Goal: Transaction & Acquisition: Purchase product/service

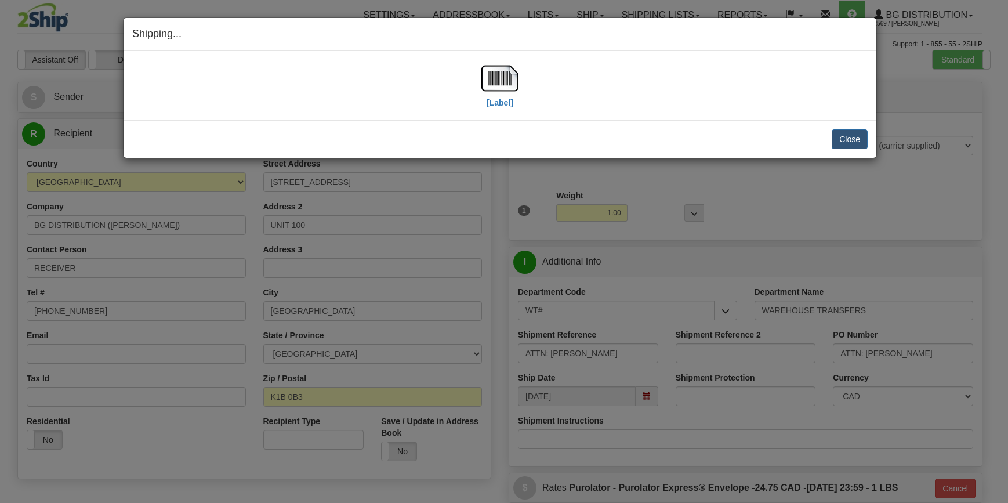
select select "2"
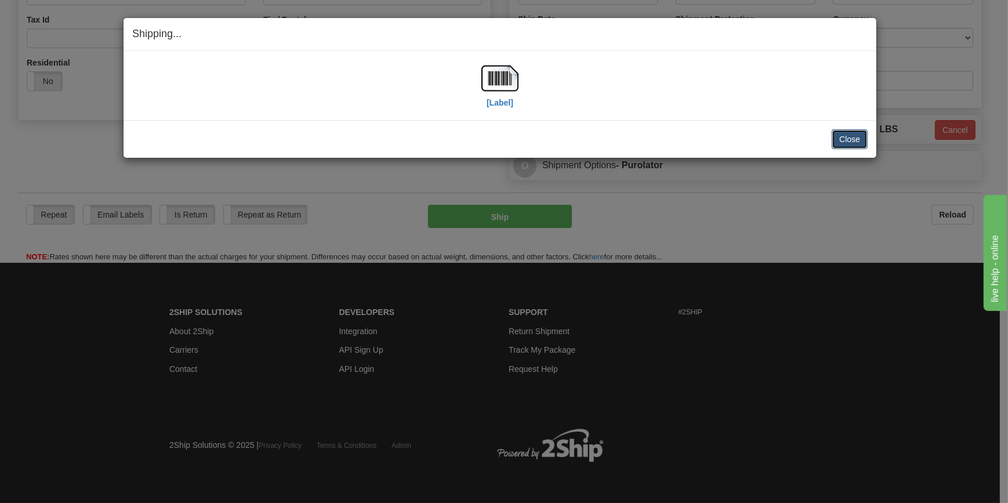
click at [861, 138] on button "Close" at bounding box center [850, 139] width 36 height 20
click at [846, 136] on button "Close" at bounding box center [850, 139] width 36 height 20
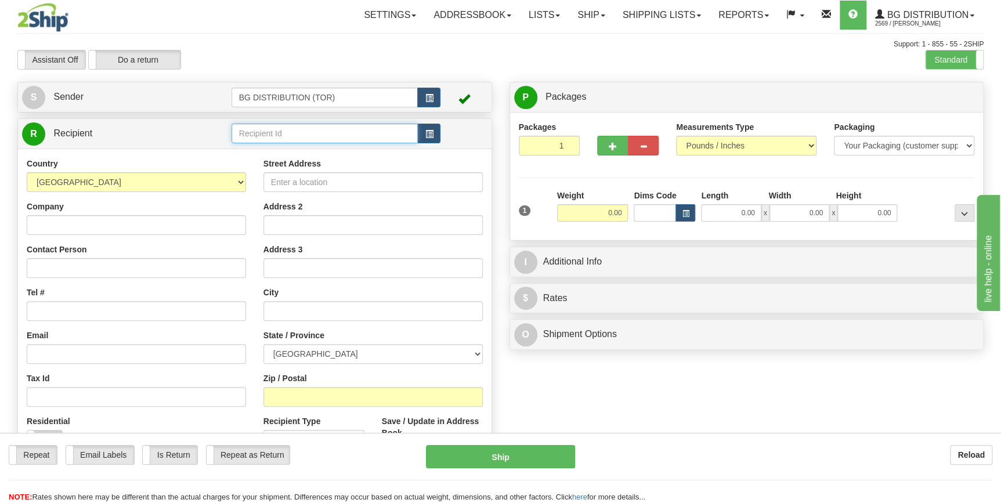
click at [329, 132] on input "text" at bounding box center [324, 134] width 187 height 20
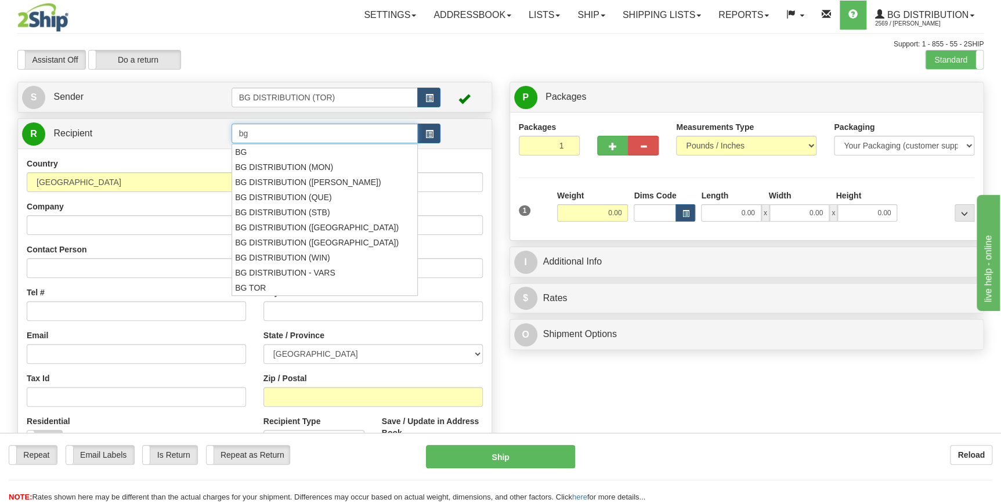
type input "b"
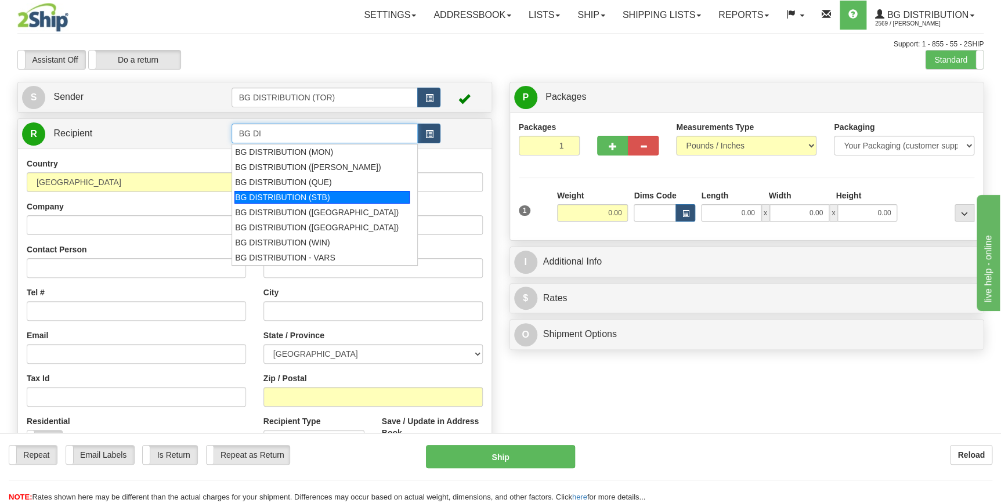
click at [318, 194] on div "BG DISTRIBUTION (STB)" at bounding box center [321, 197] width 175 height 13
type input "BG DISTRIBUTION (STB)"
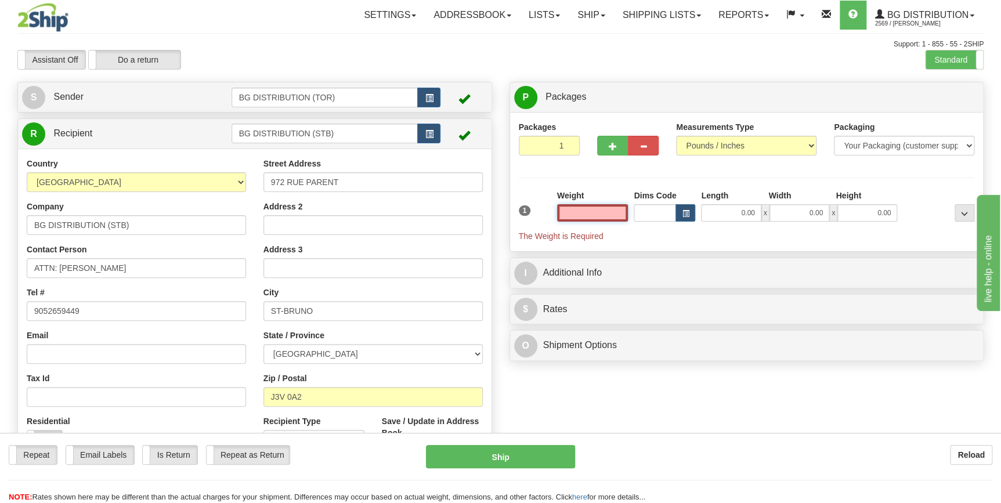
click at [596, 211] on input "text" at bounding box center [592, 212] width 71 height 17
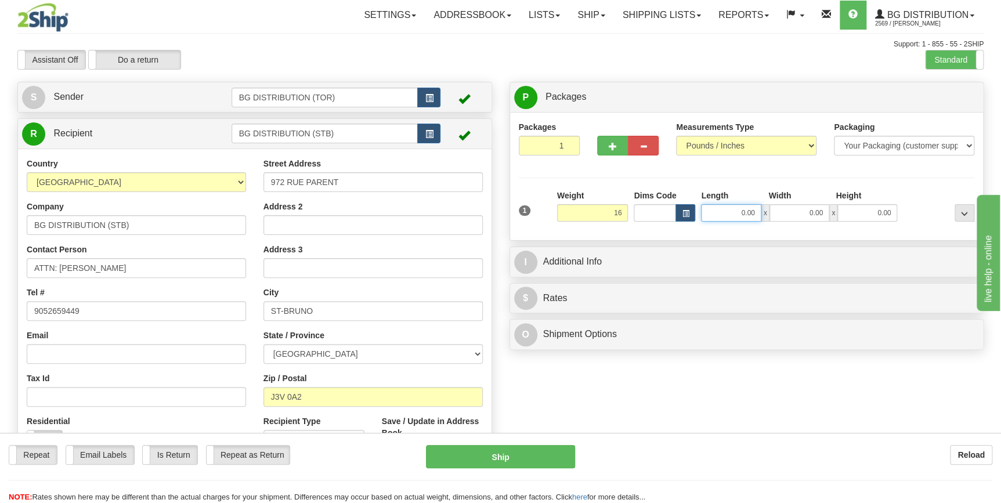
click at [726, 213] on input "0.00" at bounding box center [731, 212] width 60 height 17
type input "16.00"
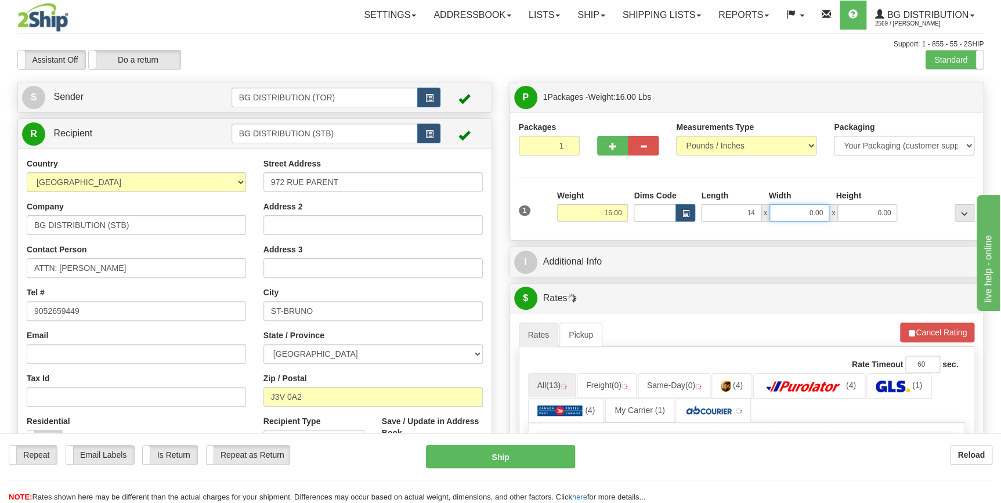
type input "14.00"
click at [806, 215] on input "0.00" at bounding box center [799, 212] width 60 height 17
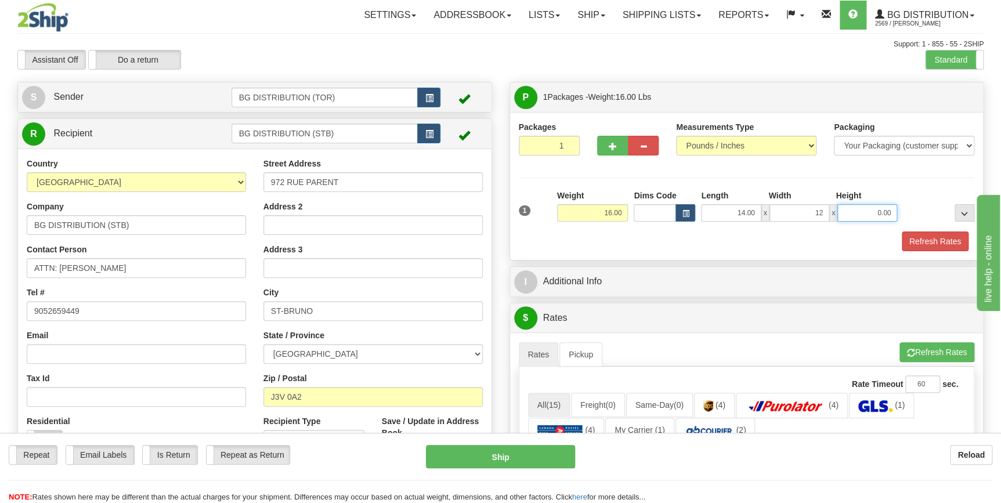
type input "12.00"
click at [877, 214] on input "0.00" at bounding box center [867, 212] width 60 height 17
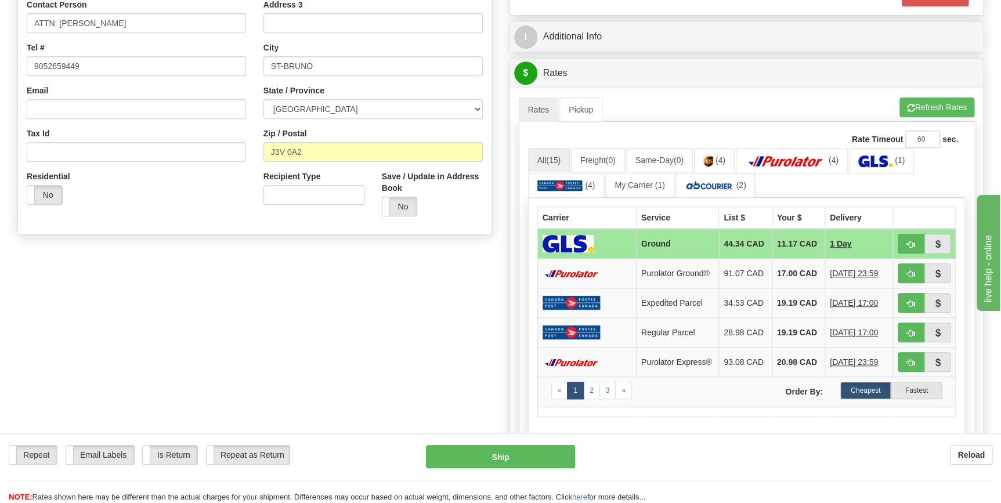
scroll to position [263, 0]
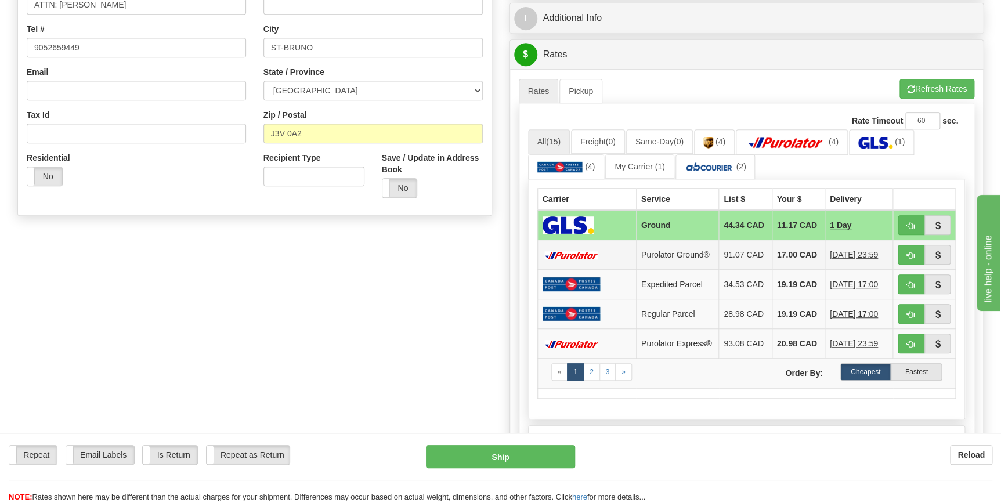
type input "10.00"
click at [782, 253] on td "17.00 CAD" at bounding box center [797, 255] width 53 height 30
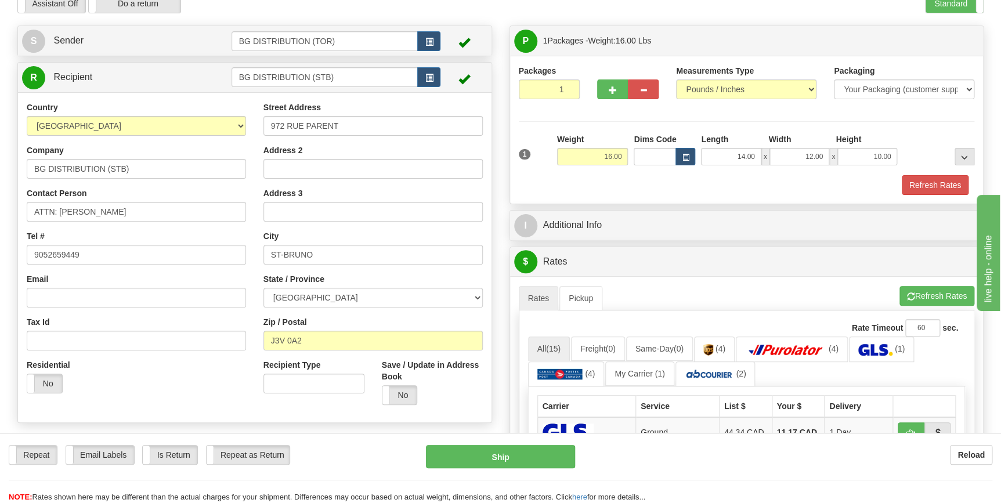
scroll to position [0, 0]
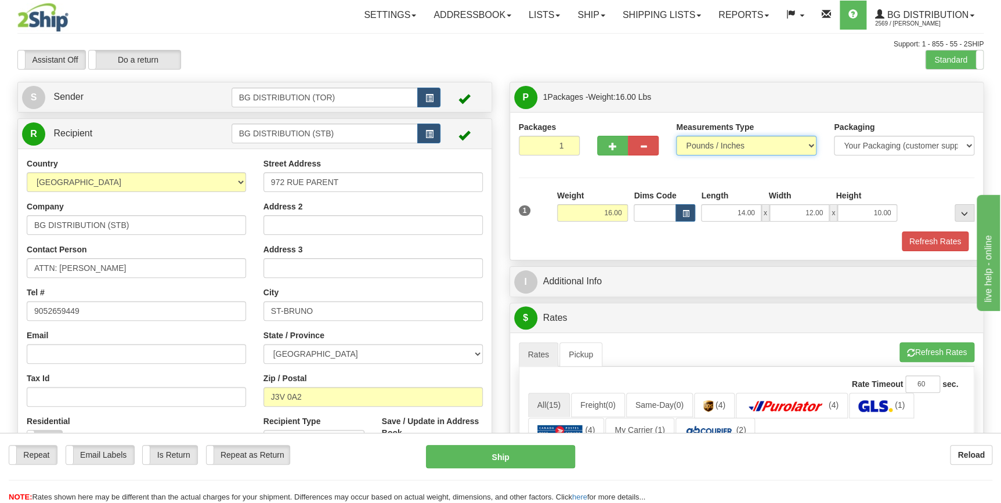
click at [808, 145] on select "Pounds / Inches Kilograms / Centimeters" at bounding box center [746, 146] width 140 height 20
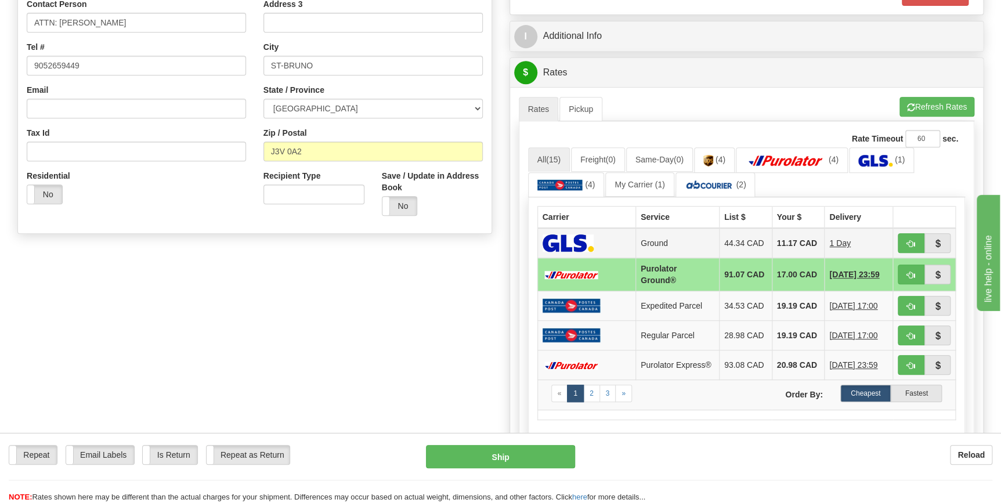
scroll to position [105, 0]
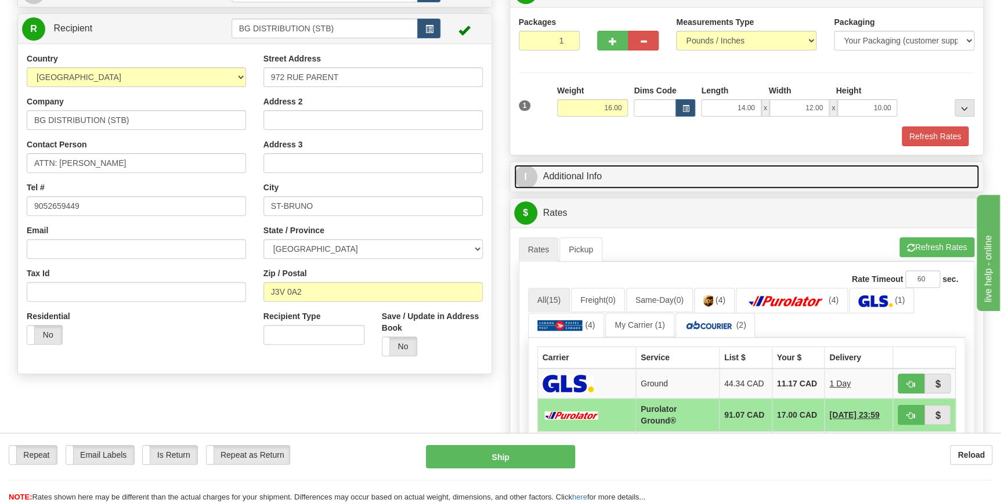
click at [763, 172] on link "I Additional Info" at bounding box center [746, 177] width 465 height 24
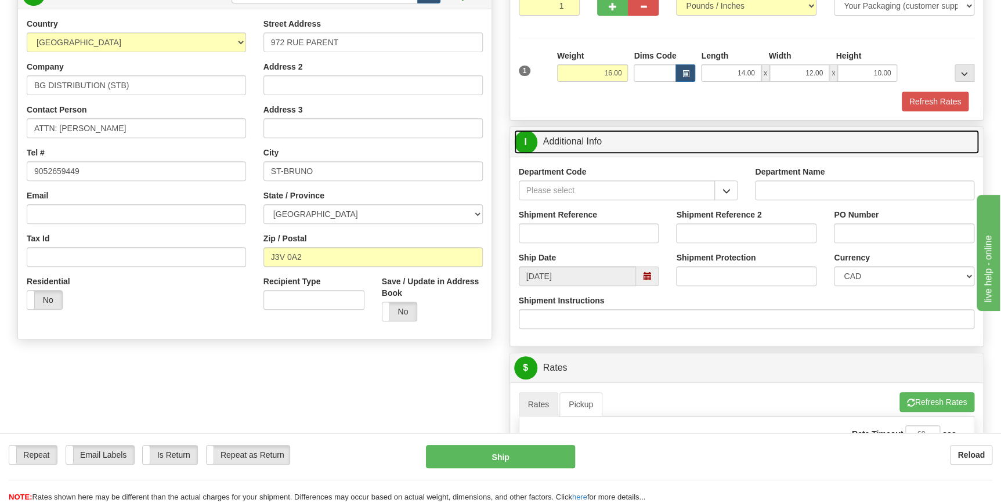
scroll to position [158, 0]
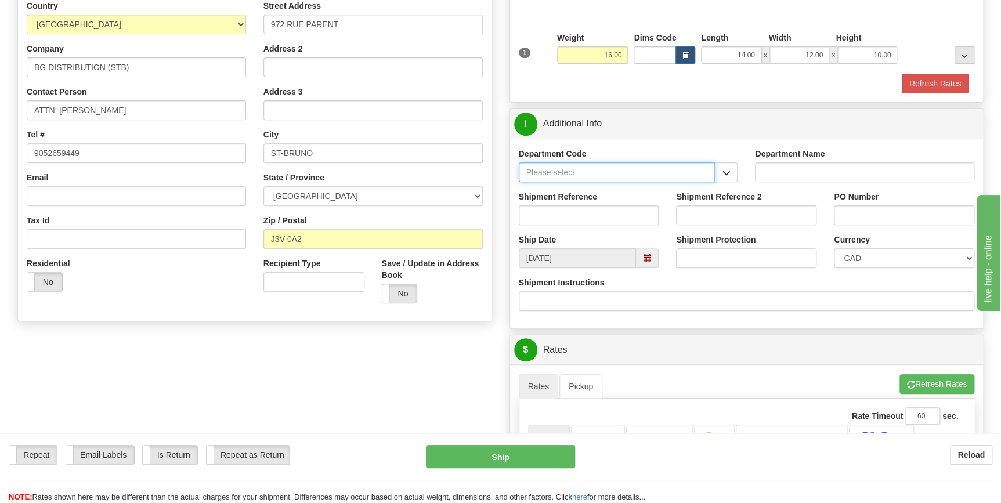
click at [576, 169] on input "Department Code" at bounding box center [617, 172] width 197 height 20
click at [716, 175] on button "button" at bounding box center [725, 172] width 23 height 20
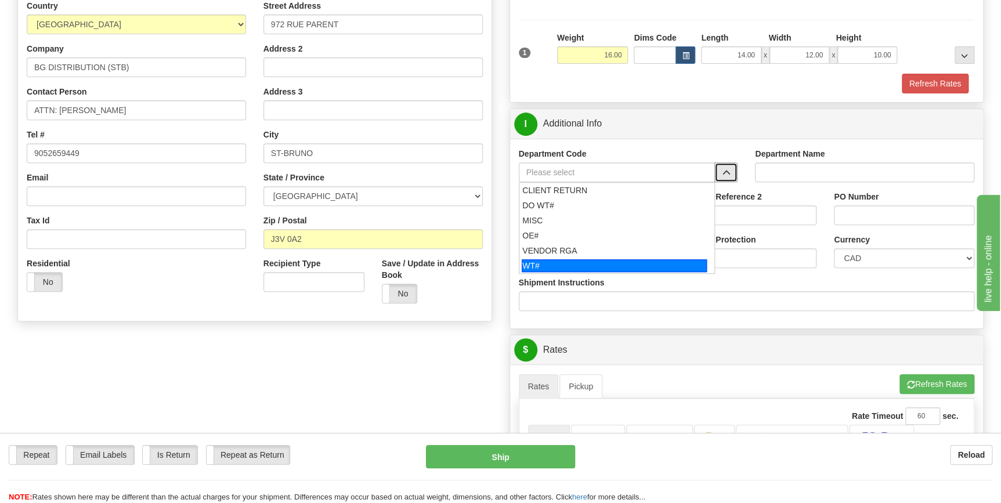
click at [539, 266] on div "WT#" at bounding box center [613, 265] width 185 height 13
type input "WT#"
type input "WAREHOUSE TRANSFERS"
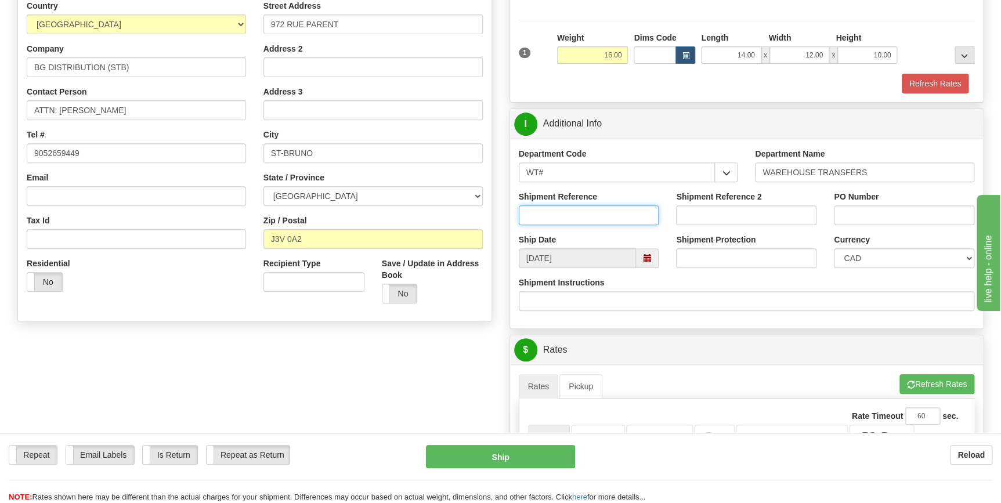
click at [564, 215] on input "Shipment Reference" at bounding box center [589, 215] width 140 height 20
type input "166052-00"
click at [856, 214] on input "PO Number" at bounding box center [904, 215] width 140 height 20
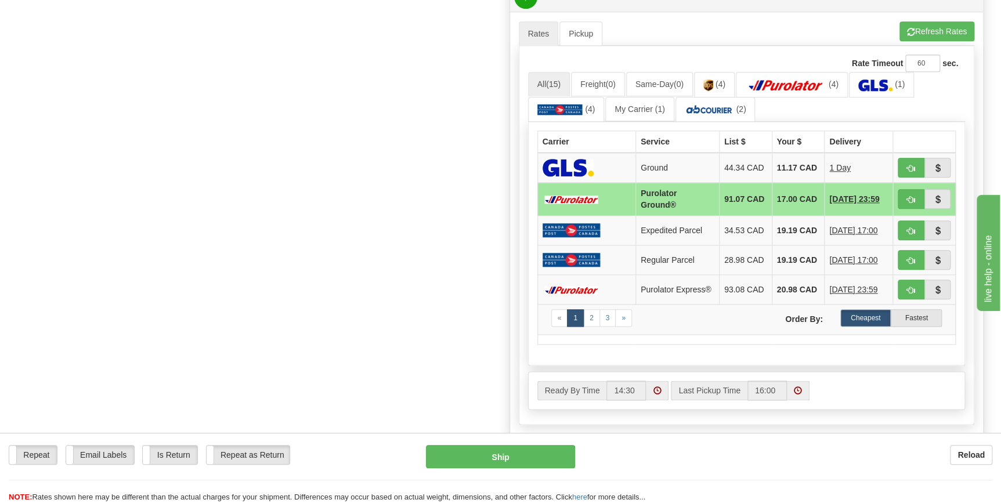
scroll to position [527, 0]
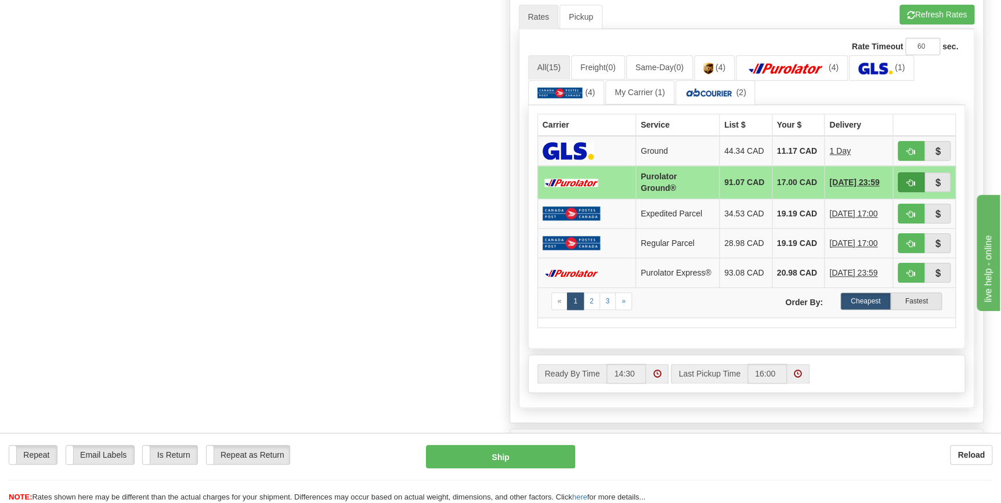
type input "166052"
click at [914, 182] on span "button" at bounding box center [911, 183] width 8 height 8
type input "260"
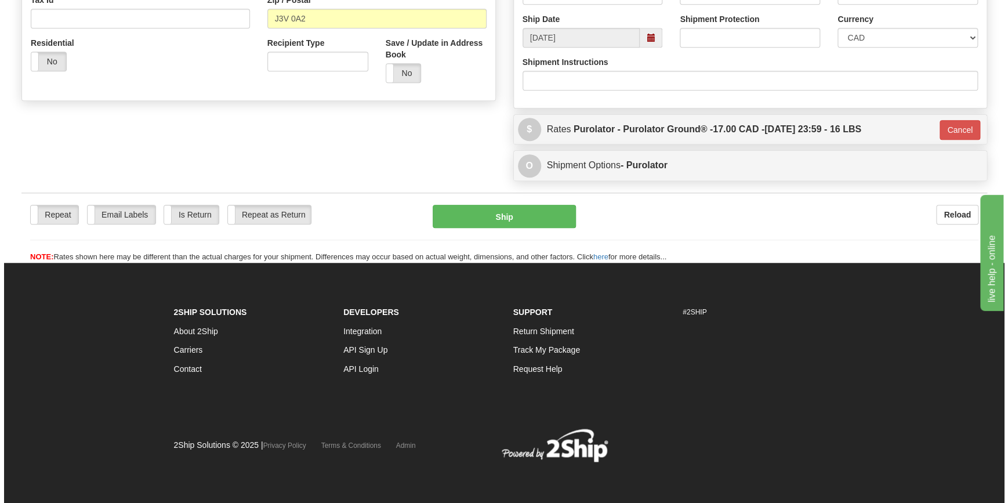
scroll to position [378, 0]
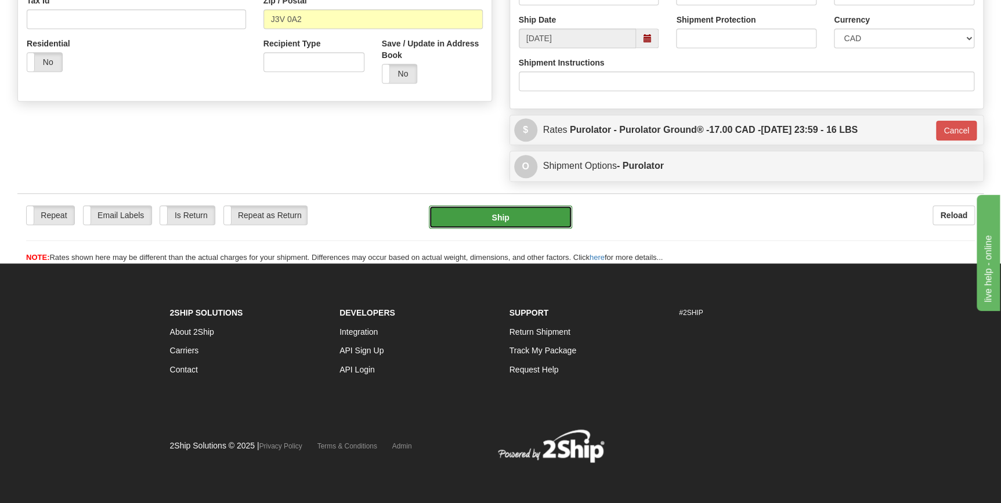
click at [487, 217] on button "Ship" at bounding box center [500, 216] width 143 height 23
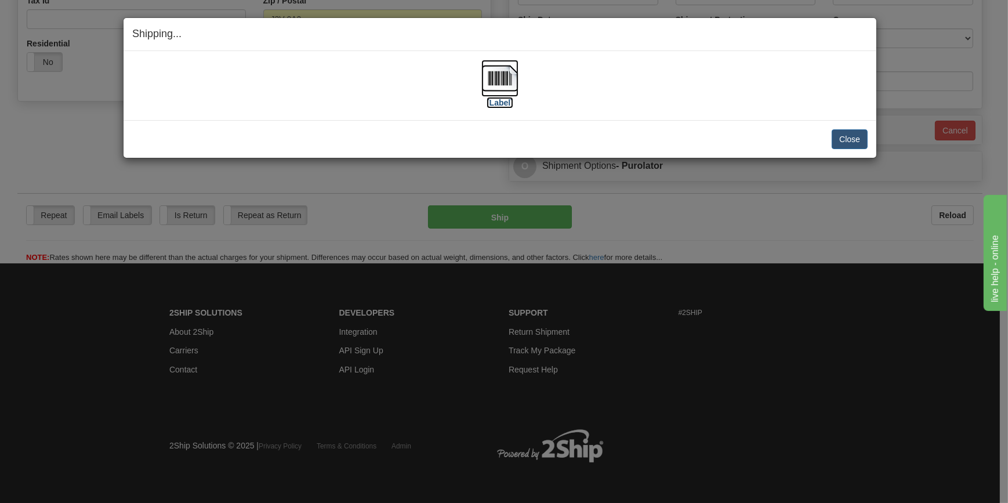
click at [496, 84] on img at bounding box center [499, 78] width 37 height 37
click at [850, 137] on button "Close" at bounding box center [850, 139] width 36 height 20
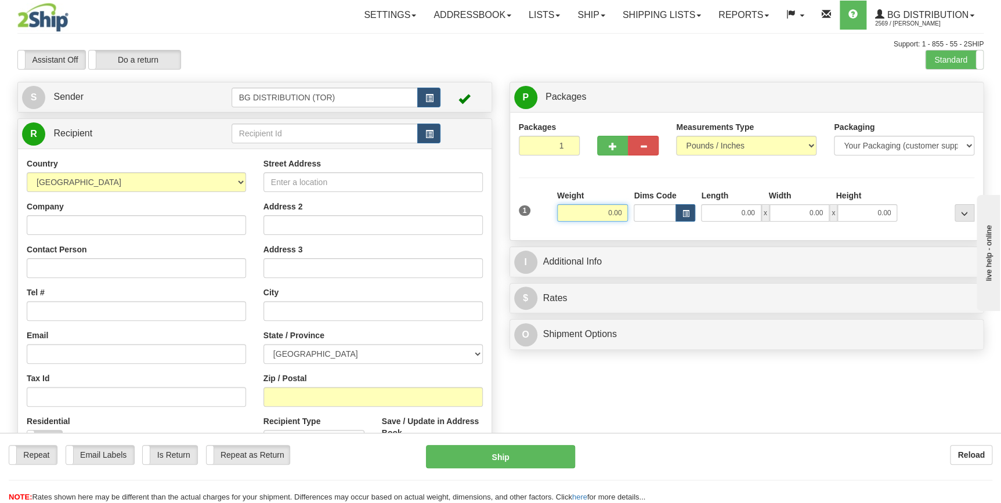
click at [604, 212] on input "0.00" at bounding box center [592, 212] width 71 height 17
click at [748, 212] on input "0.00" at bounding box center [731, 212] width 60 height 17
type input "46.00"
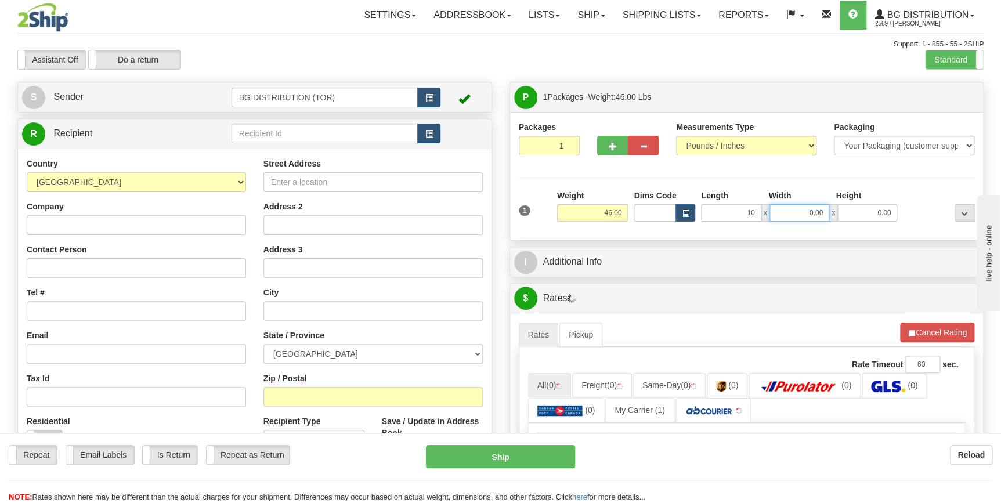
type input "10.00"
click at [805, 209] on input "0.00" at bounding box center [799, 212] width 60 height 17
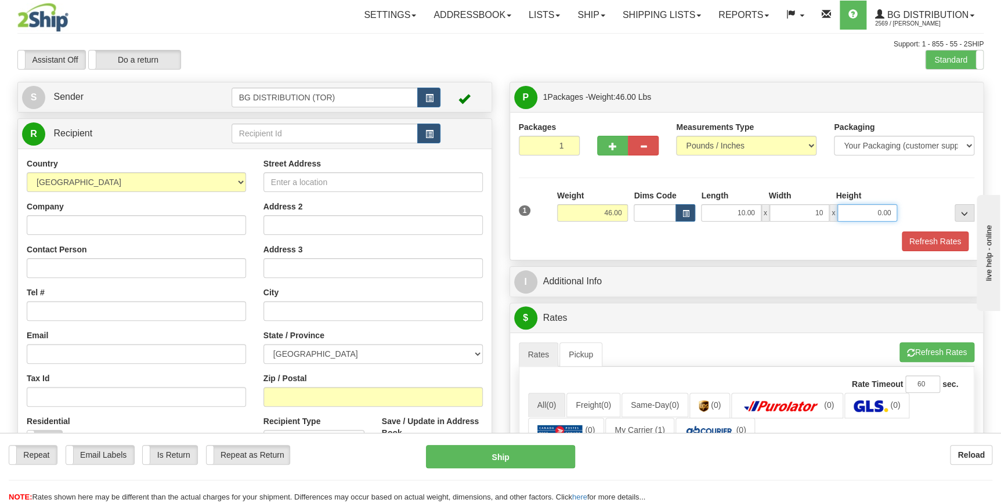
type input "10.00"
click at [882, 209] on input "0.00" at bounding box center [867, 212] width 60 height 17
type input "15.00"
click at [278, 134] on input "text" at bounding box center [324, 134] width 187 height 20
type input "[PERSON_NAME] DOORS"
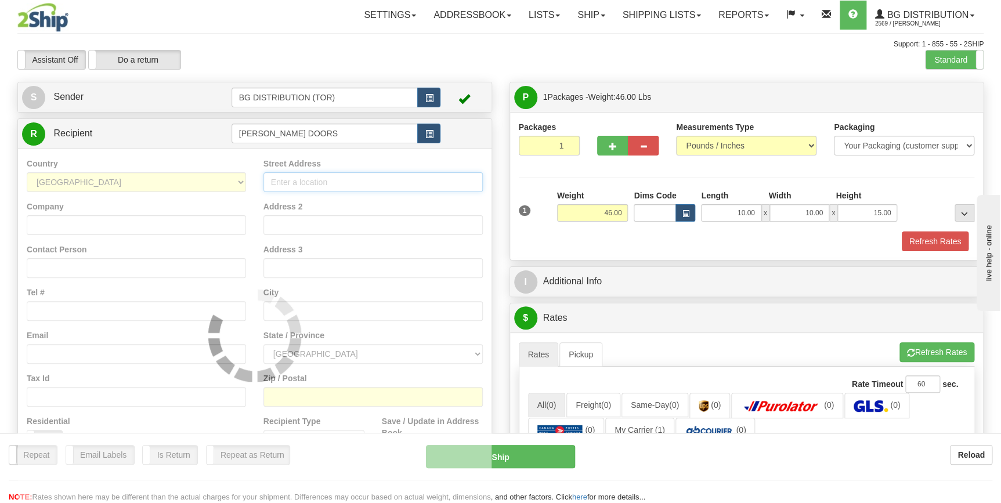
click at [312, 182] on div "Country AFGHANISTAN ALAND ISLANDS ALBANIA ALGERIA AMERICAN SAMOA ANDORRA ANGOLA…" at bounding box center [254, 334] width 473 height 373
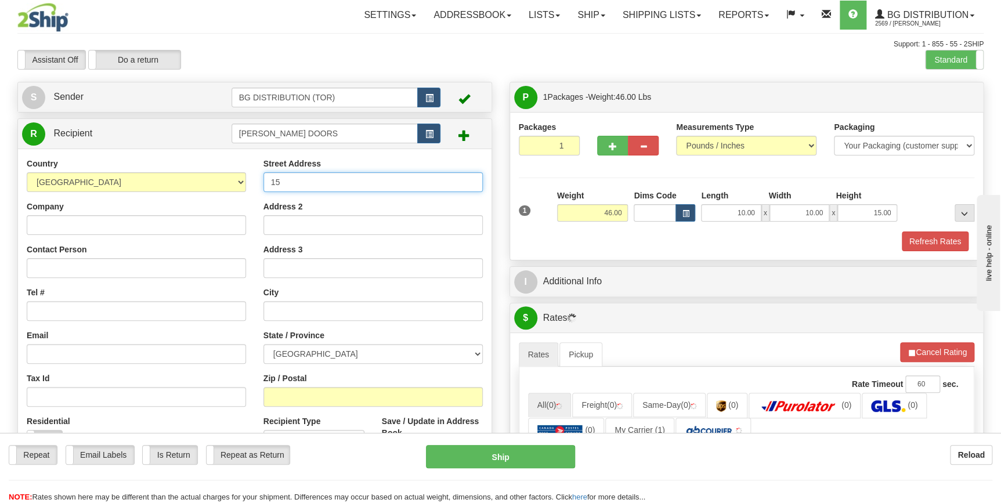
type input "1"
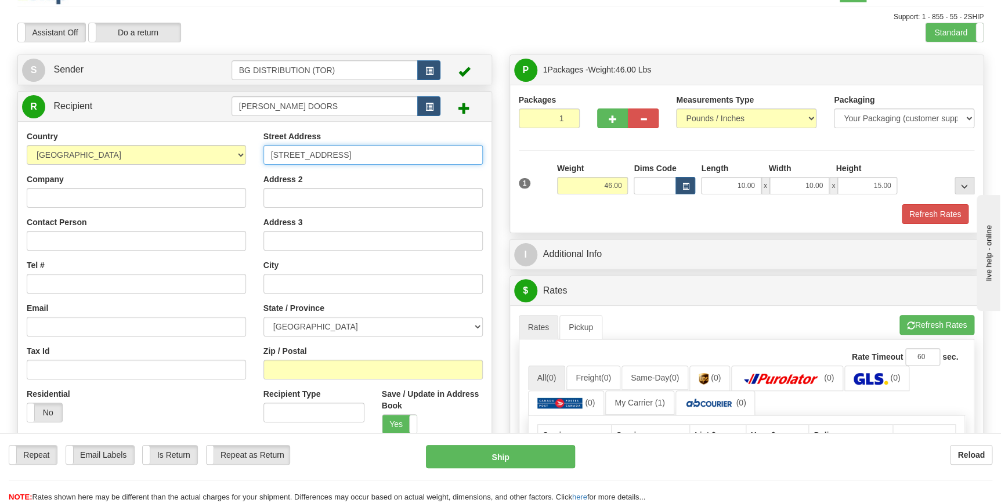
scroll to position [52, 0]
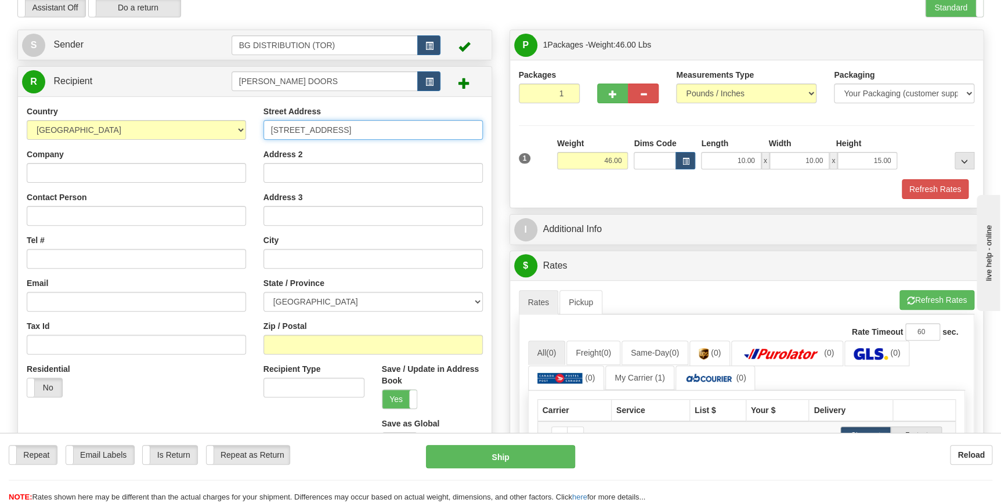
type input "[STREET_ADDRESS]"
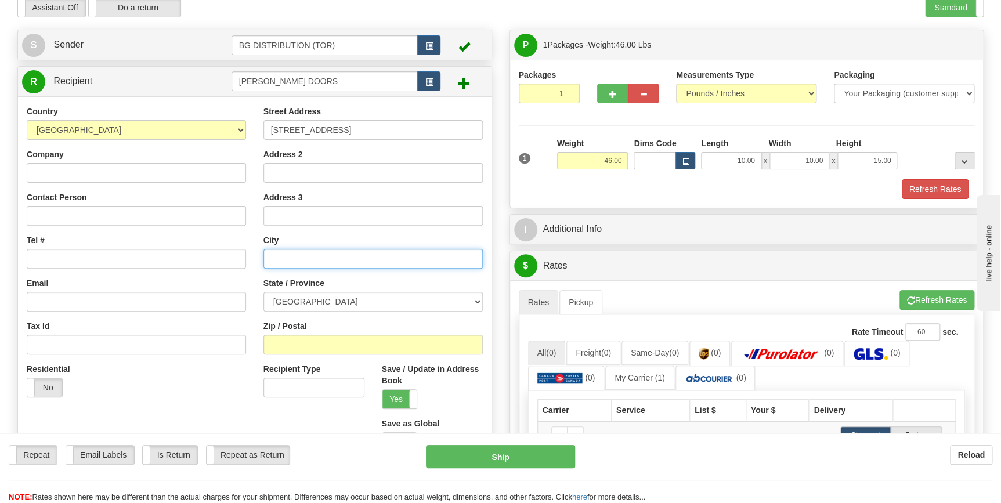
click at [299, 260] on input "text" at bounding box center [372, 259] width 219 height 20
click at [314, 340] on input "Zip / Postal" at bounding box center [372, 345] width 219 height 20
type input "N3B 2Z3"
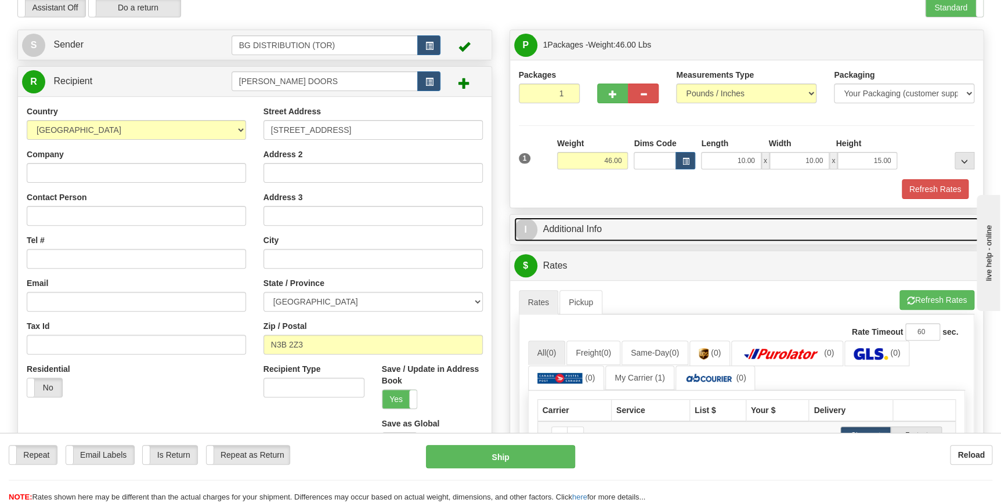
click at [584, 227] on link "I Additional Info" at bounding box center [746, 230] width 465 height 24
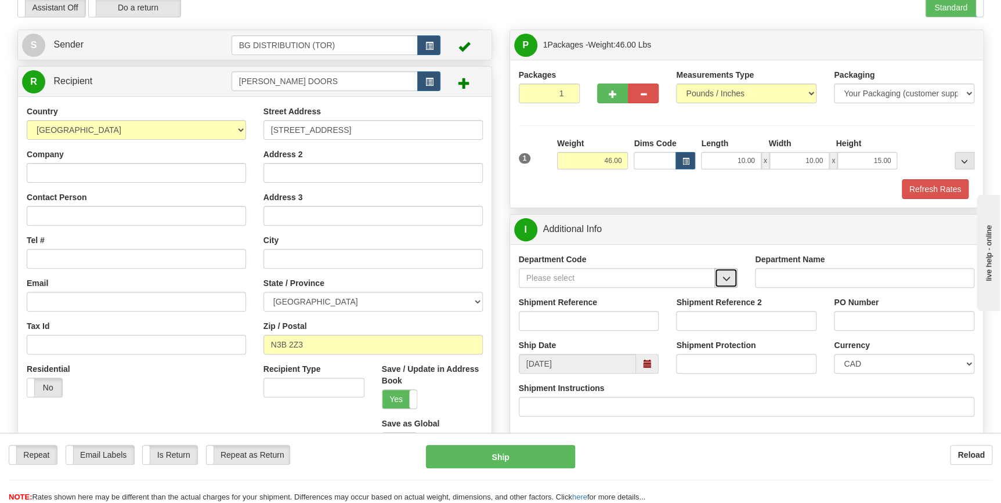
click at [720, 276] on button "button" at bounding box center [725, 278] width 23 height 20
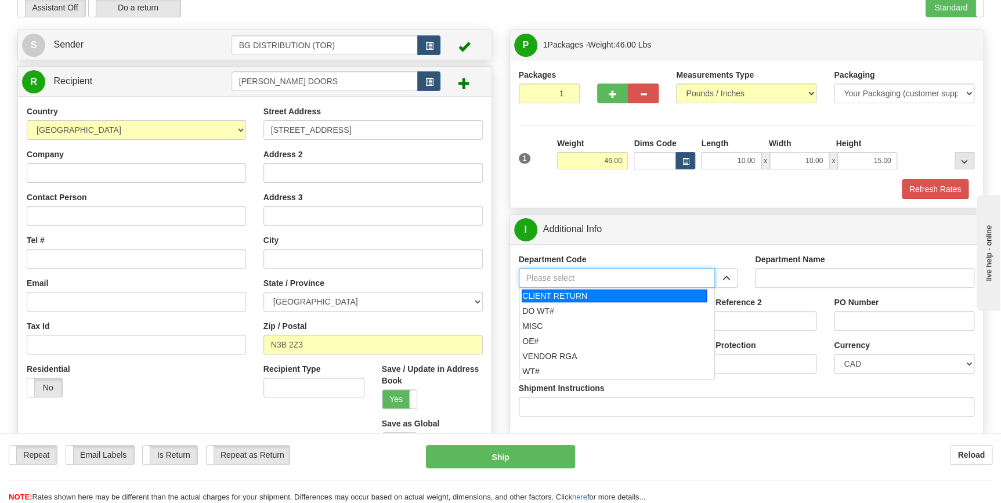
click at [589, 278] on input "Department Code" at bounding box center [617, 278] width 197 height 20
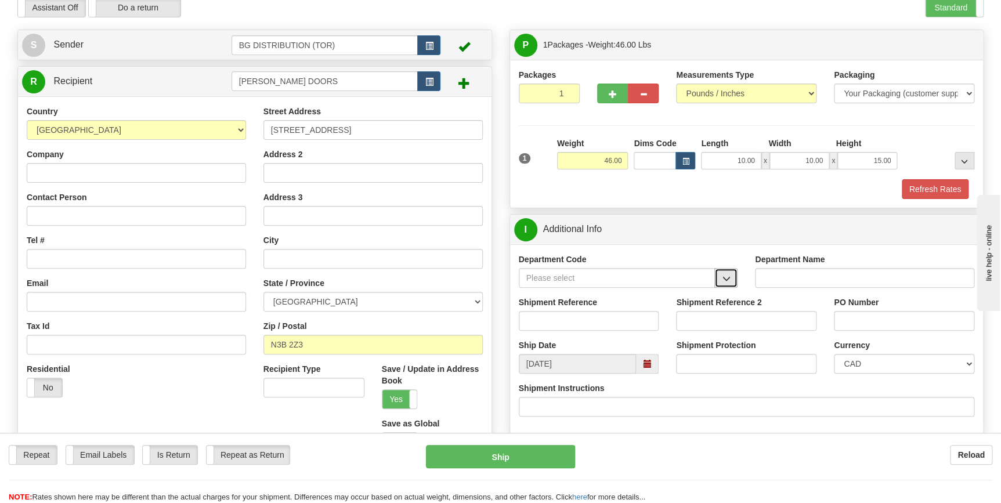
click at [722, 283] on button "button" at bounding box center [725, 278] width 23 height 20
click at [618, 254] on div "Department Code CLIENT RETURN DO WT# MISC OE# VENDOR RGA WT#" at bounding box center [628, 270] width 219 height 34
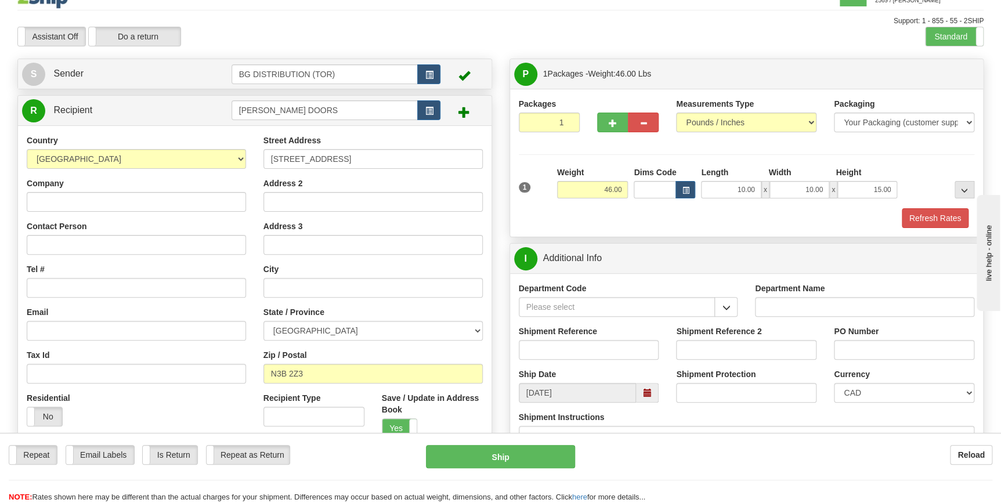
scroll to position [0, 0]
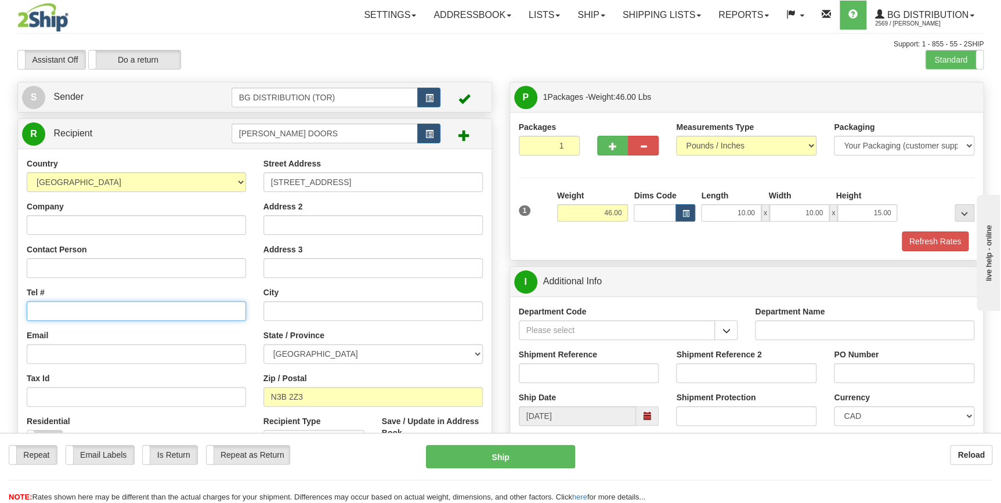
click at [99, 316] on input "Tel #" at bounding box center [136, 311] width 219 height 20
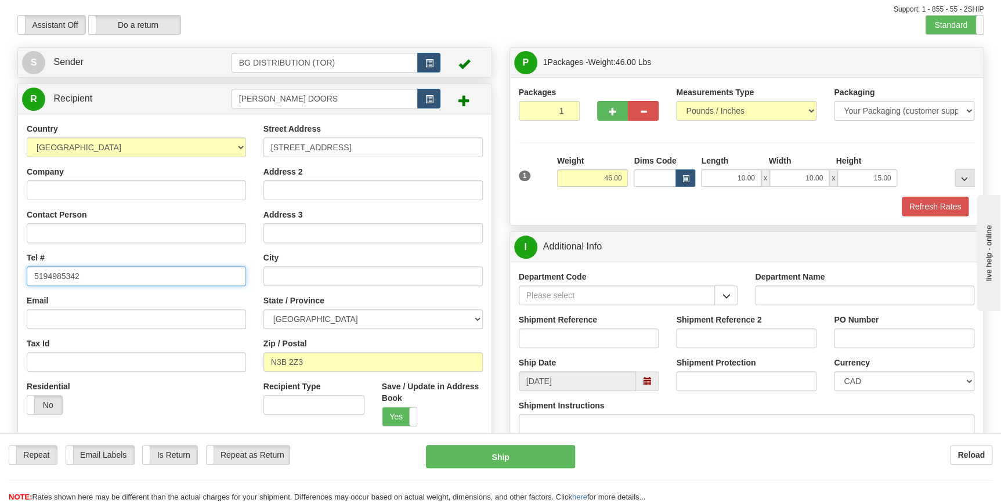
scroll to position [52, 0]
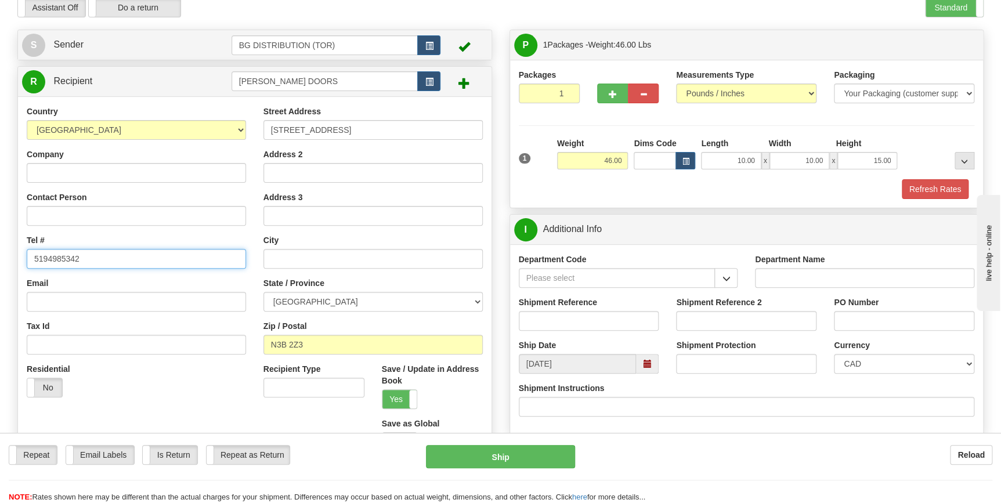
type input "5194985342"
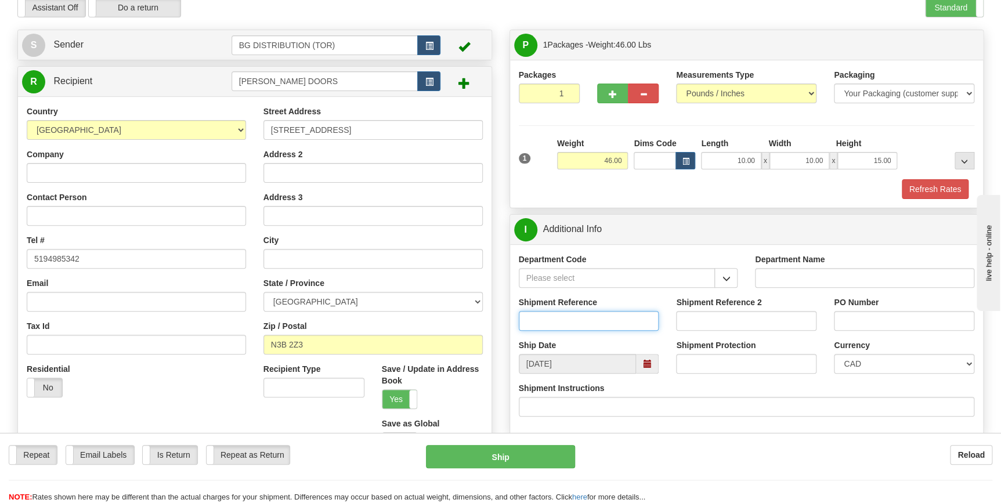
click at [585, 317] on input "Shipment Reference" at bounding box center [589, 321] width 140 height 20
drag, startPoint x: 365, startPoint y: 73, endPoint x: 60, endPoint y: 86, distance: 305.4
click at [60, 86] on tr "R Recipient BAUMAN DOORS" at bounding box center [254, 82] width 465 height 24
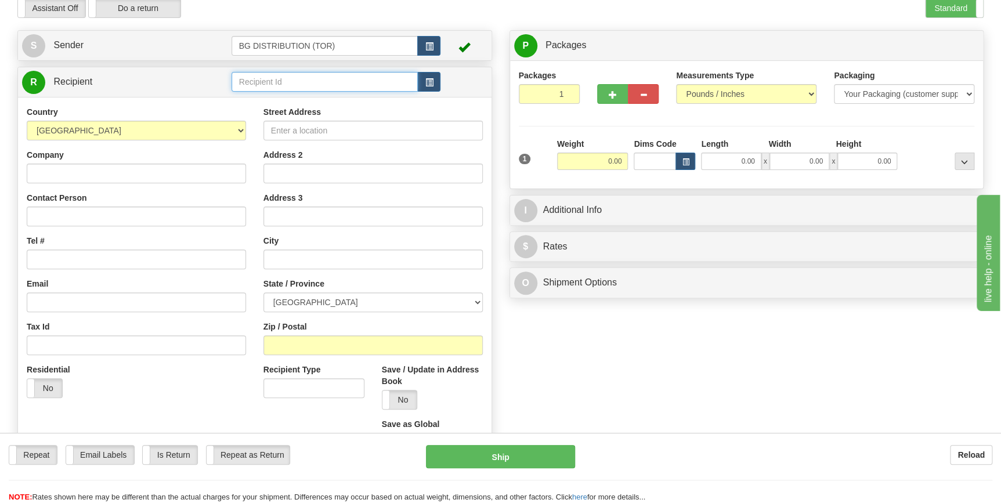
click at [261, 79] on input "text" at bounding box center [324, 82] width 187 height 20
click at [267, 100] on div "910930" at bounding box center [321, 100] width 175 height 13
type input "910930"
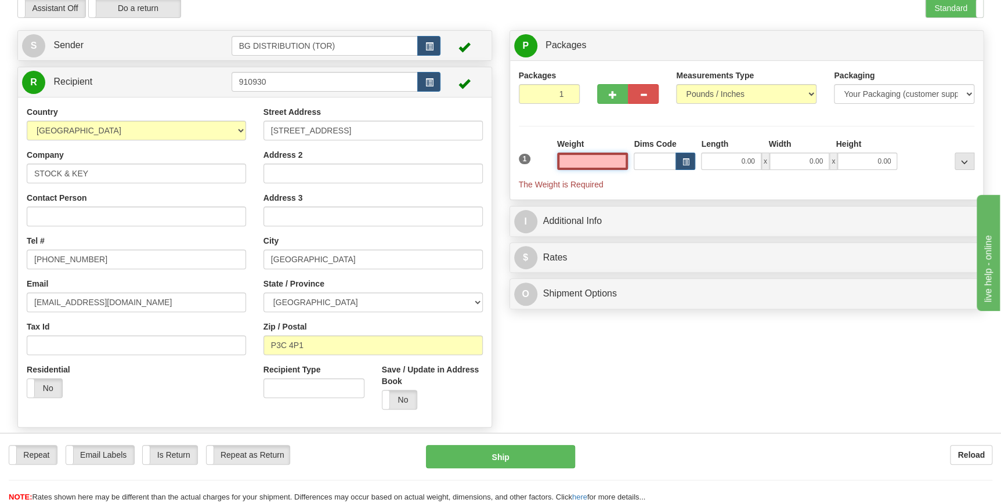
click at [597, 158] on input "text" at bounding box center [592, 161] width 71 height 17
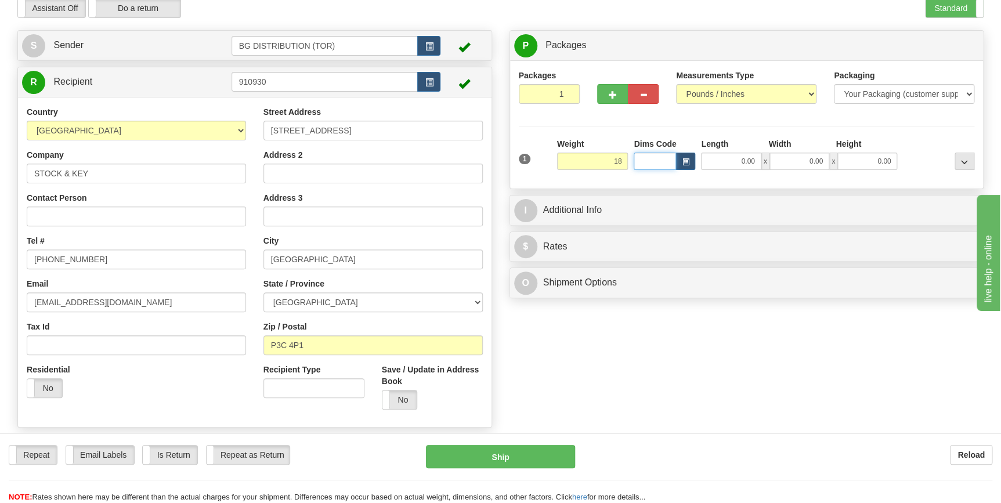
type input "18.00"
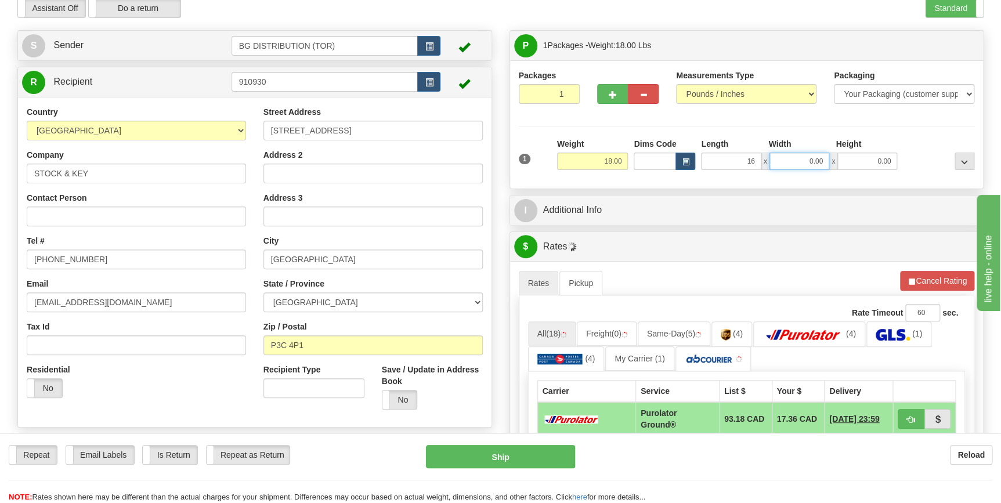
type input "16.00"
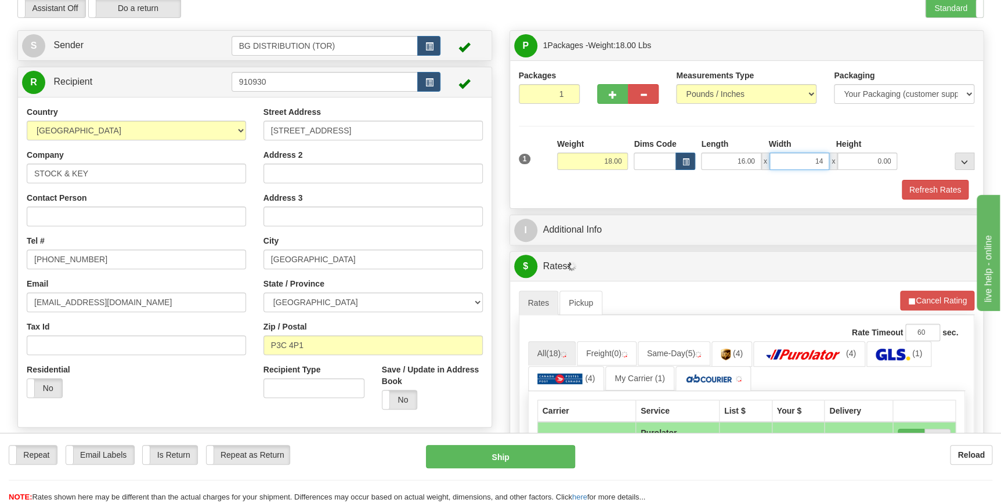
type input "14.00"
type input "8.00"
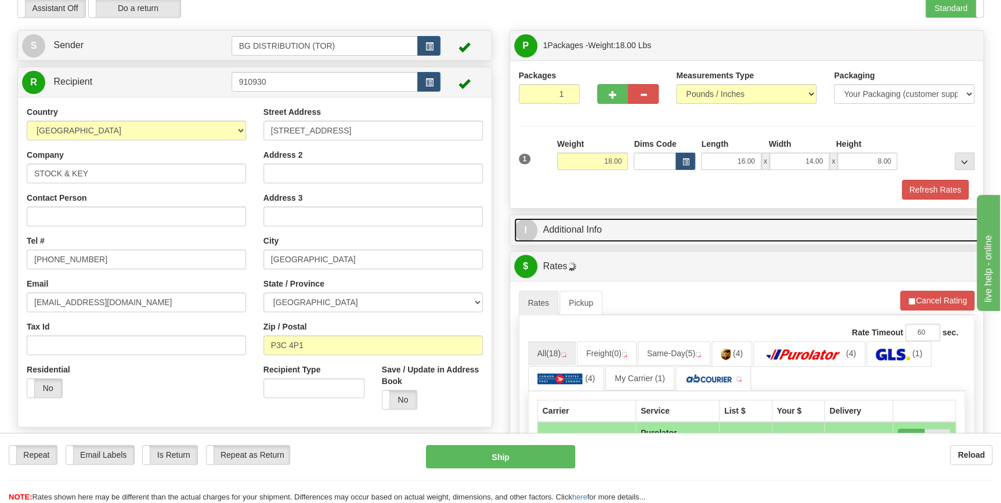
click at [597, 232] on link "I Additional Info" at bounding box center [746, 230] width 465 height 24
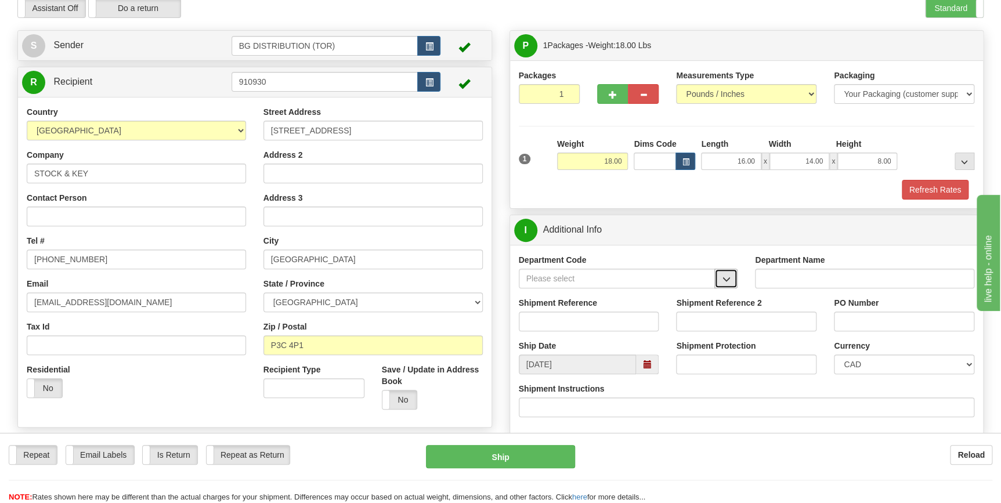
click at [717, 278] on button "button" at bounding box center [725, 279] width 23 height 20
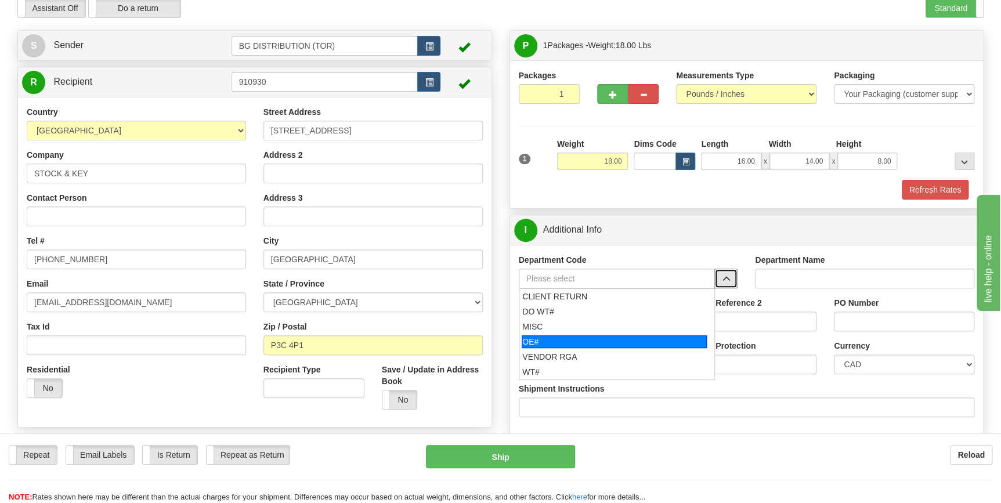
click at [618, 342] on div "OE#" at bounding box center [613, 341] width 185 height 13
type input "OE#"
type input "ORDERS"
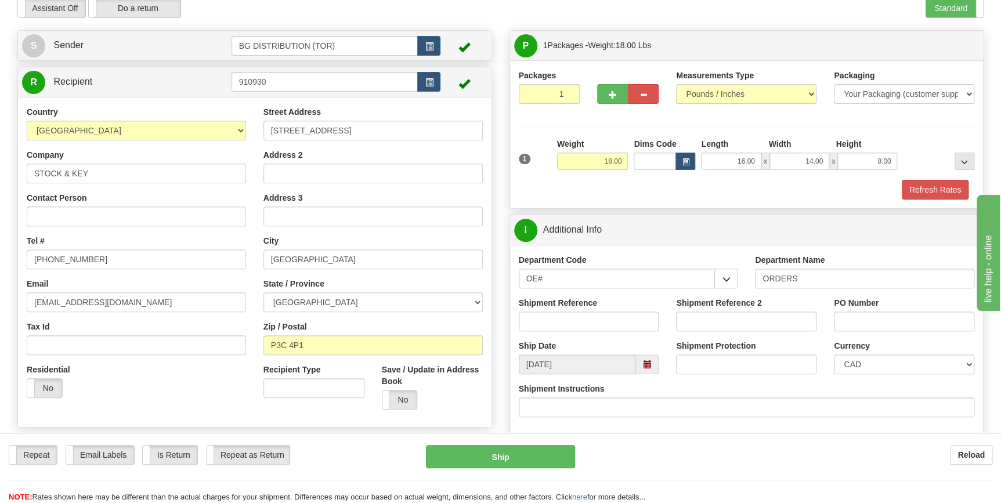
click at [552, 338] on div "Shipment Reference" at bounding box center [589, 318] width 158 height 43
click at [556, 318] on input "Shipment Reference" at bounding box center [589, 321] width 140 height 20
type input "70181948-01"
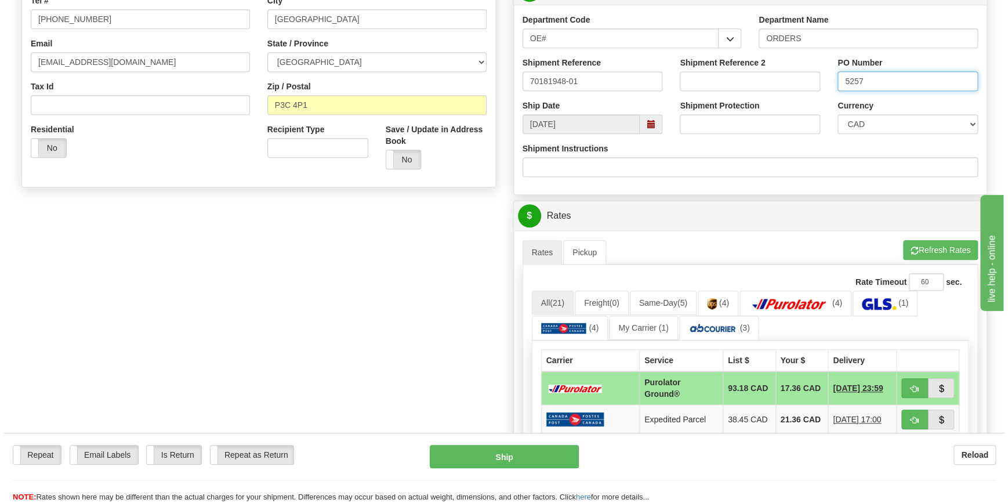
scroll to position [315, 0]
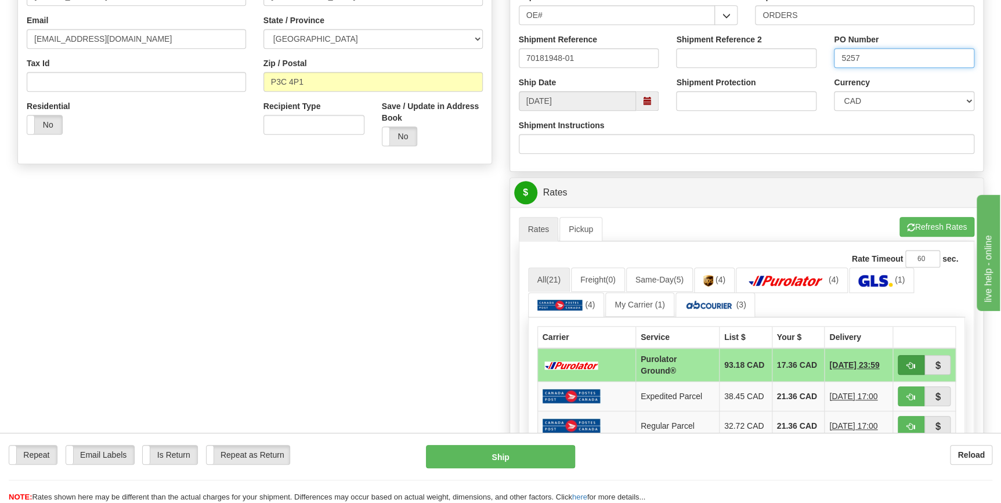
type input "5257"
click at [914, 364] on span "button" at bounding box center [911, 366] width 8 height 8
type input "260"
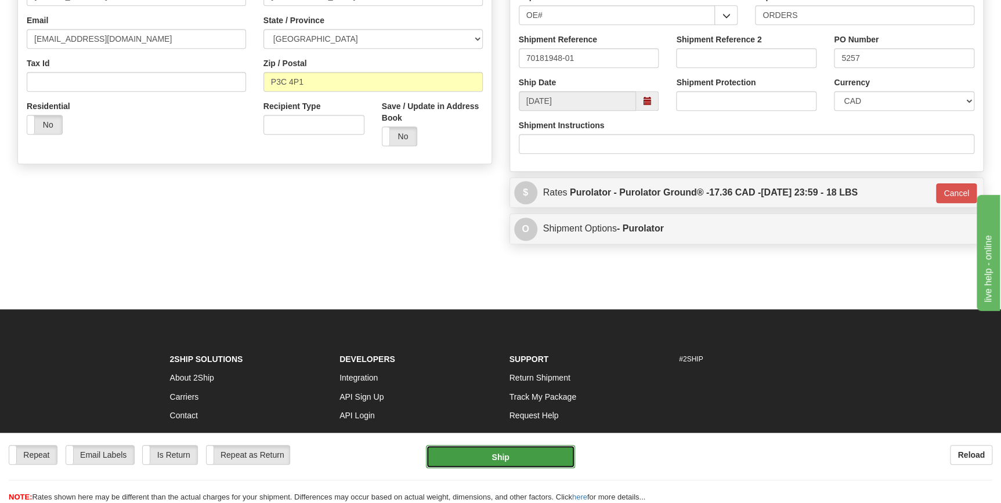
click at [548, 462] on button "Ship" at bounding box center [500, 456] width 149 height 23
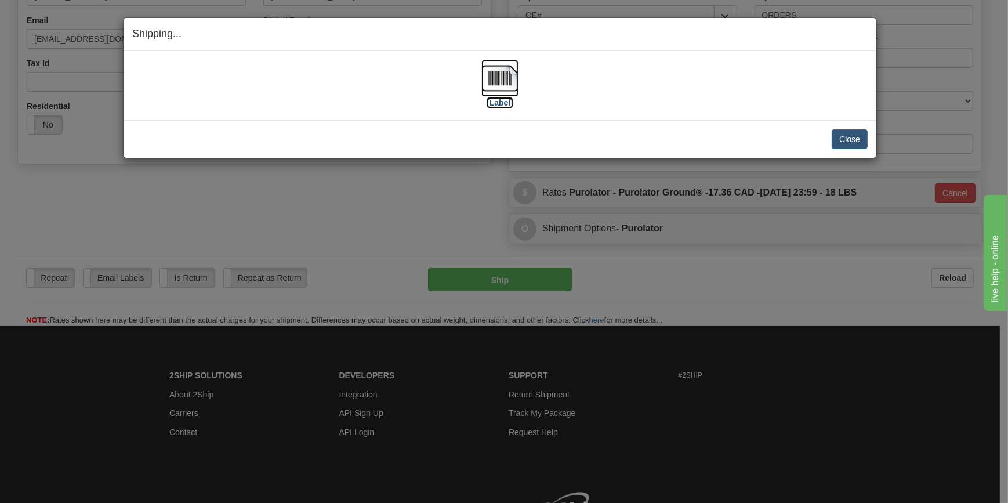
click at [491, 81] on img at bounding box center [499, 78] width 37 height 37
click at [836, 133] on button "Close" at bounding box center [850, 139] width 36 height 20
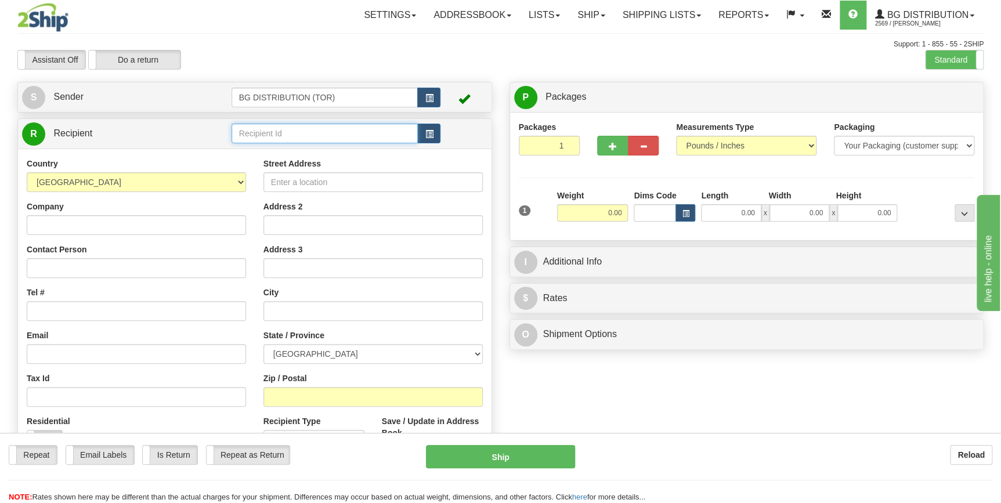
click at [330, 133] on input "text" at bounding box center [324, 134] width 187 height 20
click at [323, 133] on input "61005" at bounding box center [324, 134] width 187 height 20
drag, startPoint x: 319, startPoint y: 136, endPoint x: 104, endPoint y: 126, distance: 214.8
click at [104, 126] on tr "R Recipient 61005" at bounding box center [254, 134] width 465 height 24
click at [316, 134] on input "61005" at bounding box center [324, 134] width 187 height 20
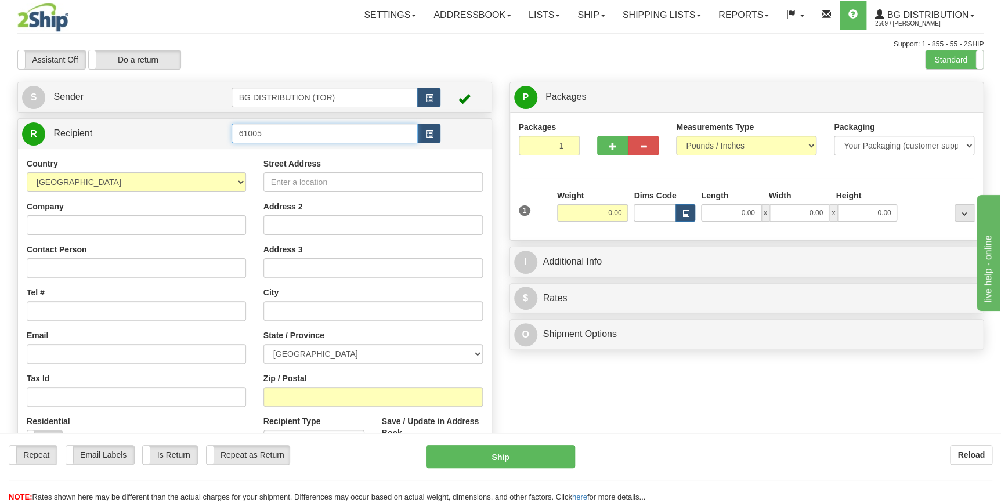
type input "61005"
click button "Delete" at bounding box center [0, 0] width 0 height 0
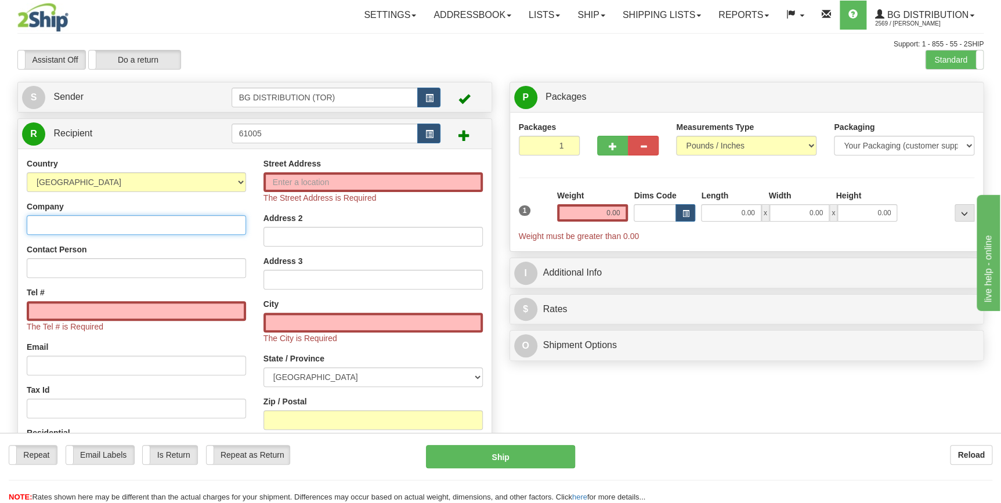
click at [95, 227] on input "Company" at bounding box center [136, 225] width 219 height 20
type input "[PERSON_NAME] DOORS"
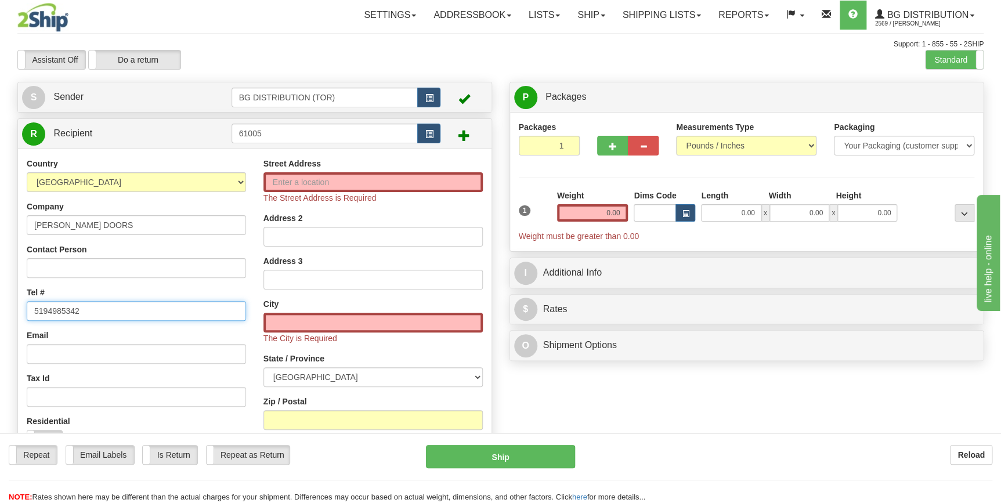
type input "5194985342"
click at [378, 182] on input "Street Address" at bounding box center [372, 182] width 219 height 20
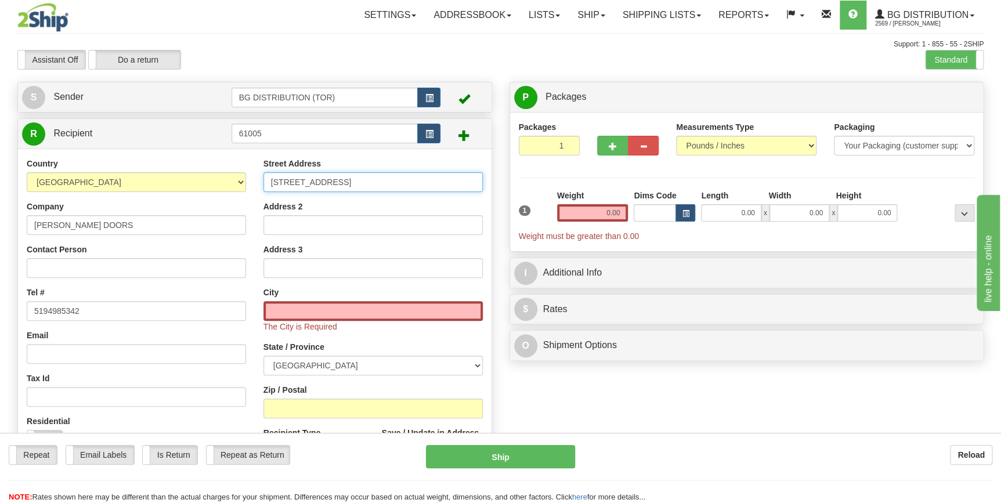
type input "[STREET_ADDRESS]"
click at [314, 304] on input "text" at bounding box center [372, 311] width 219 height 20
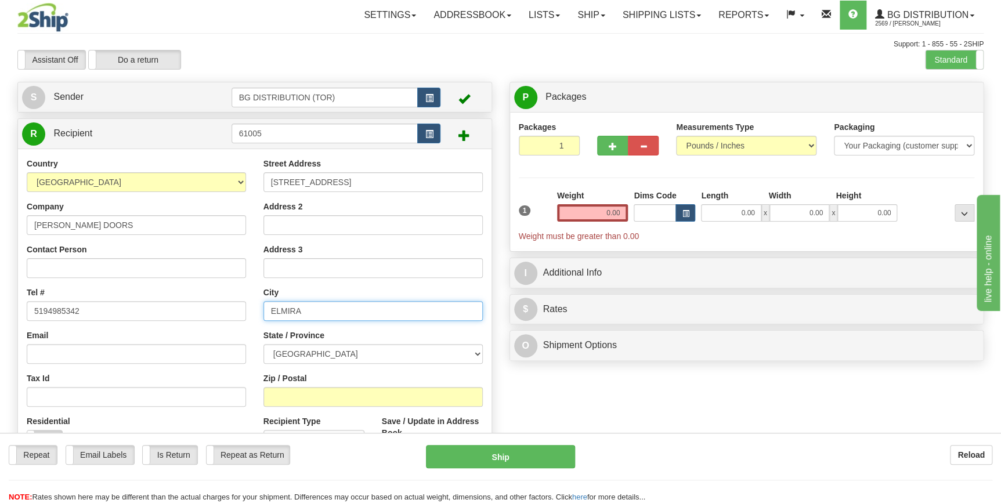
type input "ELMIRA"
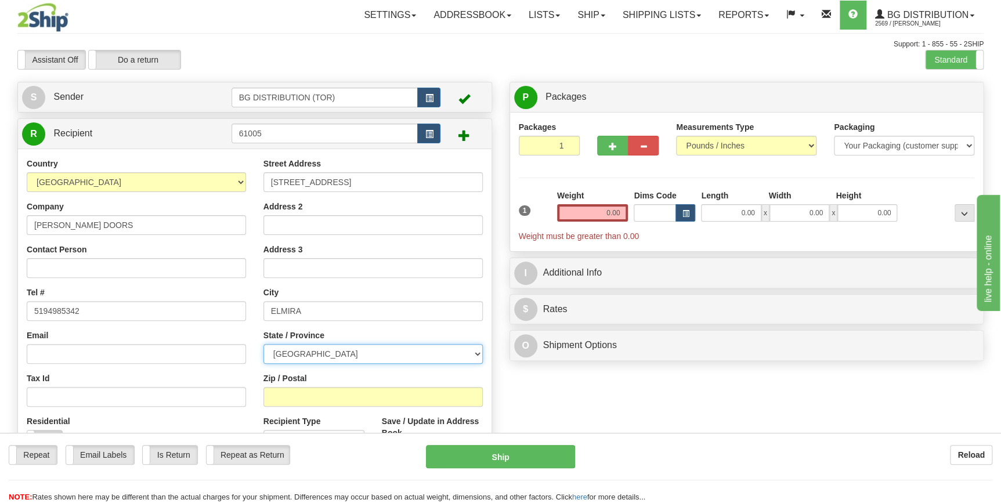
click at [341, 354] on select "ALBERTA BRITISH COLUMBIA MANITOBA NEW BRUNSWICK NEWFOUNDLAND NOVA SCOTIA NUNAVU…" at bounding box center [372, 354] width 219 height 20
select select "ON"
click at [263, 344] on select "ALBERTA BRITISH COLUMBIA MANITOBA NEW BRUNSWICK NEWFOUNDLAND NOVA SCOTIA NUNAVU…" at bounding box center [372, 354] width 219 height 20
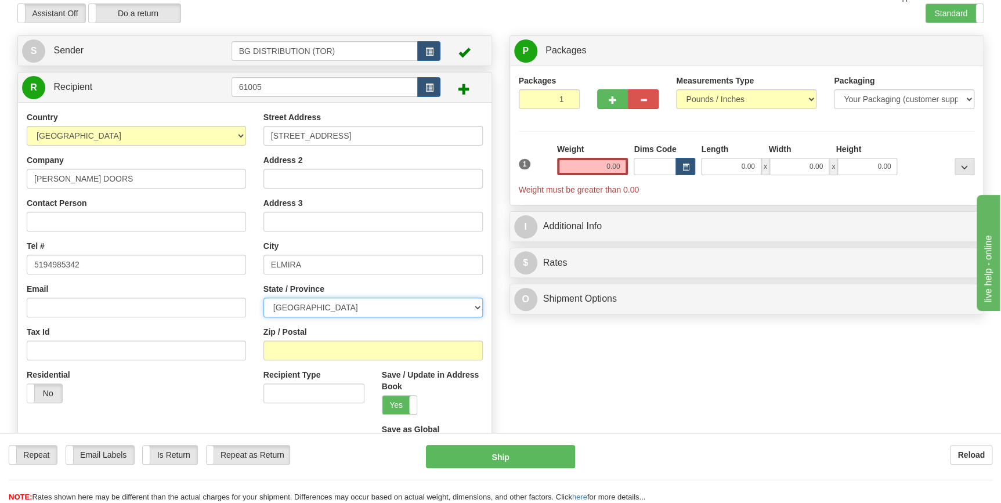
scroll to position [52, 0]
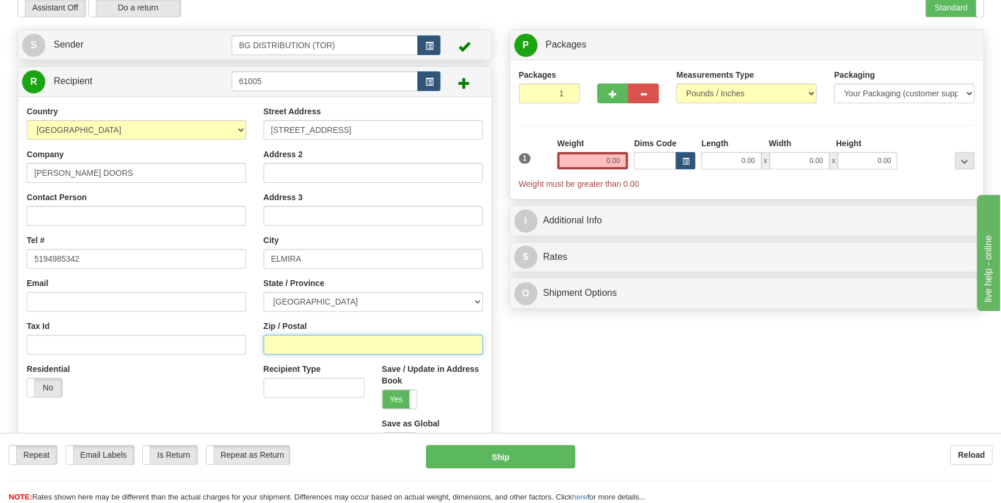
click at [307, 346] on input "Zip / Postal" at bounding box center [372, 345] width 219 height 20
type input "N3B2Z3"
drag, startPoint x: 698, startPoint y: 456, endPoint x: 698, endPoint y: 440, distance: 16.2
click at [698, 440] on div "Repeat Repeat Email Labels Email Labels Edit Is Return Is Return Repeat as Retu…" at bounding box center [500, 468] width 1001 height 70
click at [591, 157] on input "0.00" at bounding box center [592, 160] width 71 height 17
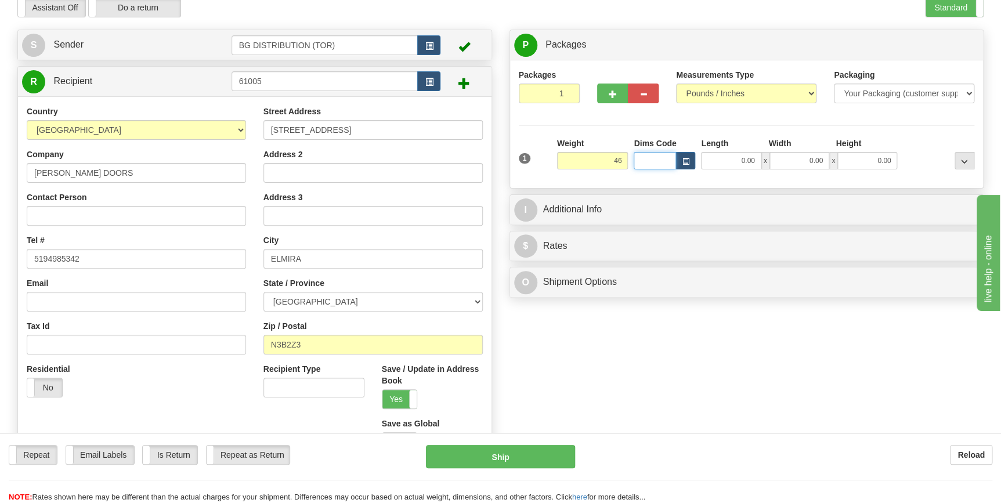
type input "46.00"
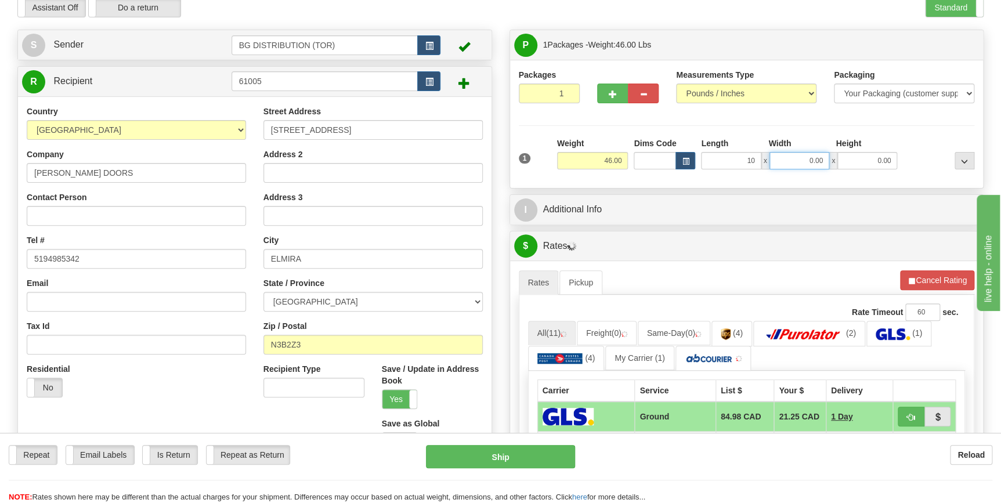
type input "10.00"
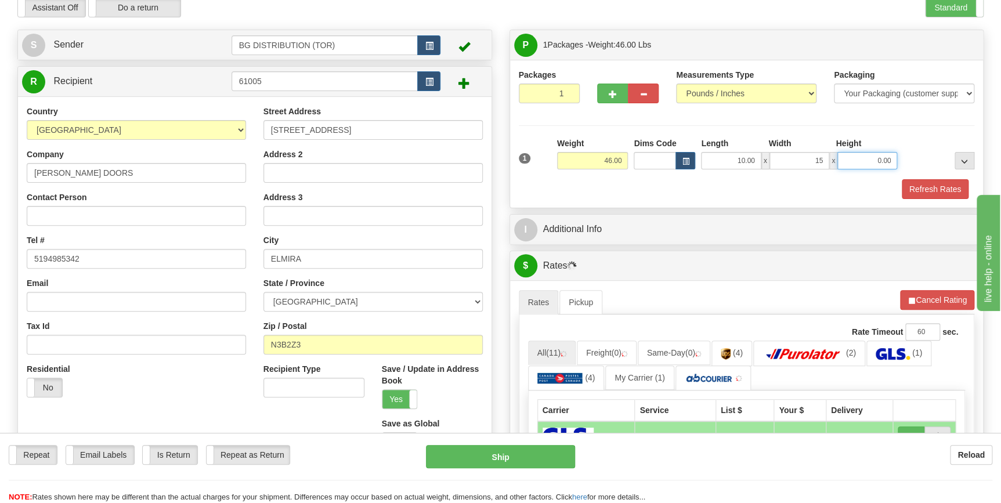
type input "15.00"
type input "10.00"
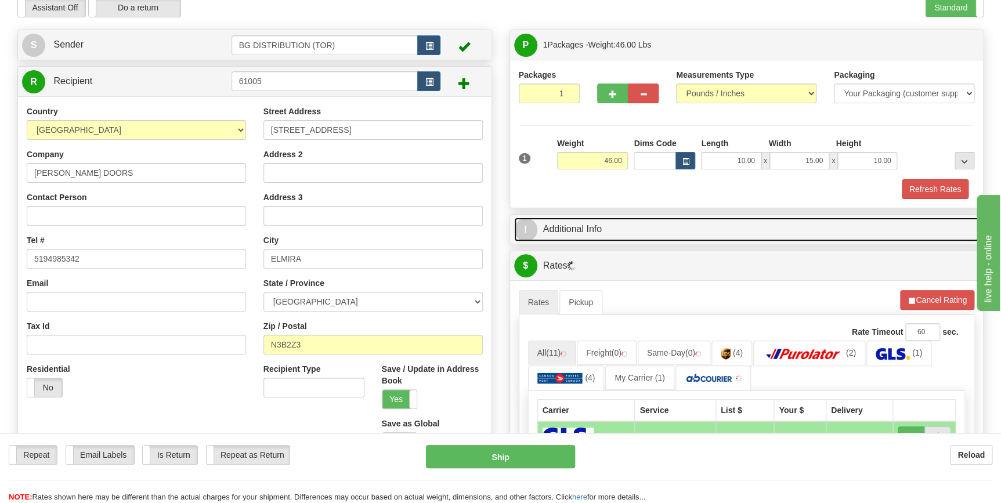
click at [638, 232] on link "I Additional Info" at bounding box center [746, 230] width 465 height 24
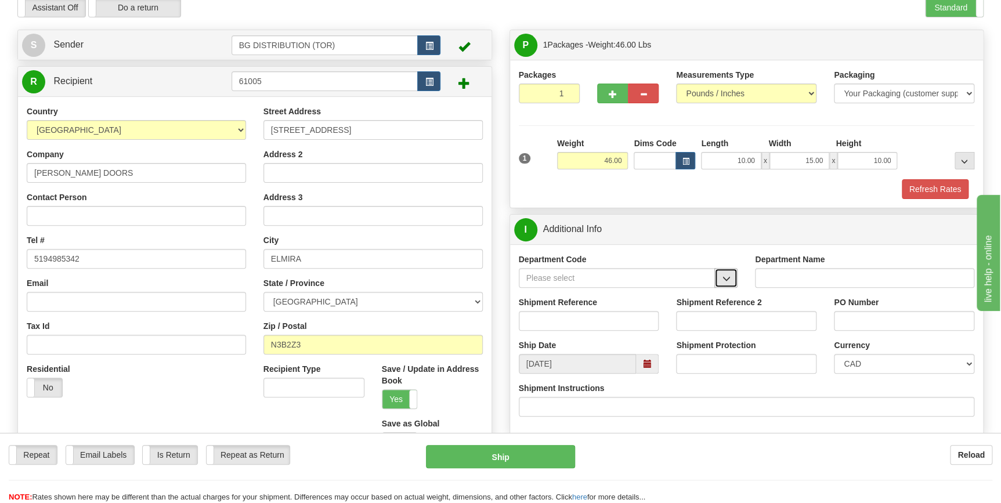
click at [720, 281] on button "button" at bounding box center [725, 278] width 23 height 20
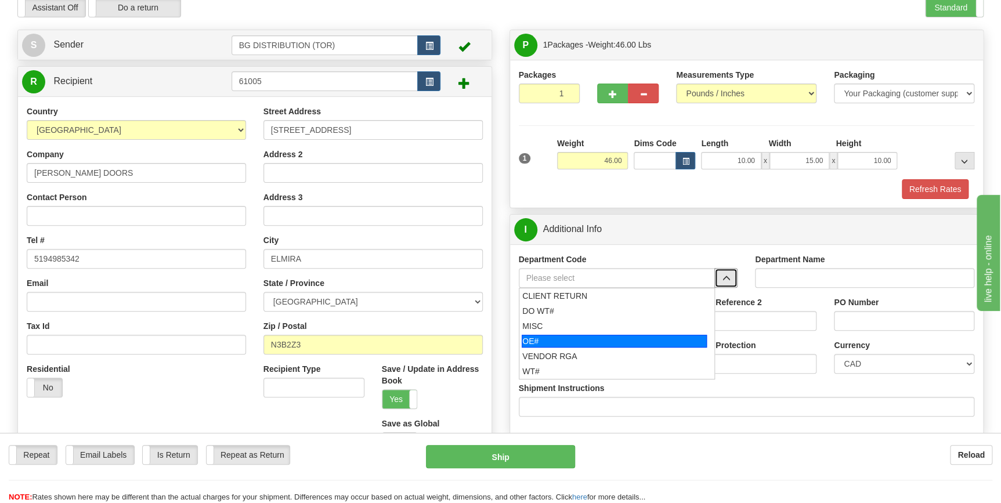
click at [611, 341] on div "OE#" at bounding box center [613, 341] width 185 height 13
type input "OE#"
type input "ORDERS"
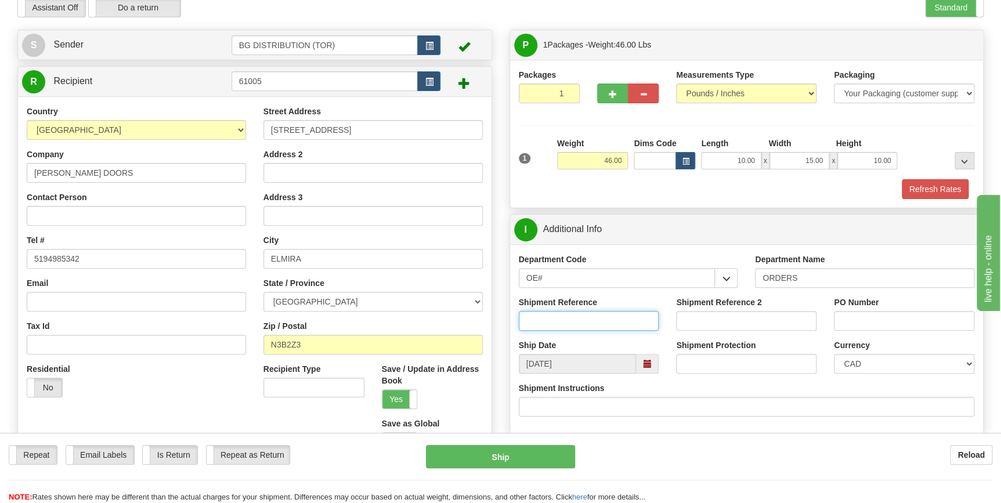
click at [578, 317] on input "Shipment Reference" at bounding box center [589, 321] width 140 height 20
type input "70183937-00"
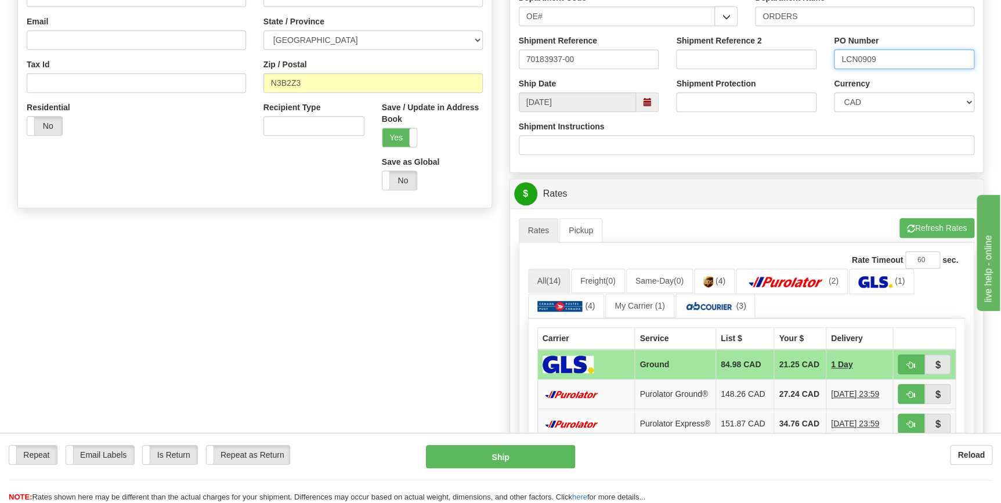
scroll to position [369, 0]
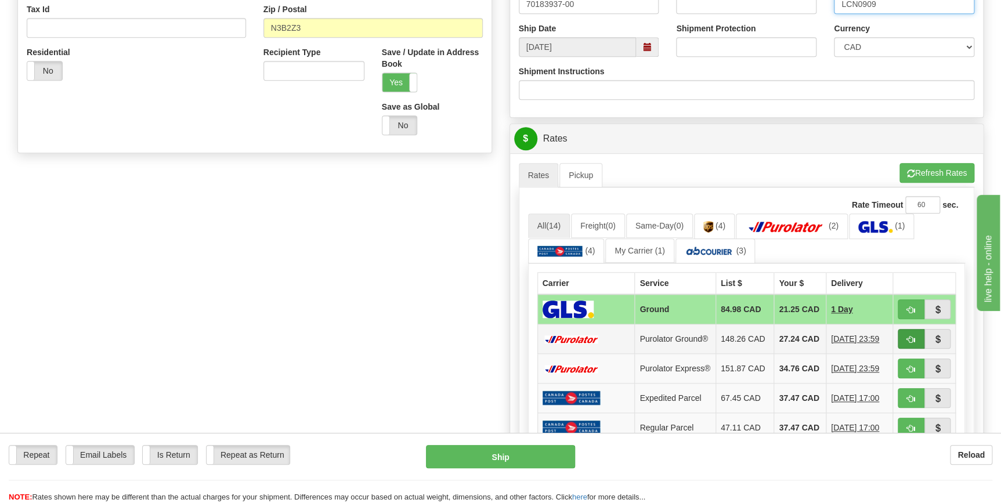
type input "LCN0909"
click at [904, 342] on button "button" at bounding box center [910, 339] width 27 height 20
type input "260"
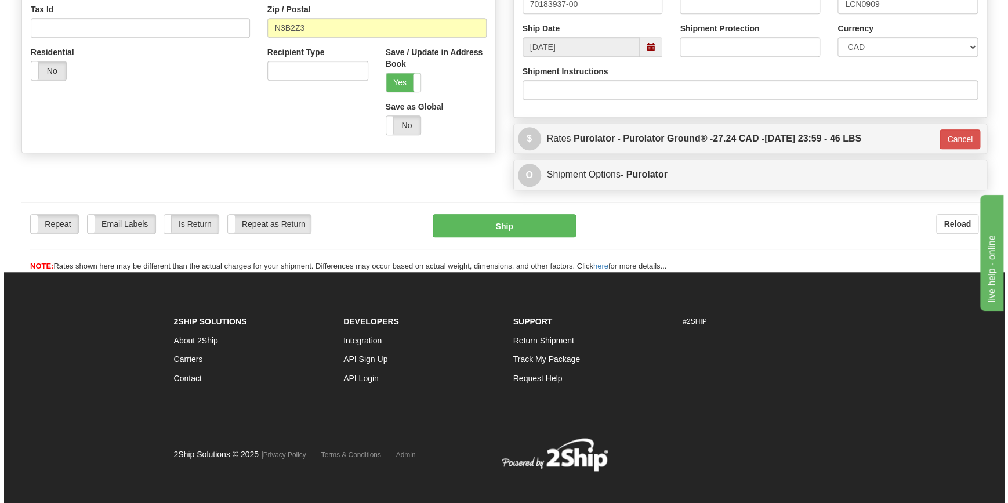
scroll to position [367, 0]
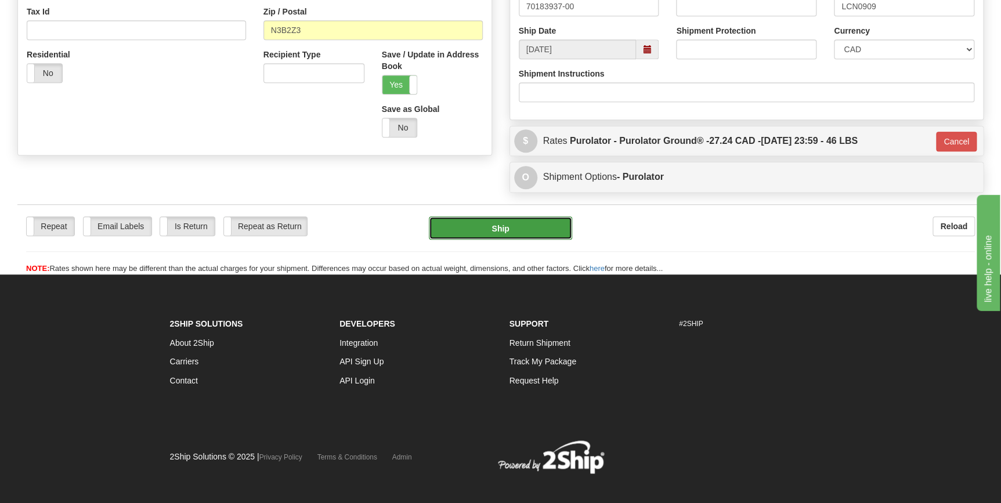
click at [523, 232] on button "Ship" at bounding box center [500, 227] width 143 height 23
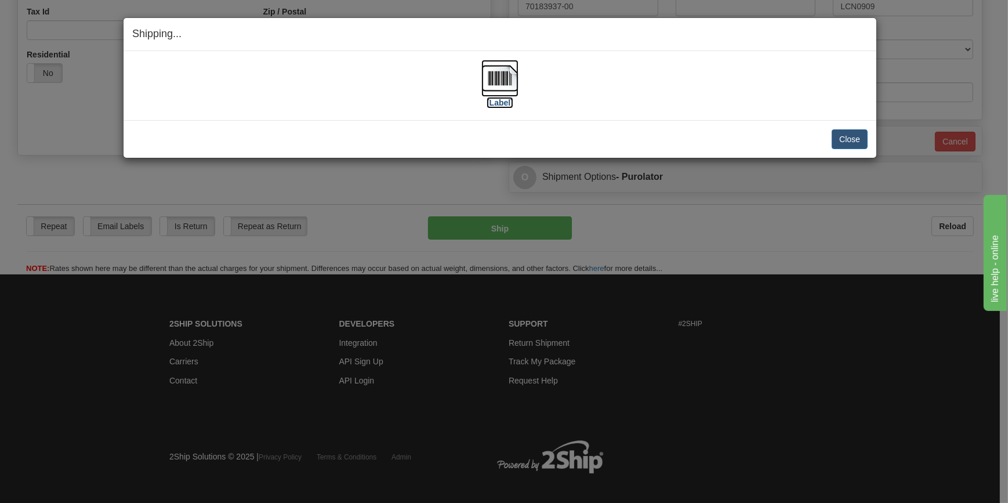
click at [495, 69] on img at bounding box center [499, 78] width 37 height 37
click at [864, 146] on button "Close" at bounding box center [850, 139] width 36 height 20
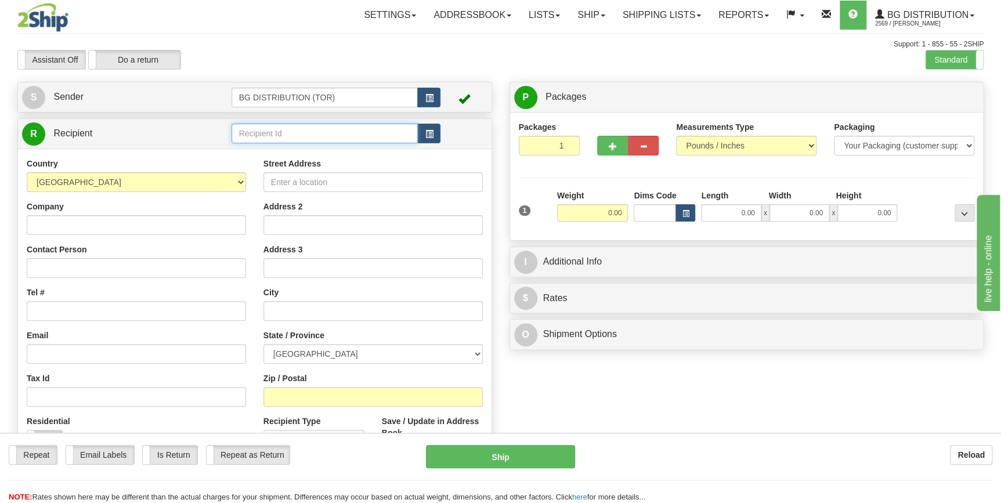
click at [312, 133] on input "text" at bounding box center [324, 134] width 187 height 20
click at [308, 151] on div "60453" at bounding box center [321, 152] width 175 height 13
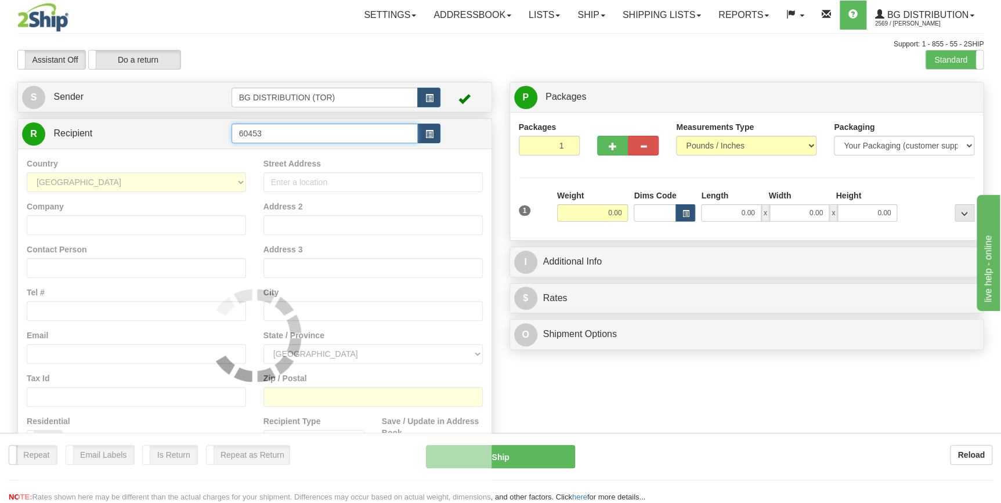
type input "60453"
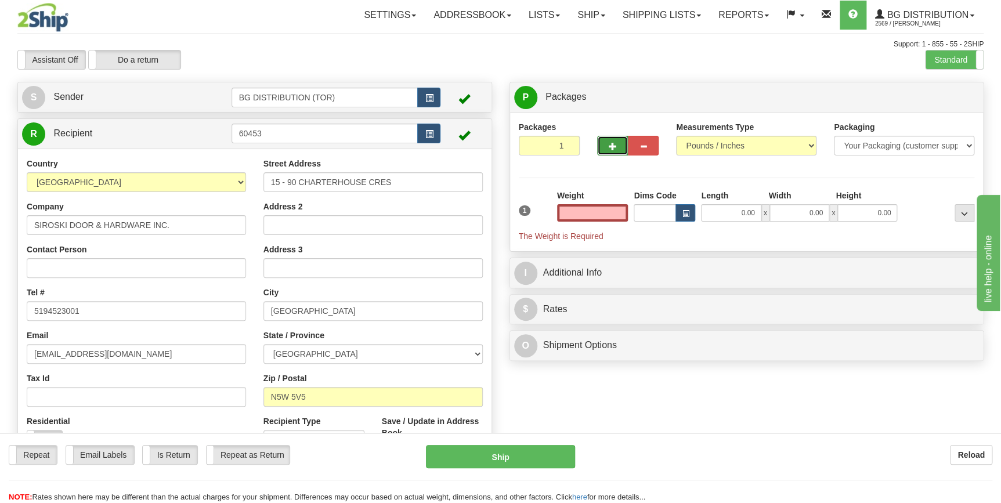
type input "0.00"
click at [603, 144] on button "button" at bounding box center [612, 146] width 31 height 20
type input "2"
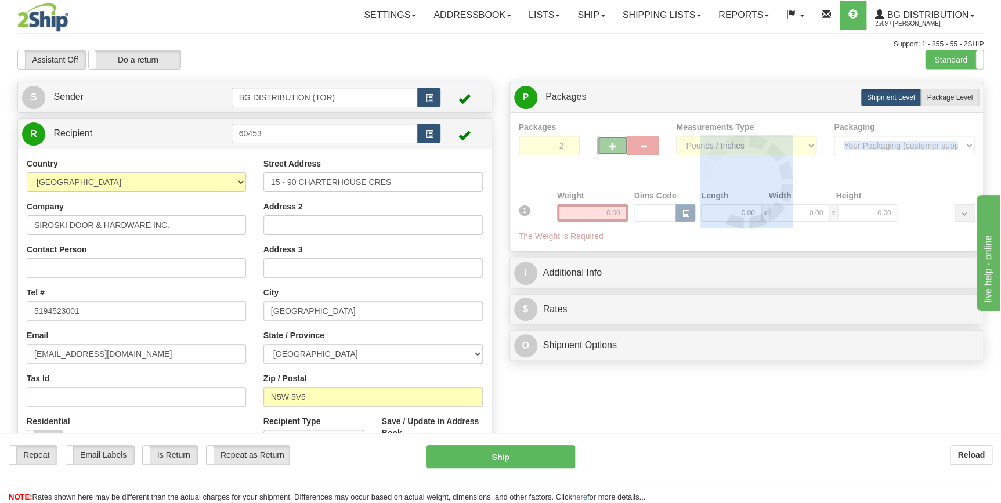
click at [603, 144] on div at bounding box center [747, 181] width 456 height 121
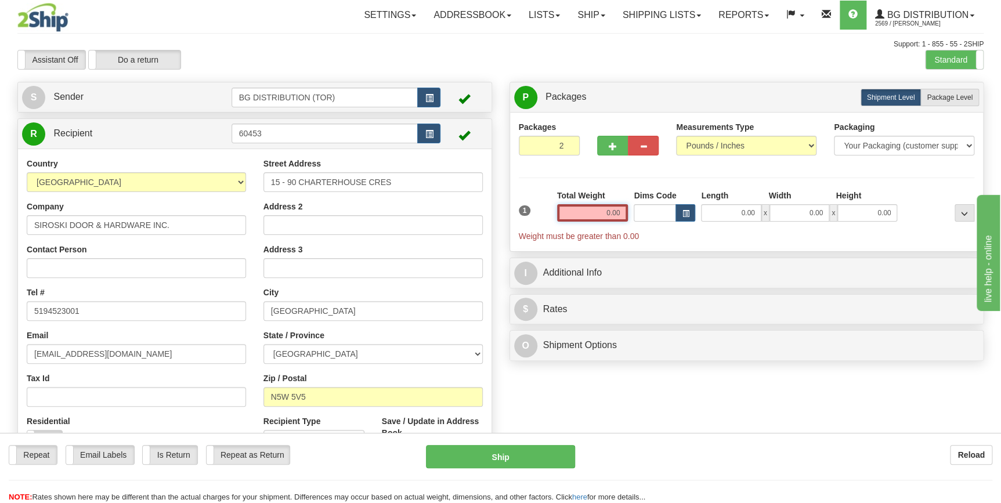
drag, startPoint x: 603, startPoint y: 144, endPoint x: 621, endPoint y: 209, distance: 66.8
click at [621, 209] on input "0.00" at bounding box center [592, 212] width 71 height 17
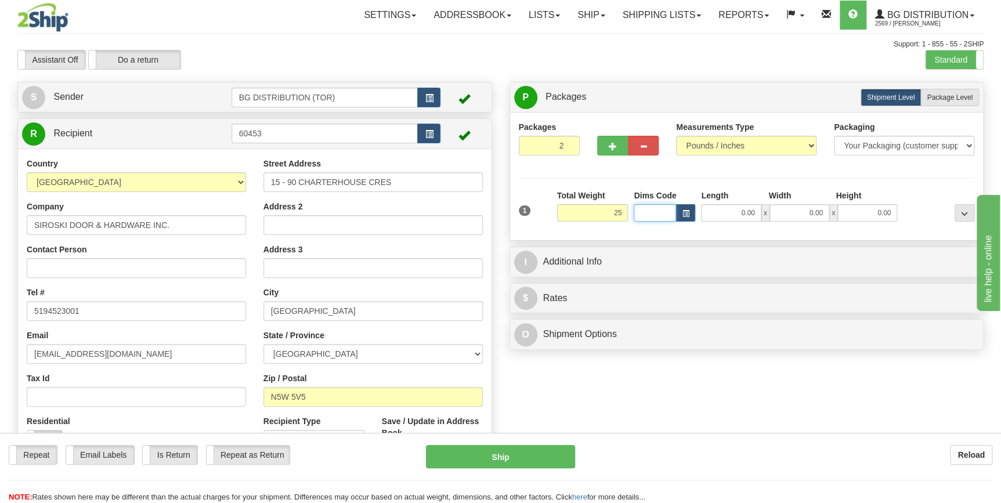
type input "25.00"
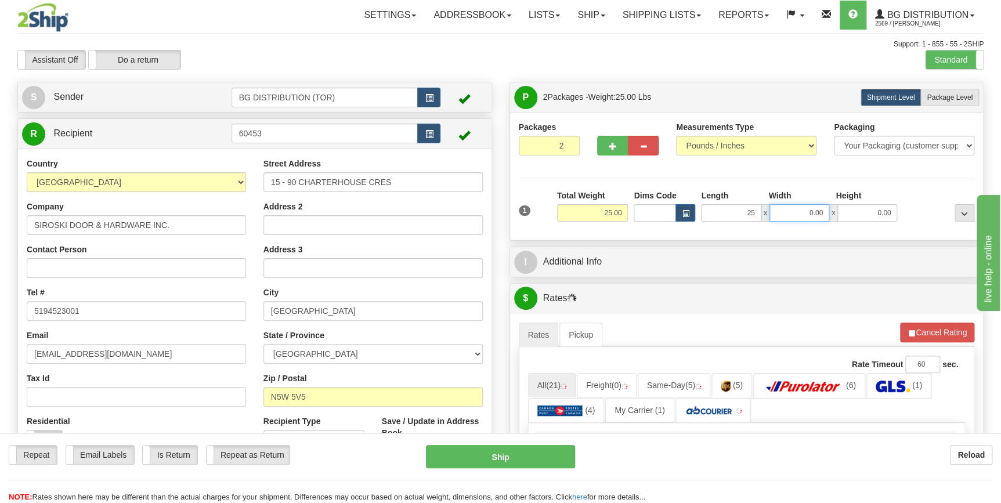
type input "25.00"
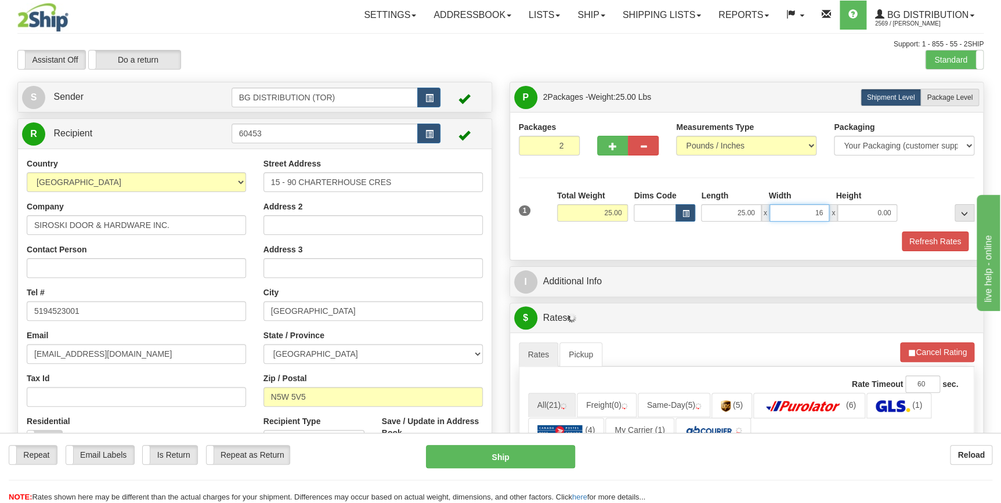
type input "16.00"
type input "5.00"
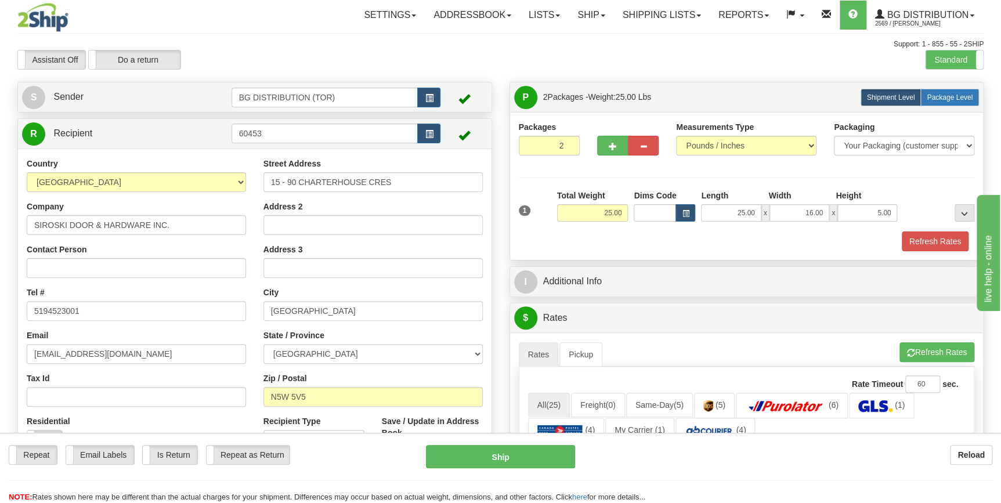
click at [958, 97] on span "Package Level" at bounding box center [949, 97] width 46 height 8
radio input "true"
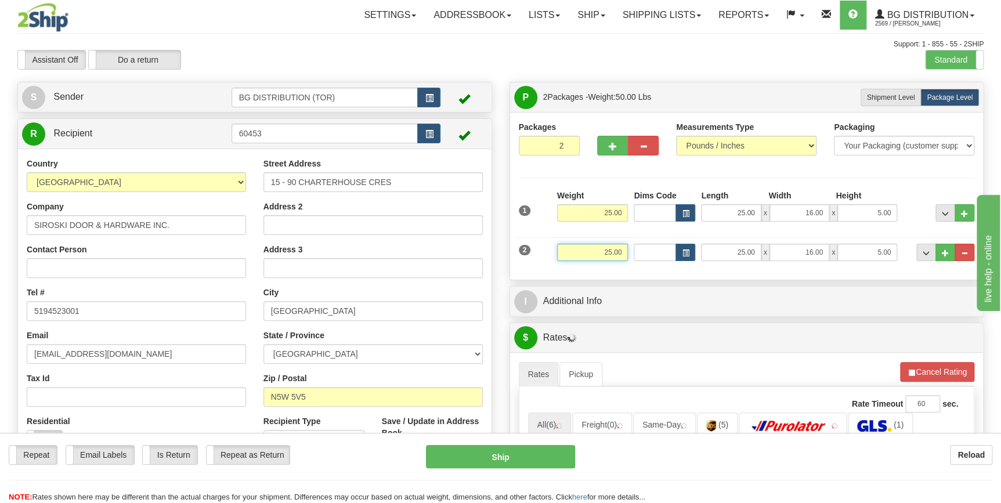
drag, startPoint x: 597, startPoint y: 251, endPoint x: 640, endPoint y: 250, distance: 42.9
click at [640, 250] on div "2 Weight 25.00 Dims Code Length Width Height" at bounding box center [747, 250] width 462 height 39
type input "14.00"
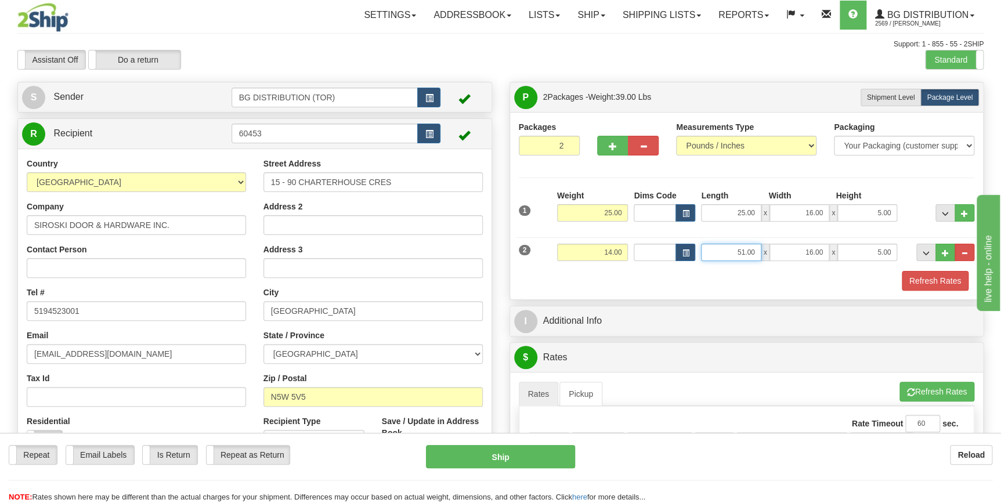
drag, startPoint x: 752, startPoint y: 250, endPoint x: 785, endPoint y: 245, distance: 32.8
click at [785, 245] on div "51.00 x 16.00 x 5.00" at bounding box center [799, 252] width 196 height 17
type input "41.00"
drag, startPoint x: 789, startPoint y: 248, endPoint x: 839, endPoint y: 251, distance: 50.5
click at [839, 251] on div "41.00 x 16.00 x 5.00" at bounding box center [799, 252] width 196 height 17
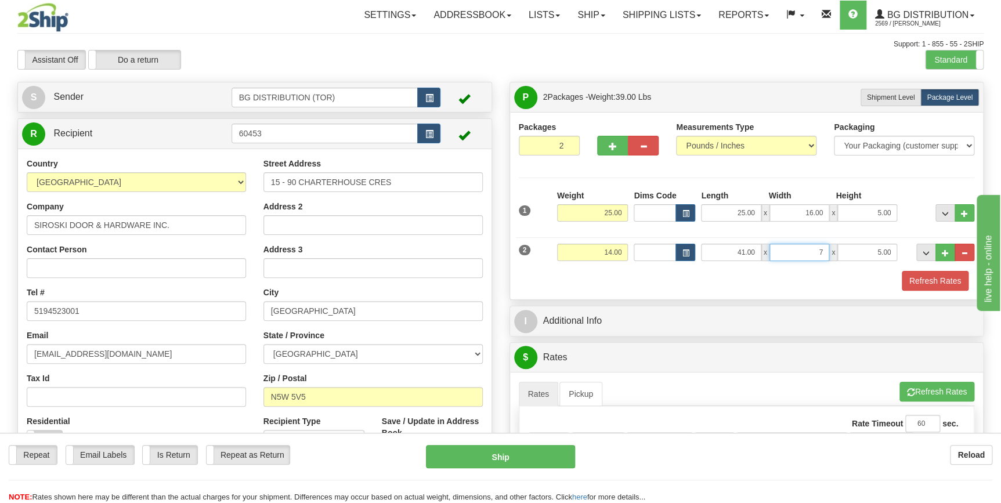
type input "7.00"
type input "5.00"
click at [614, 146] on span "button" at bounding box center [612, 147] width 8 height 8
type input "3"
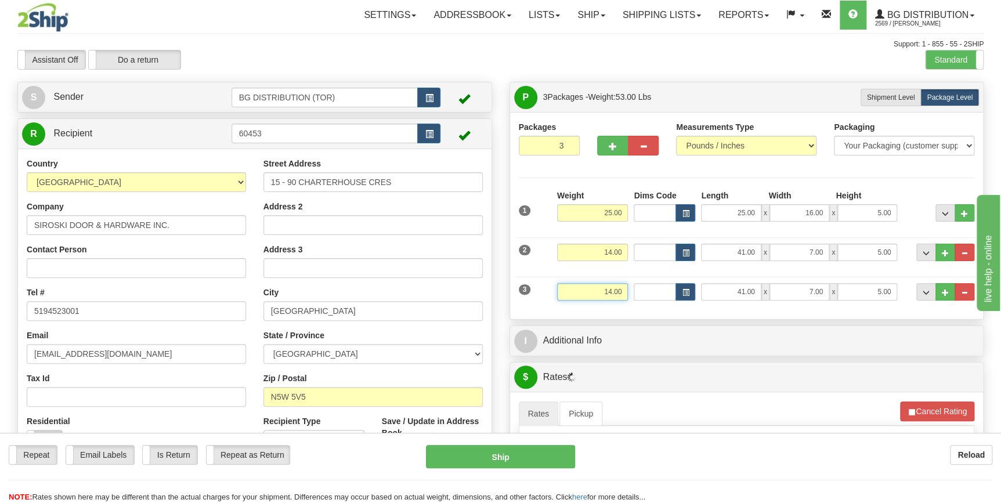
drag, startPoint x: 597, startPoint y: 288, endPoint x: 660, endPoint y: 295, distance: 62.5
click at [660, 295] on div "3 Weight 14.00 Dims Code Length Width Height" at bounding box center [747, 290] width 462 height 39
type input "2.00"
type input "10.00"
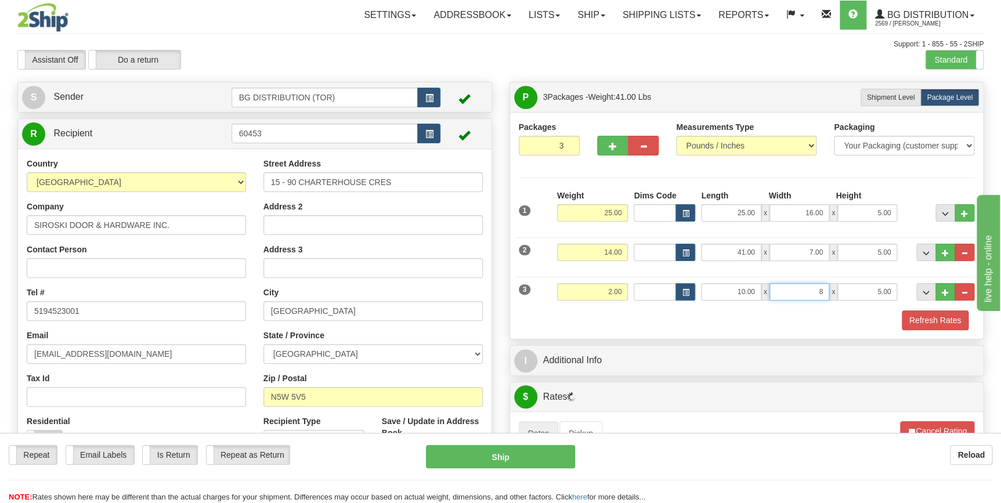
type input "8.00"
type input "5.00"
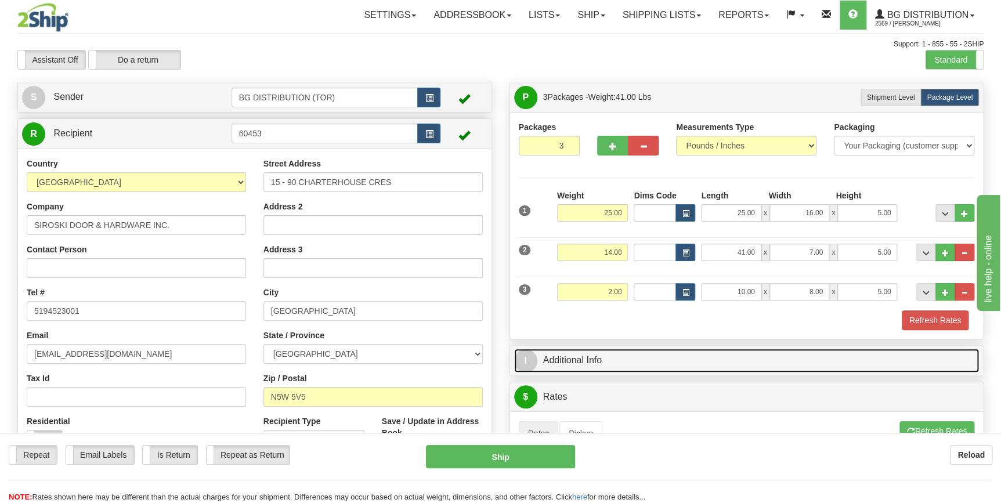
drag, startPoint x: 580, startPoint y: 371, endPoint x: 589, endPoint y: 364, distance: 11.1
click at [581, 371] on link "I Additional Info" at bounding box center [746, 361] width 465 height 24
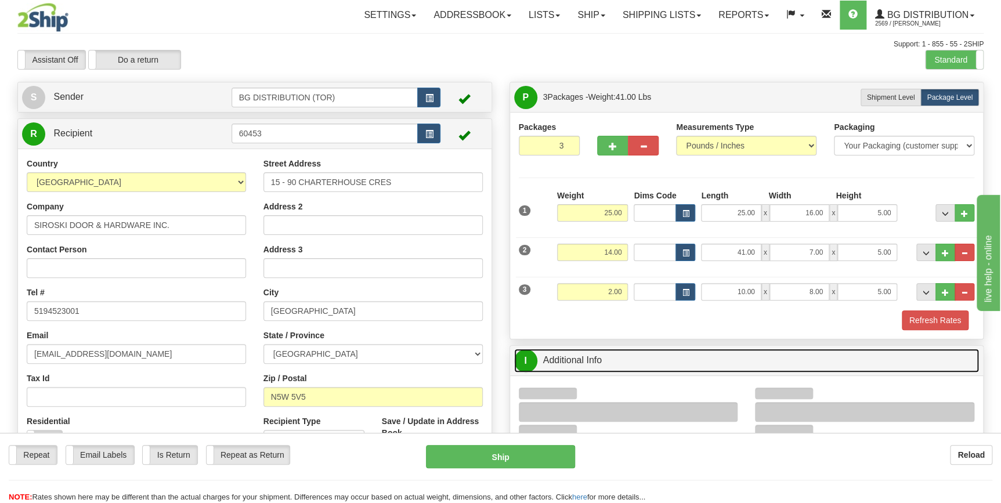
scroll to position [105, 0]
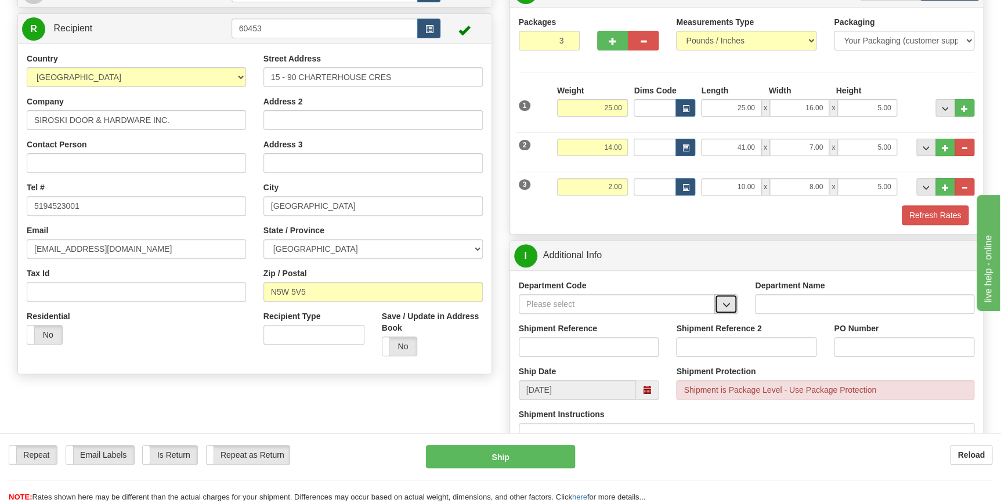
click at [720, 305] on button "button" at bounding box center [725, 304] width 23 height 20
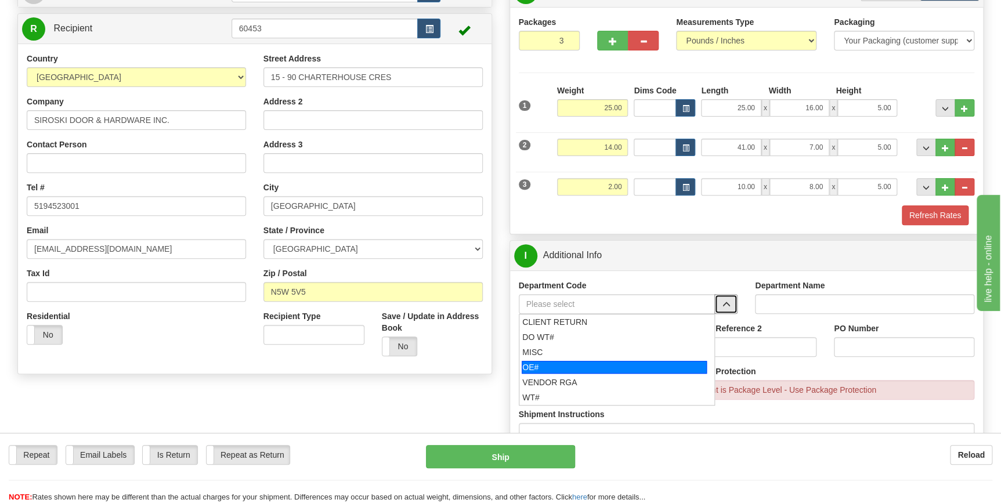
click at [597, 367] on div "OE#" at bounding box center [613, 367] width 185 height 13
type input "OE#"
type input "ORDERS"
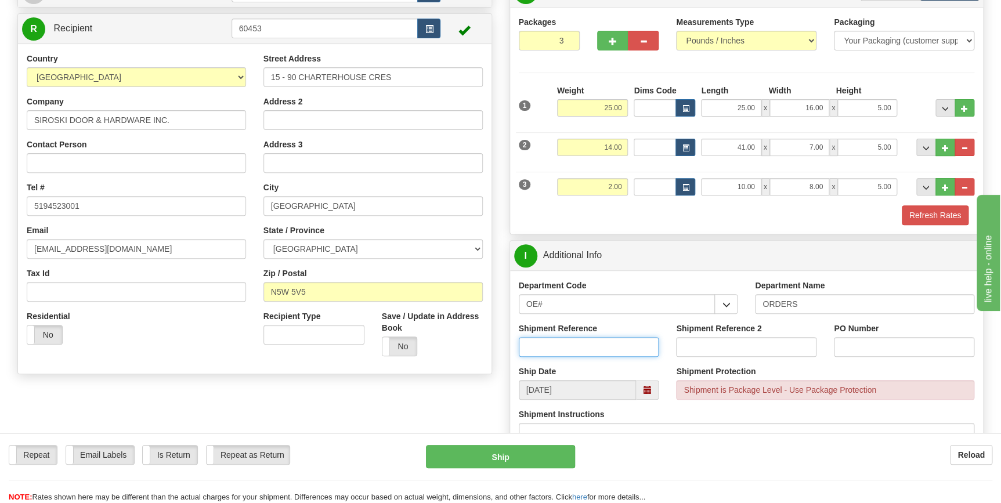
click at [590, 346] on input "Shipment Reference" at bounding box center [589, 347] width 140 height 20
type input "70183838-00"
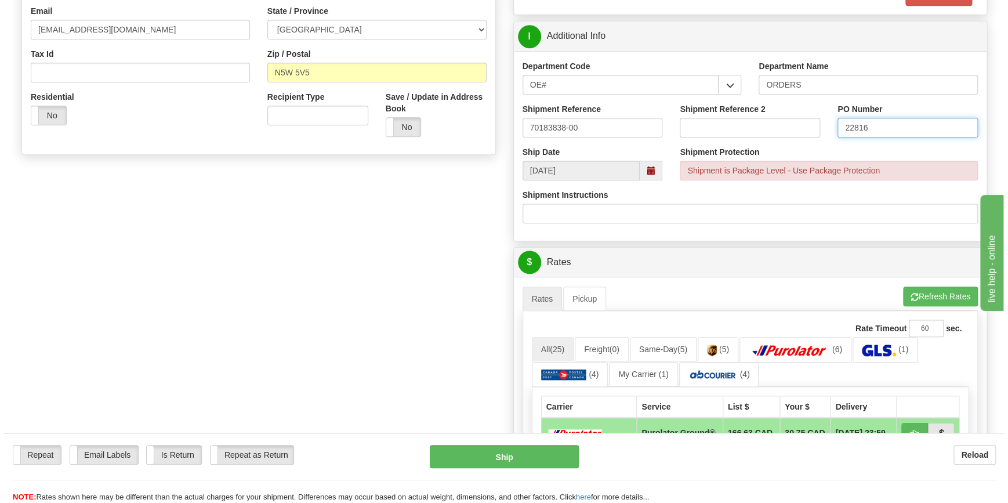
scroll to position [422, 0]
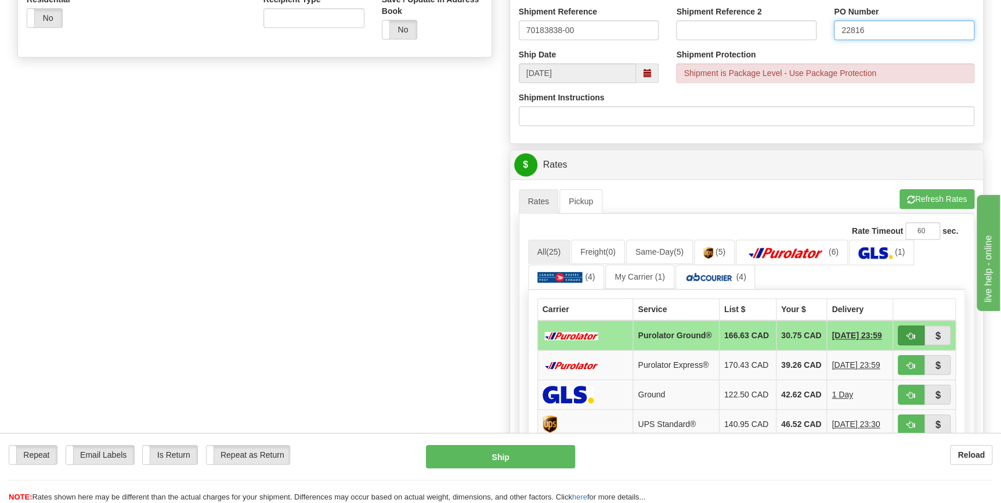
type input "22816"
click at [908, 337] on span "button" at bounding box center [911, 336] width 8 height 8
type input "260"
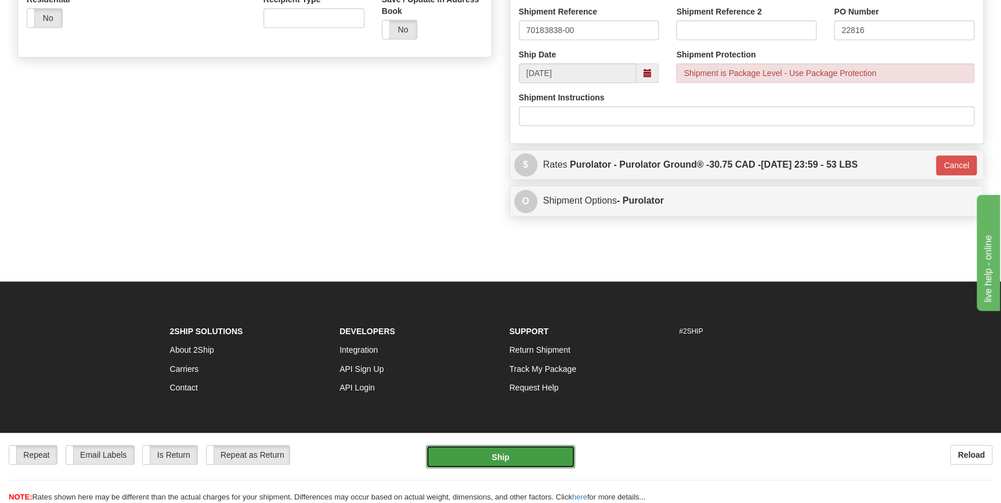
click at [512, 453] on button "Ship" at bounding box center [500, 456] width 149 height 23
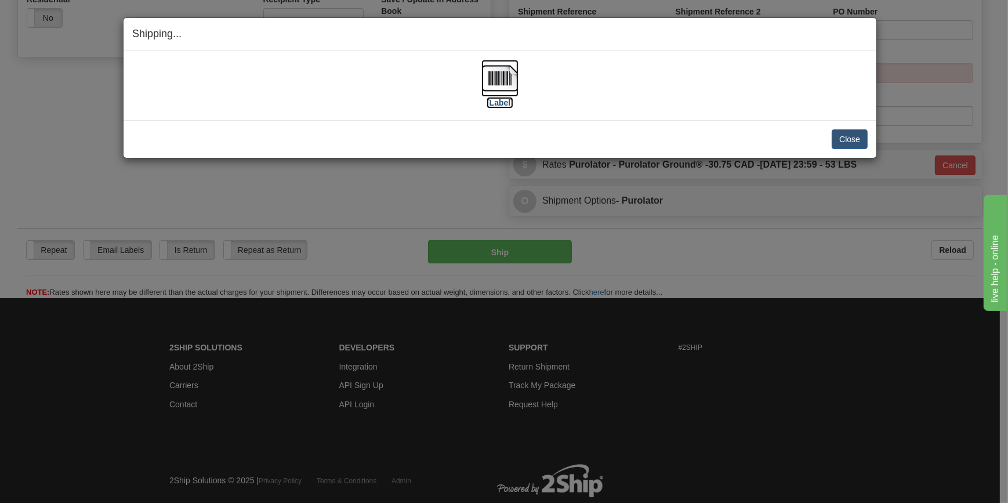
click at [508, 70] on img at bounding box center [499, 78] width 37 height 37
click at [853, 142] on button "Close" at bounding box center [850, 139] width 36 height 20
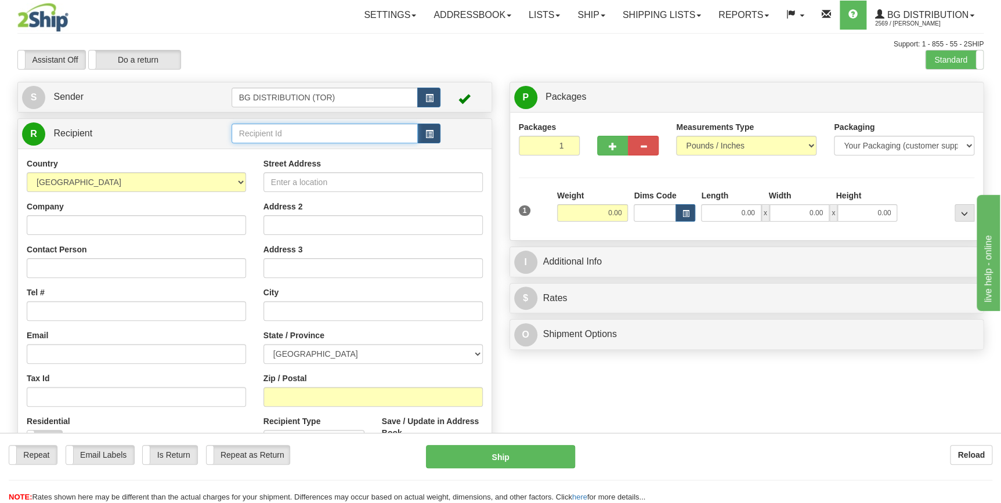
click at [302, 136] on input "text" at bounding box center [324, 134] width 187 height 20
click at [299, 155] on div "60095" at bounding box center [321, 152] width 175 height 13
type input "60095"
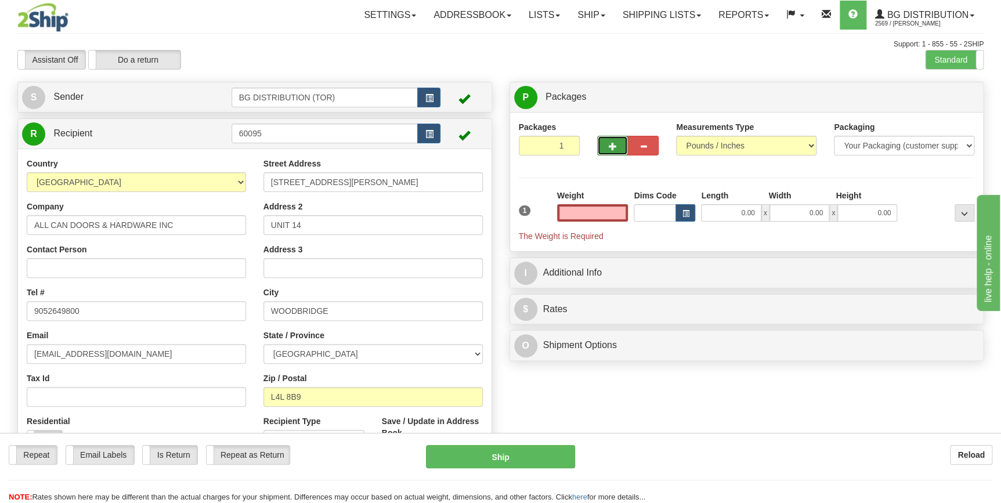
type input "0.00"
click at [613, 143] on span "button" at bounding box center [612, 147] width 8 height 8
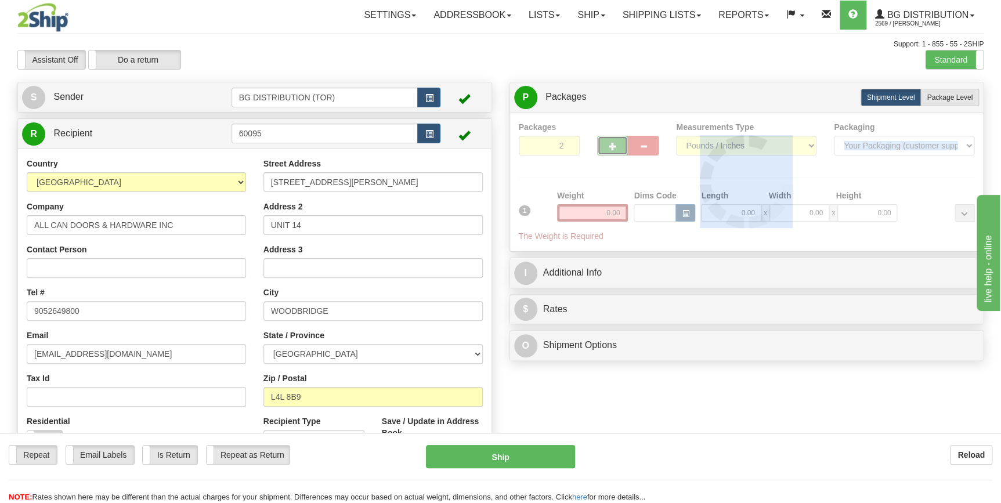
click at [613, 143] on div at bounding box center [747, 181] width 456 height 121
click at [613, 143] on div "Packages 2 1 Measurements Type" at bounding box center [747, 181] width 456 height 121
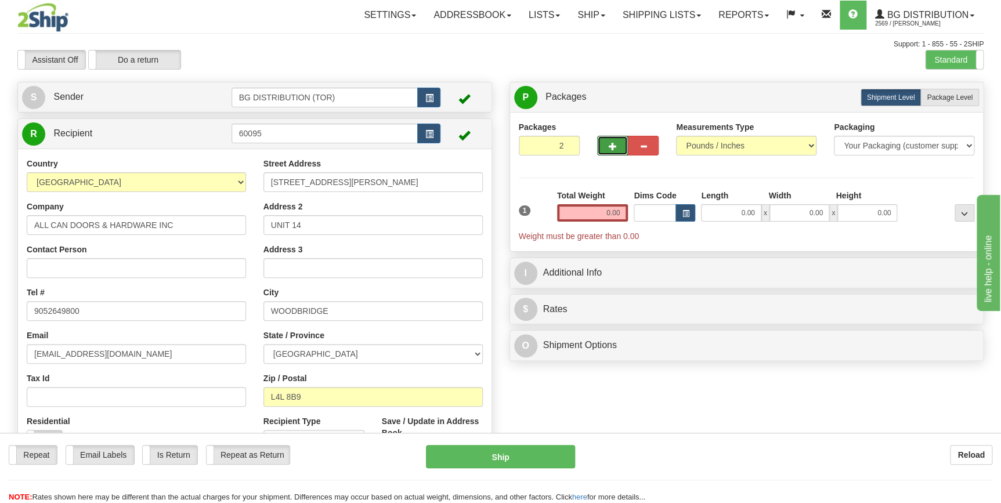
click at [613, 143] on span "button" at bounding box center [612, 147] width 8 height 8
type input "6"
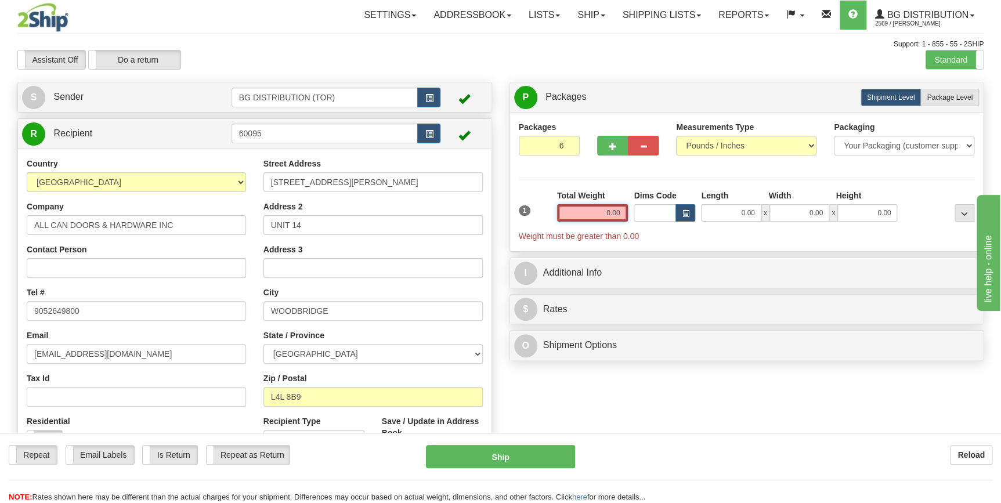
drag, startPoint x: 606, startPoint y: 214, endPoint x: 647, endPoint y: 215, distance: 41.8
click at [647, 215] on div "1 Total Weight 0.00 Dims Code x" at bounding box center [747, 216] width 462 height 52
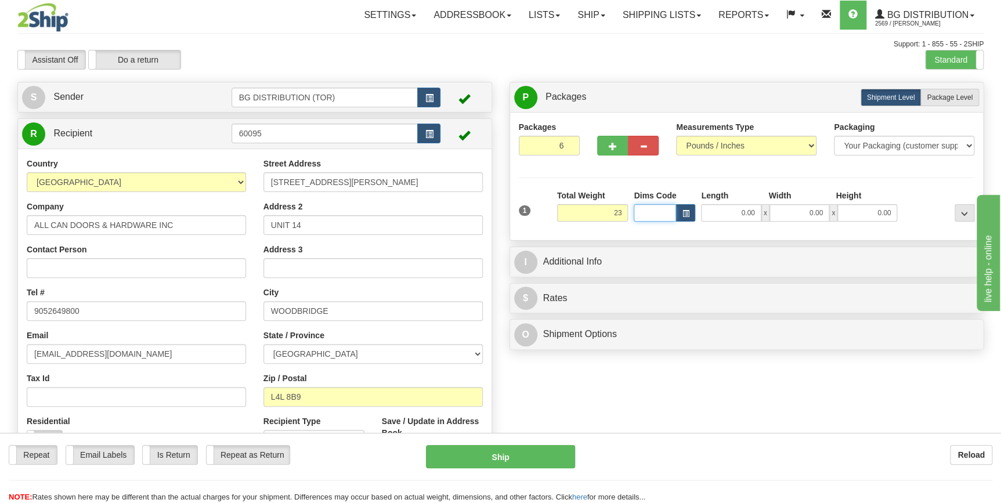
type input "23.00"
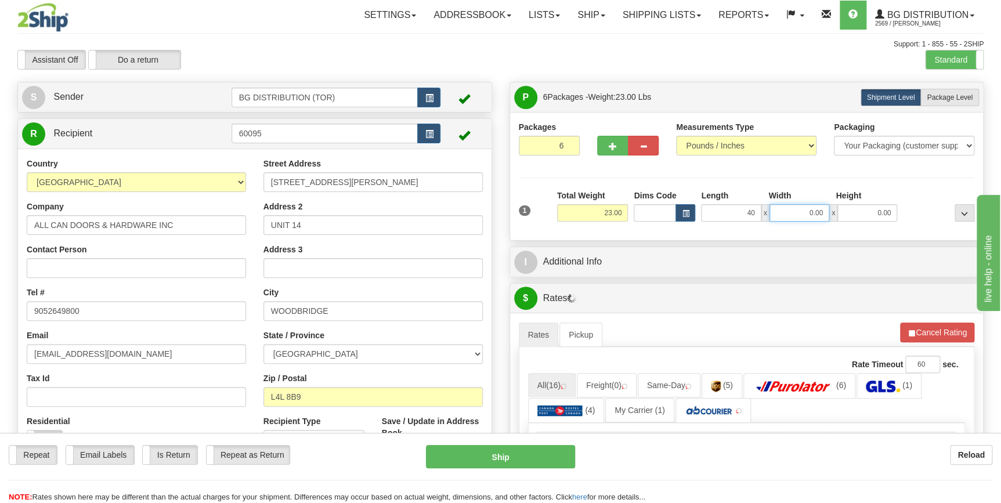
type input "40.00"
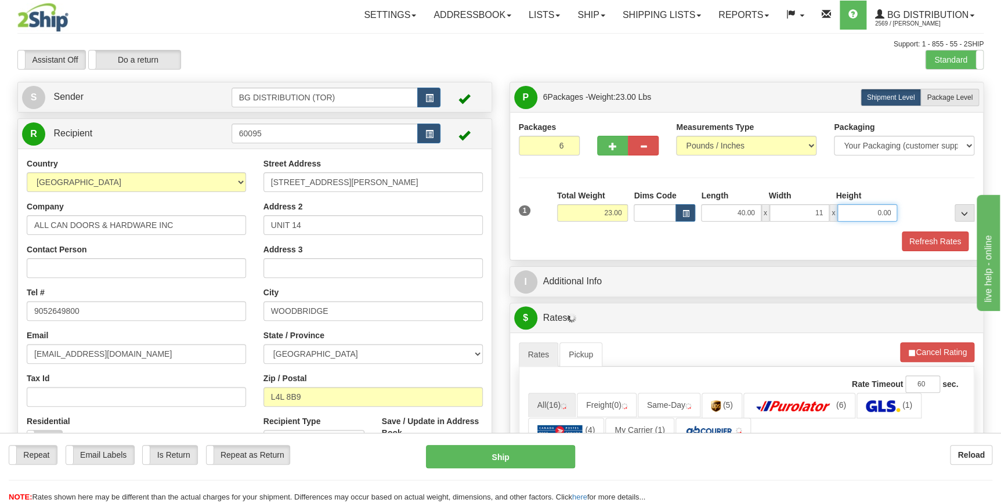
type input "11.00"
type input "12.00"
click at [969, 90] on label "Package Level Pack.." at bounding box center [949, 97] width 59 height 17
radio input "true"
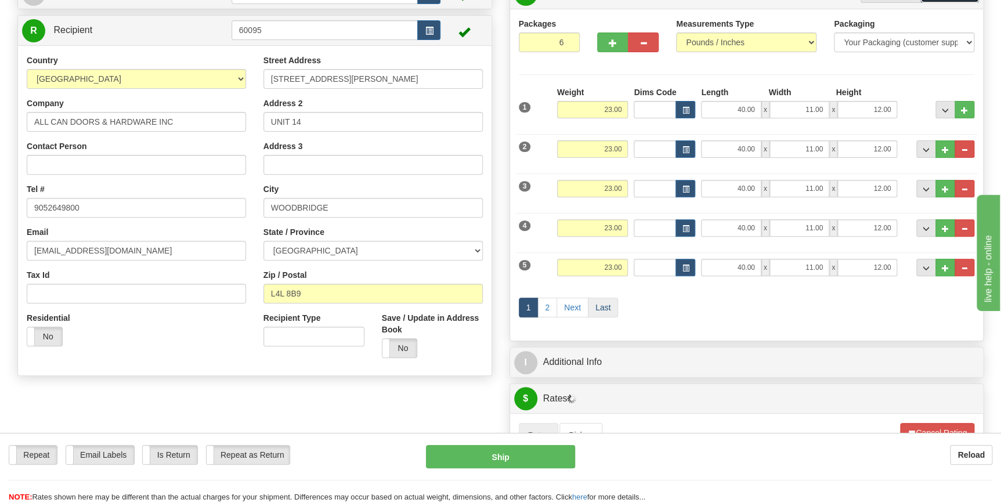
scroll to position [105, 0]
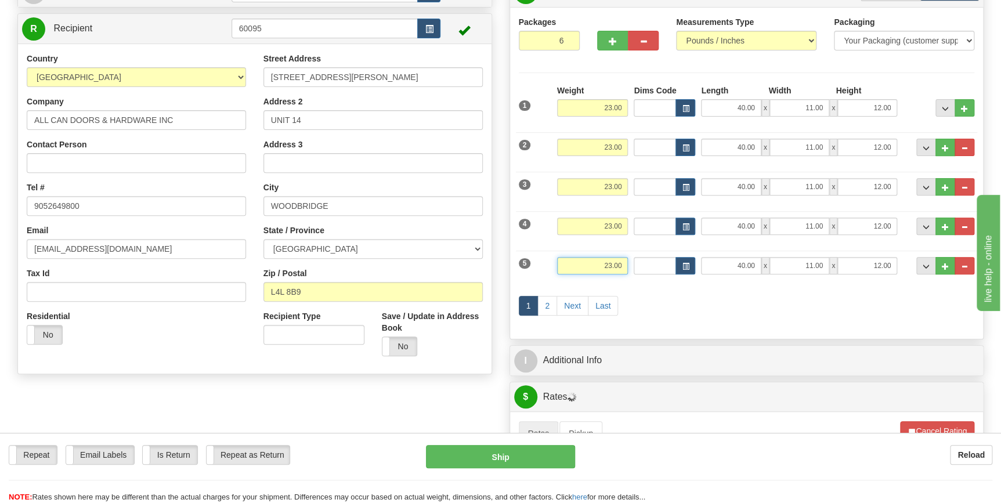
drag, startPoint x: 593, startPoint y: 262, endPoint x: 635, endPoint y: 265, distance: 41.9
click at [635, 265] on div "5 Weight 23.00 Dims Code Length Width Height" at bounding box center [747, 264] width 462 height 39
type input "46.00"
type input "15.00"
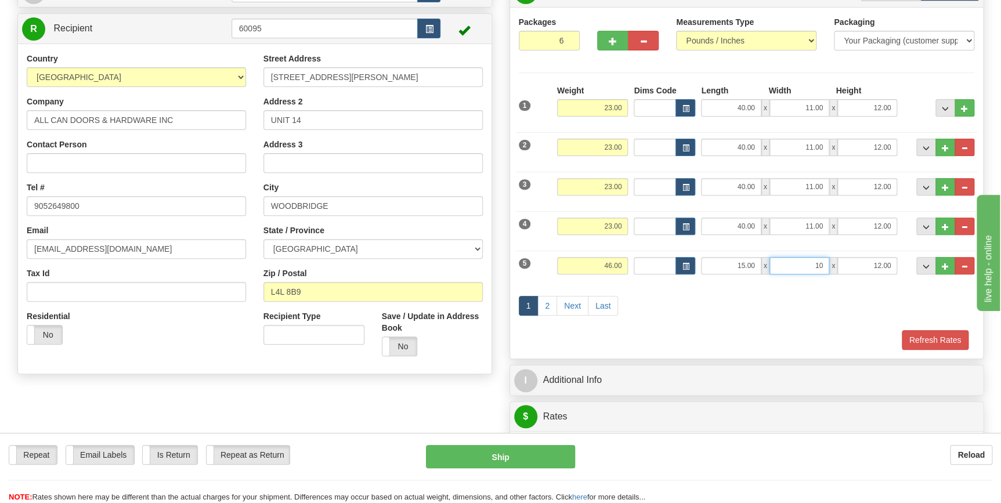
type input "10.00"
click at [570, 306] on link "Next" at bounding box center [572, 306] width 32 height 20
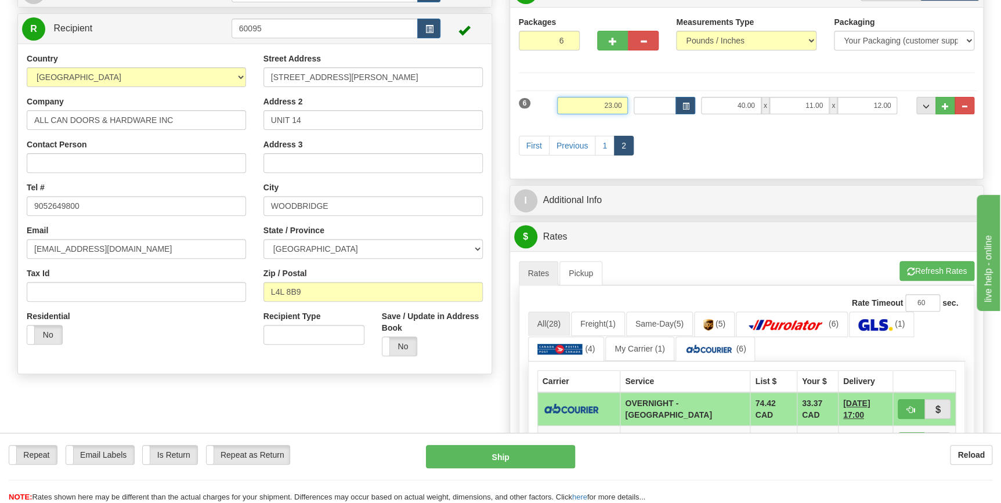
drag, startPoint x: 608, startPoint y: 108, endPoint x: 642, endPoint y: 104, distance: 33.3
click at [641, 104] on div "6 Weight 23.00 Dims Code Length Width Height" at bounding box center [747, 104] width 462 height 39
type input "46.00"
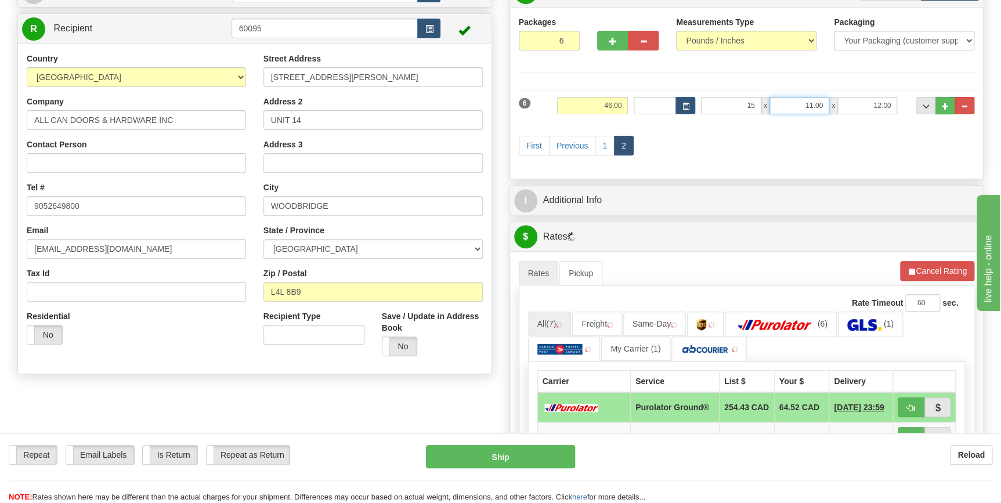
type input "15.00"
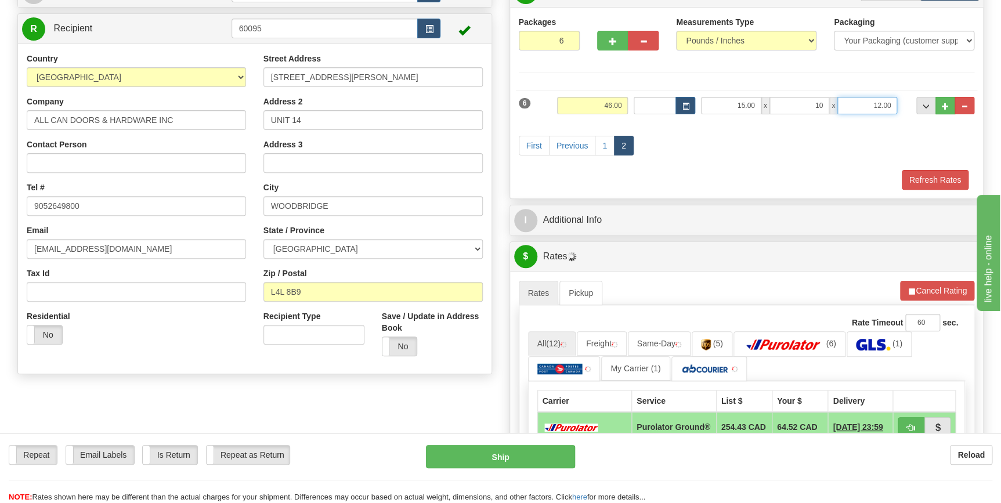
type input "10.00"
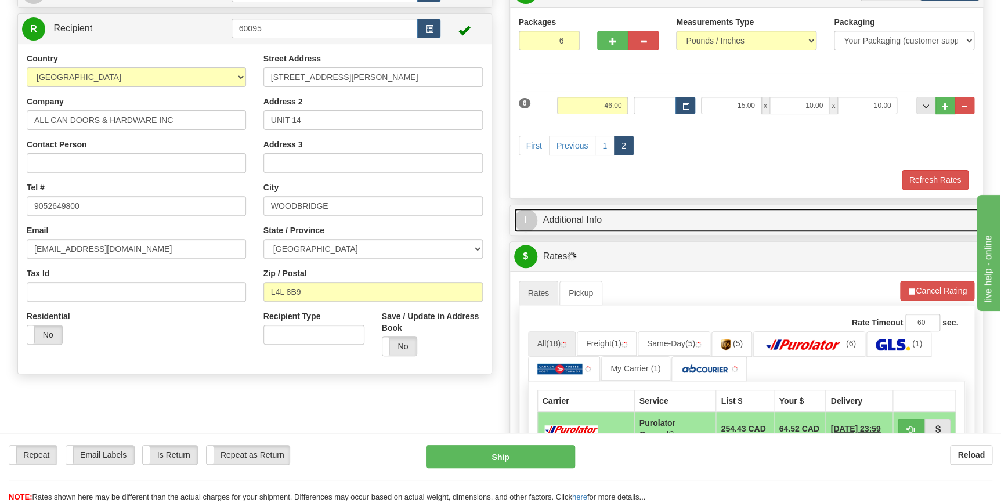
click at [585, 225] on link "I Additional Info" at bounding box center [746, 220] width 465 height 24
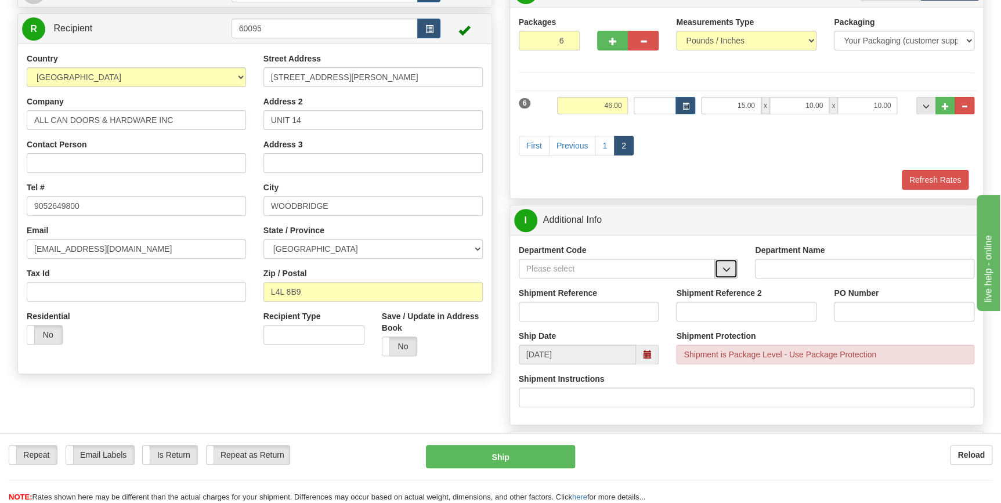
click at [725, 272] on span "button" at bounding box center [726, 270] width 8 height 8
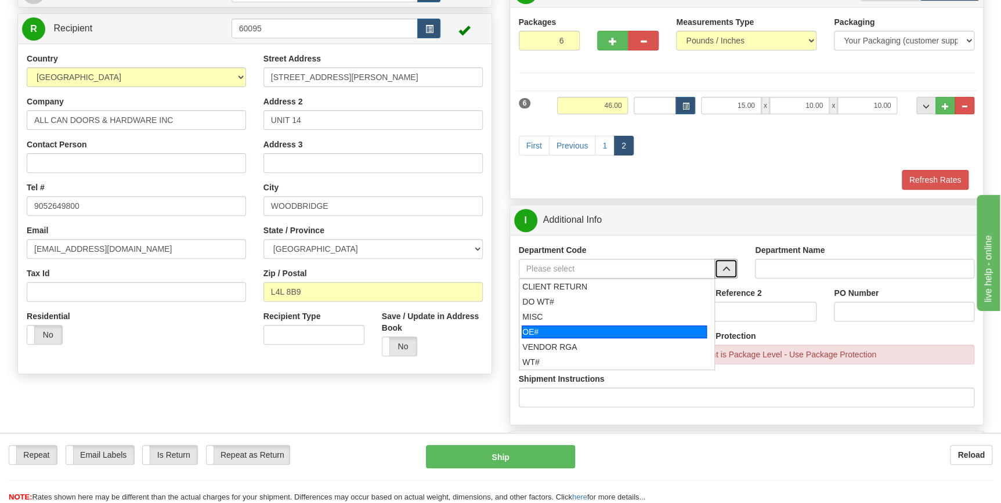
click at [621, 325] on div "OE#" at bounding box center [613, 331] width 185 height 13
type input "OE#"
type input "ORDERS"
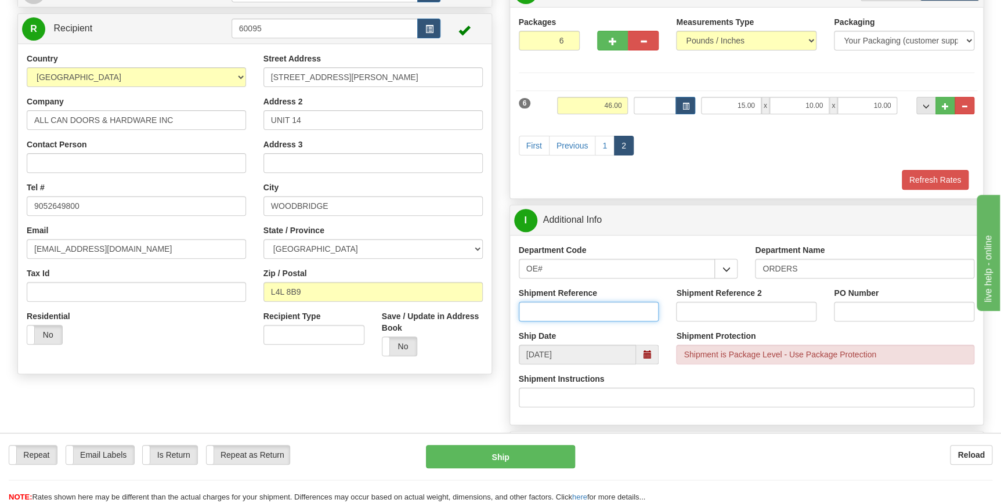
click at [590, 313] on input "Shipment Reference" at bounding box center [589, 312] width 140 height 20
type input "70183906-00"
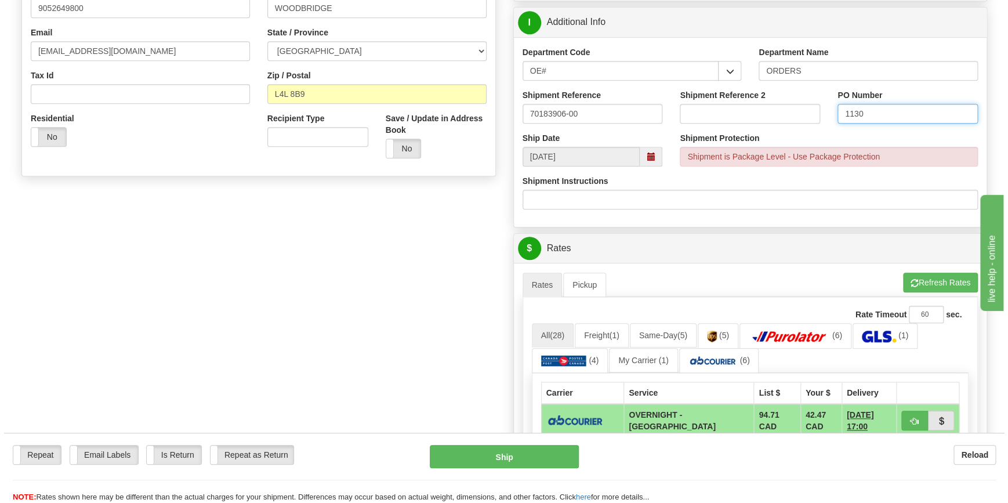
scroll to position [369, 0]
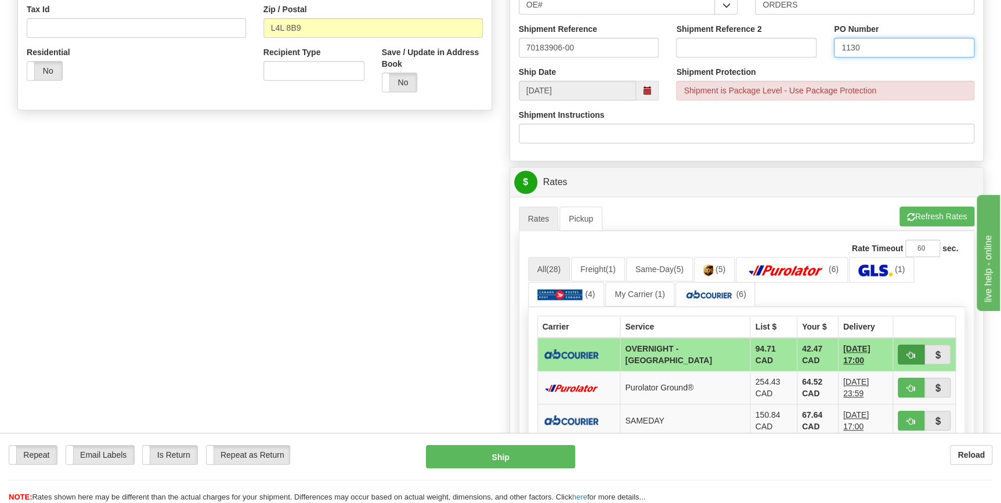
type input "1130"
click at [908, 357] on span "button" at bounding box center [911, 356] width 8 height 8
type input "4"
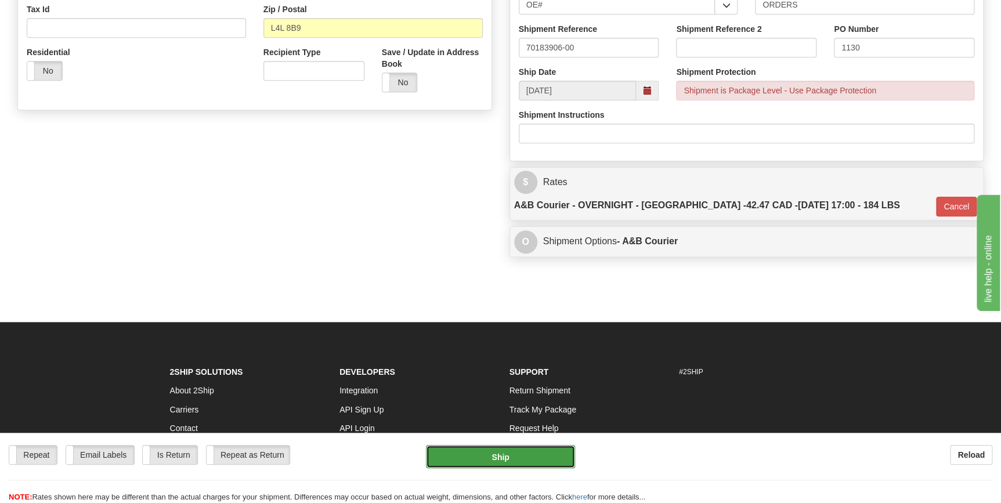
click at [521, 452] on button "Ship" at bounding box center [500, 456] width 149 height 23
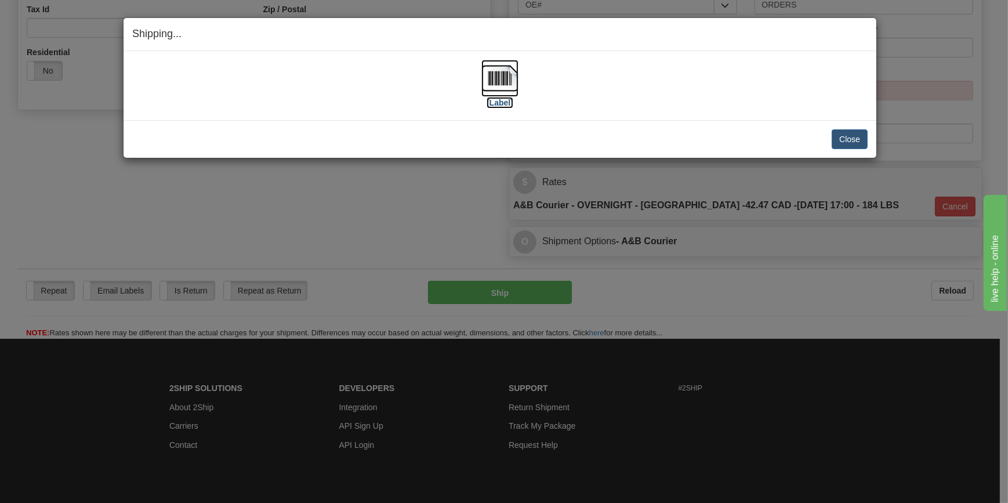
click at [497, 79] on img at bounding box center [499, 78] width 37 height 37
click at [860, 142] on button "Close" at bounding box center [850, 139] width 36 height 20
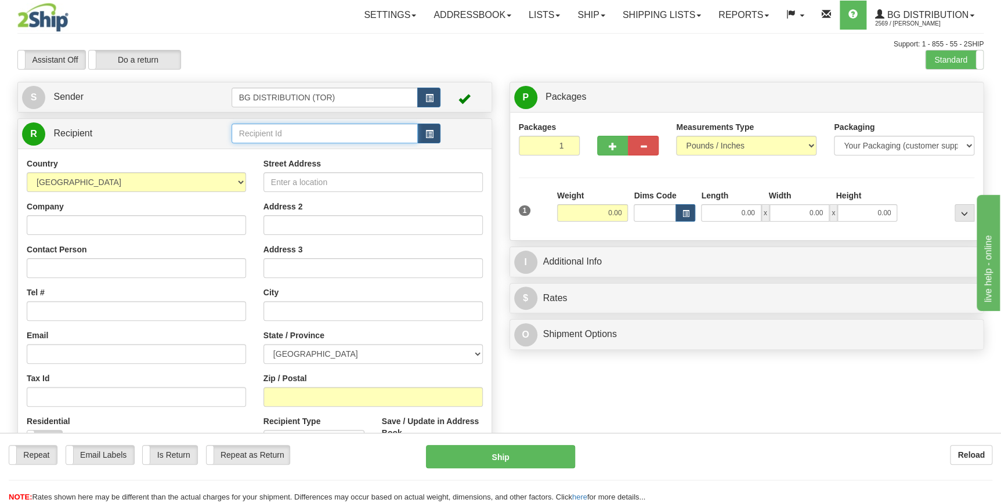
click at [320, 136] on input "text" at bounding box center [324, 134] width 187 height 20
click at [310, 149] on div "60516" at bounding box center [321, 152] width 175 height 13
type input "60516"
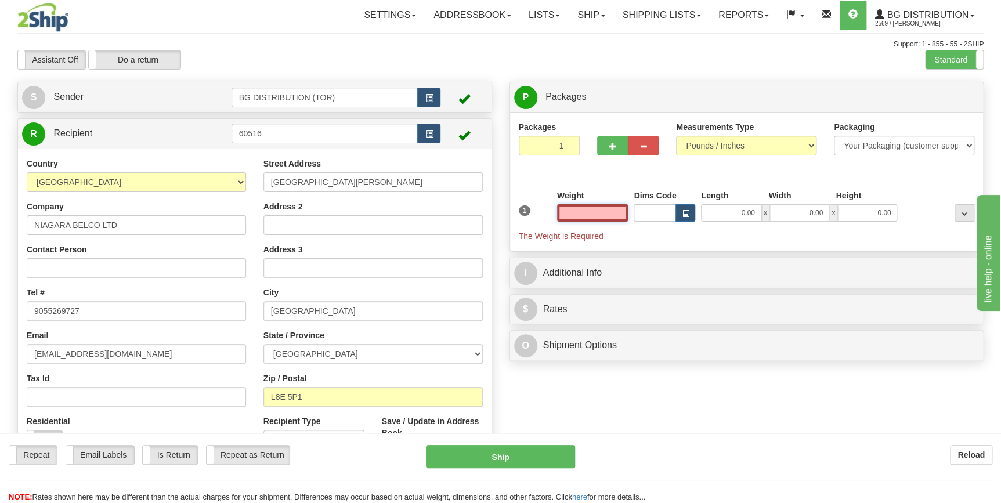
click at [604, 211] on input "text" at bounding box center [592, 212] width 71 height 17
type input "0.00"
click at [628, 145] on button "button" at bounding box center [643, 146] width 31 height 20
click at [614, 154] on button "button" at bounding box center [612, 146] width 31 height 20
type input "2"
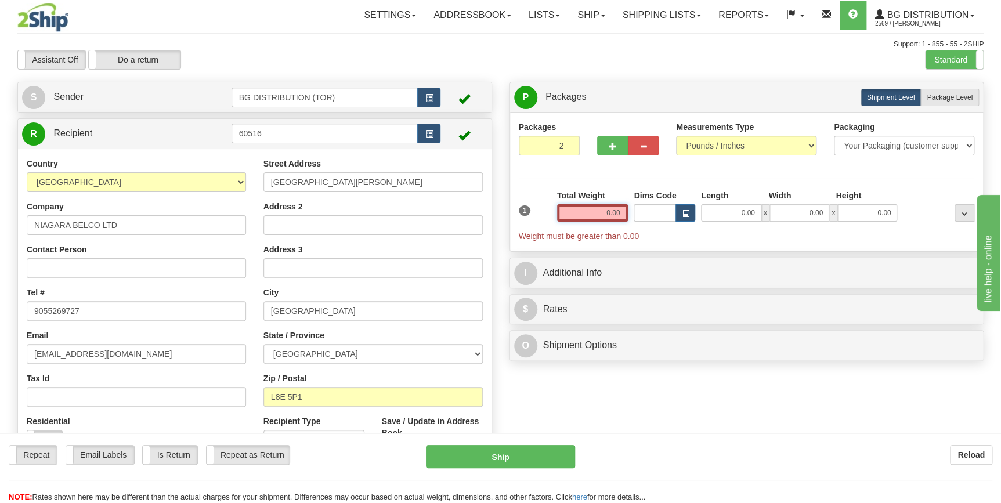
drag, startPoint x: 597, startPoint y: 214, endPoint x: 626, endPoint y: 214, distance: 28.4
click at [626, 214] on input "0.00" at bounding box center [592, 212] width 71 height 17
type input "0.00"
click at [611, 137] on button "button" at bounding box center [612, 146] width 31 height 20
type input "3"
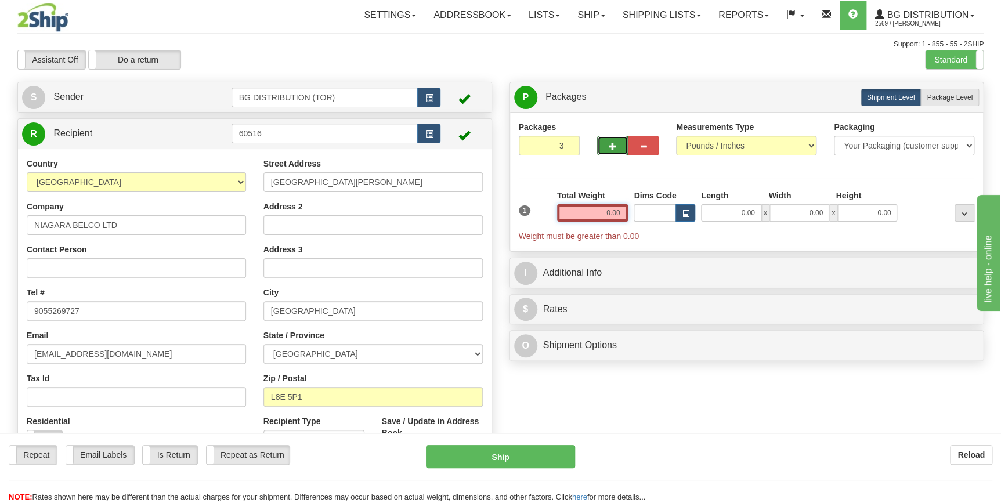
drag, startPoint x: 590, startPoint y: 211, endPoint x: 642, endPoint y: 216, distance: 51.3
click at [642, 216] on div "1 Total Weight 0.00 Dims Code x" at bounding box center [747, 216] width 462 height 52
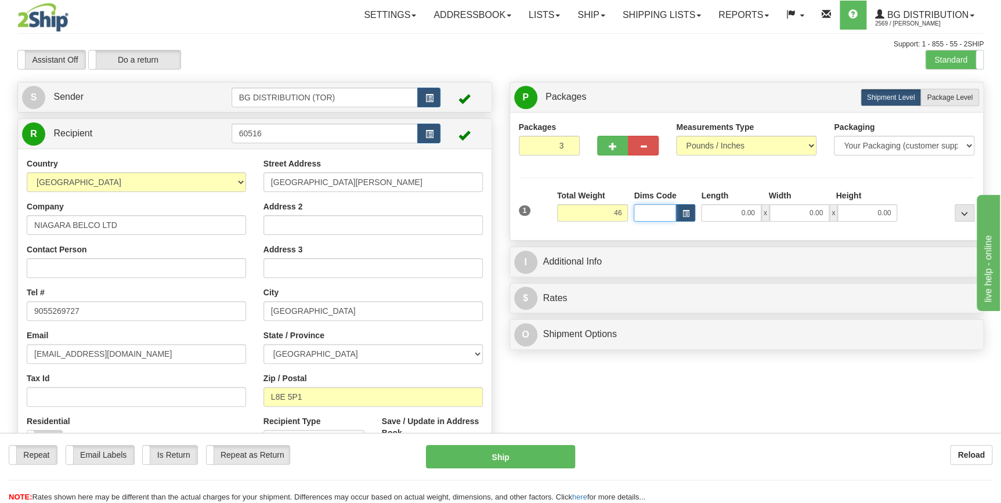
type input "46.00"
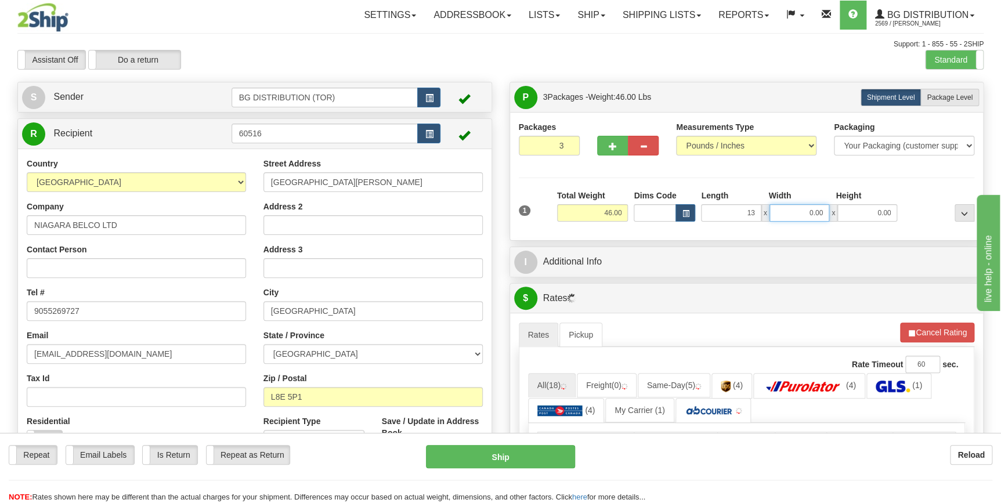
type input "13.00"
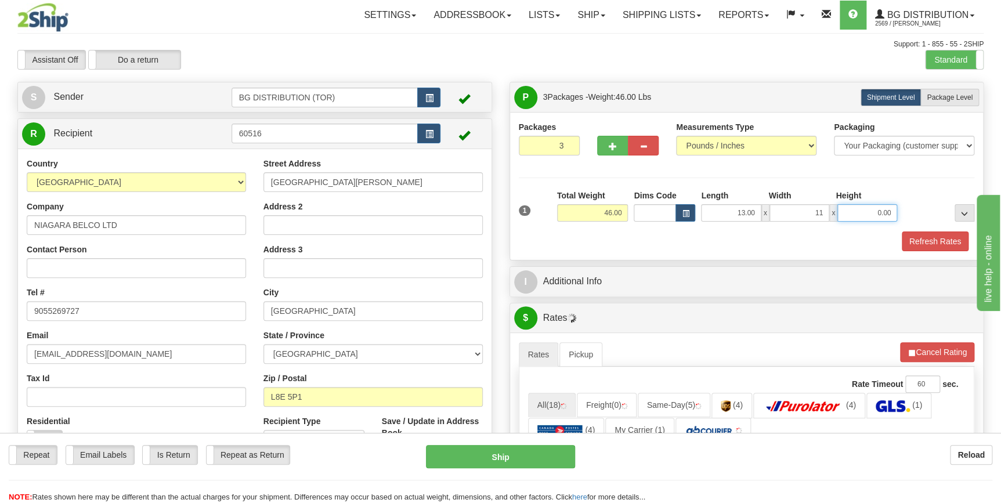
type input "11.00"
type input "7.00"
click at [943, 100] on span "Package Level" at bounding box center [949, 97] width 46 height 8
radio input "true"
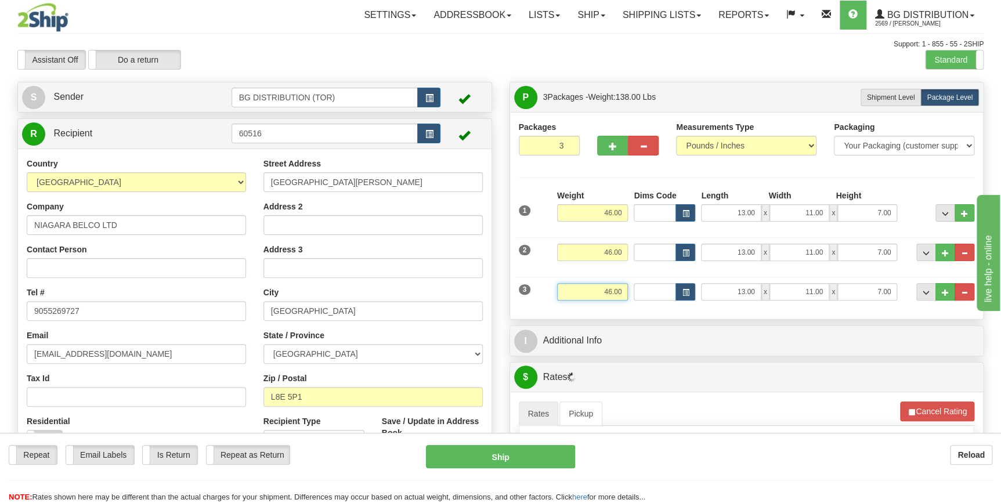
drag, startPoint x: 597, startPoint y: 290, endPoint x: 632, endPoint y: 294, distance: 35.6
click at [632, 294] on div "3 Weight 46.00 Dims Code Length Width Height" at bounding box center [747, 290] width 462 height 39
type input "3.00"
type input "10.00"
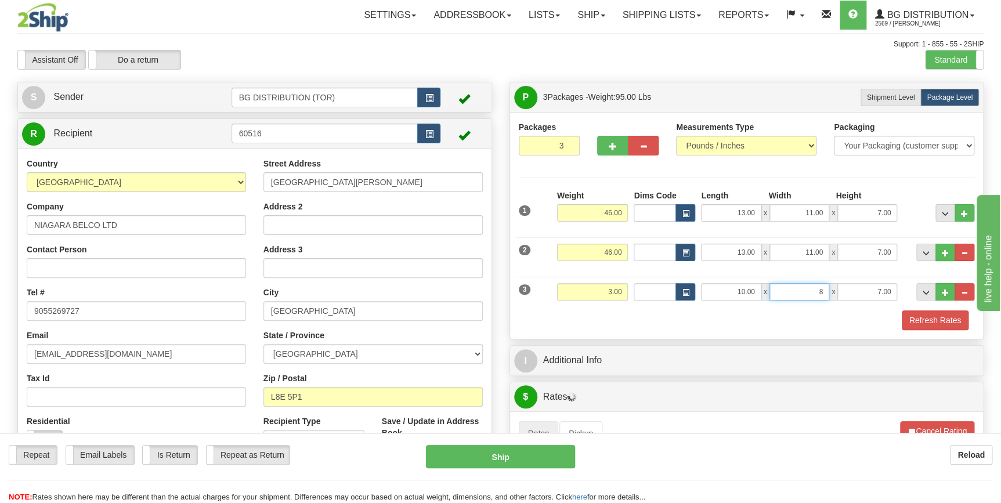
type input "8.00"
type input "3.00"
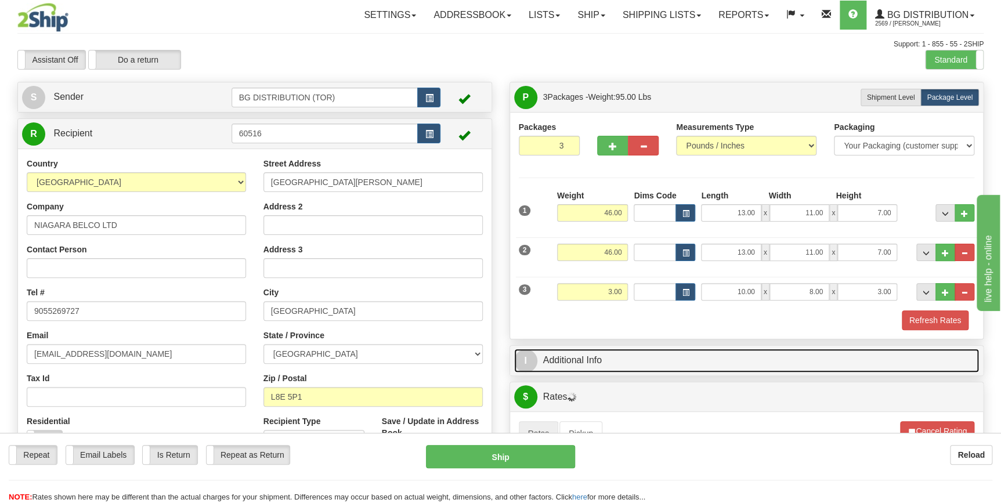
click at [644, 352] on link "I Additional Info" at bounding box center [746, 361] width 465 height 24
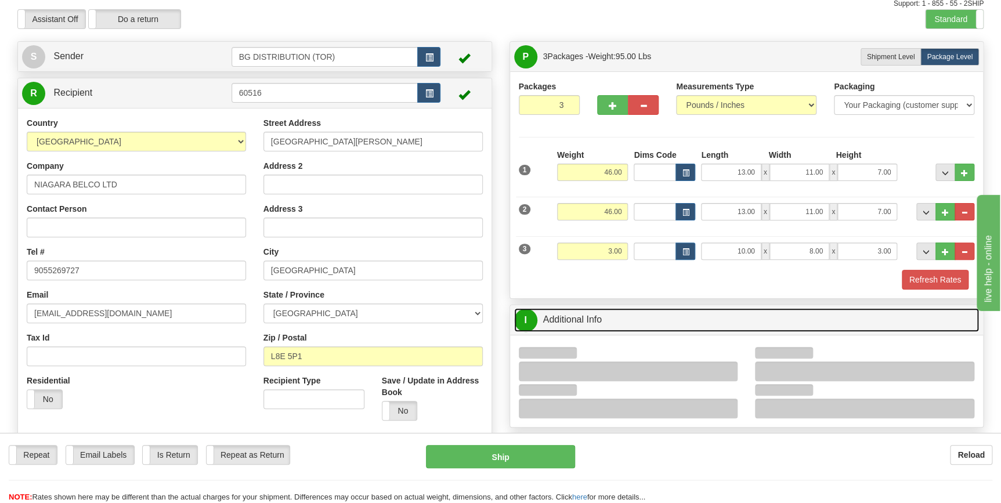
scroll to position [105, 0]
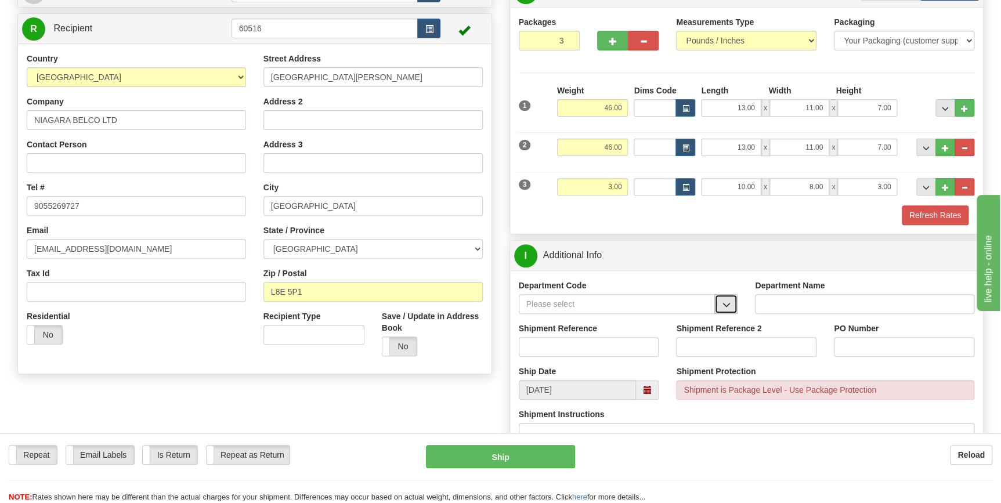
click at [724, 303] on span "button" at bounding box center [726, 305] width 8 height 8
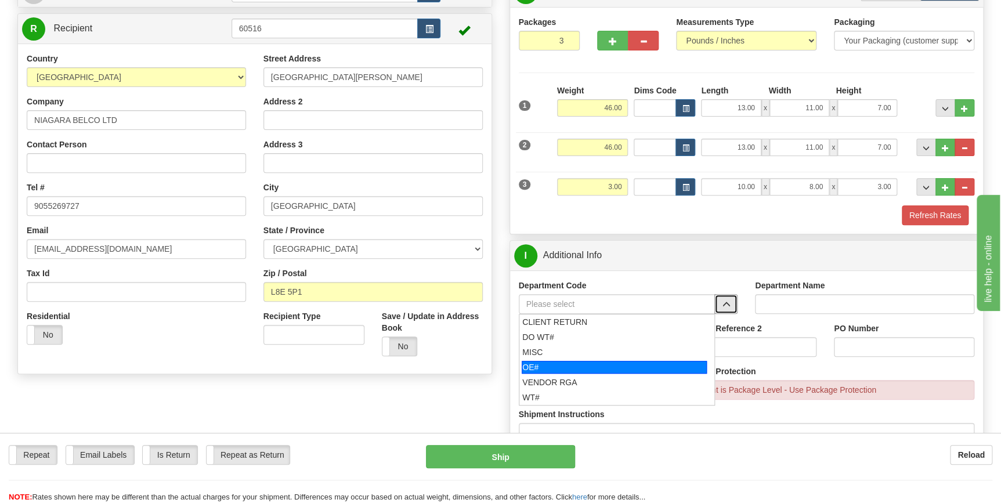
click at [591, 361] on div "OE#" at bounding box center [613, 367] width 185 height 13
type input "OE#"
type input "ORDERS"
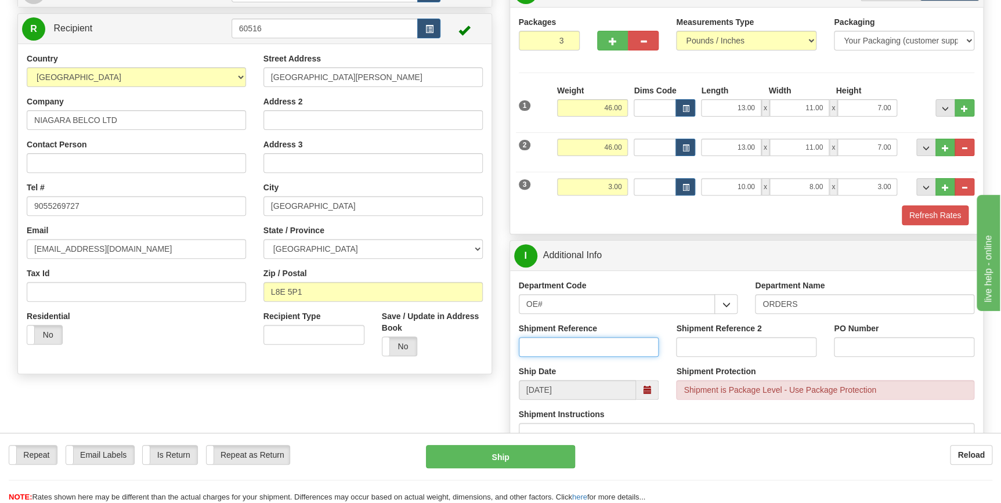
click at [606, 352] on input "Shipment Reference" at bounding box center [589, 347] width 140 height 20
type input "70183971-00"
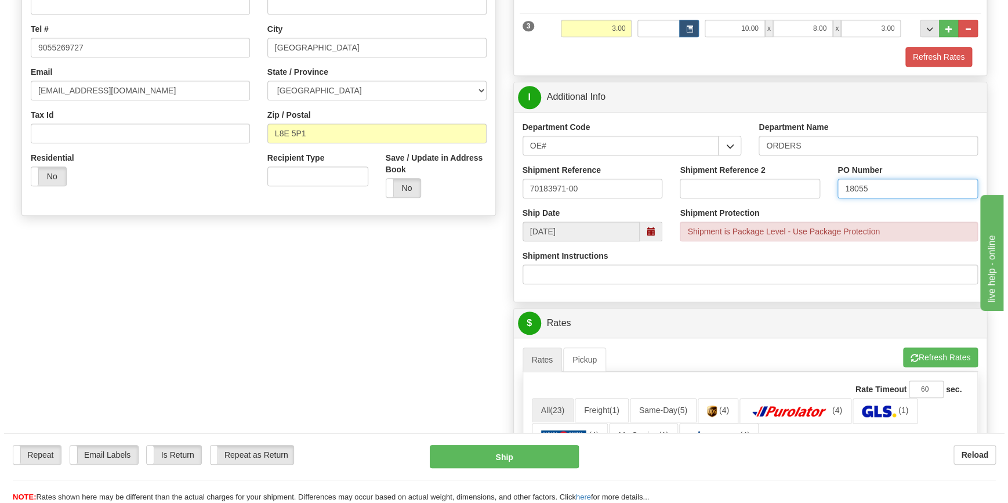
scroll to position [422, 0]
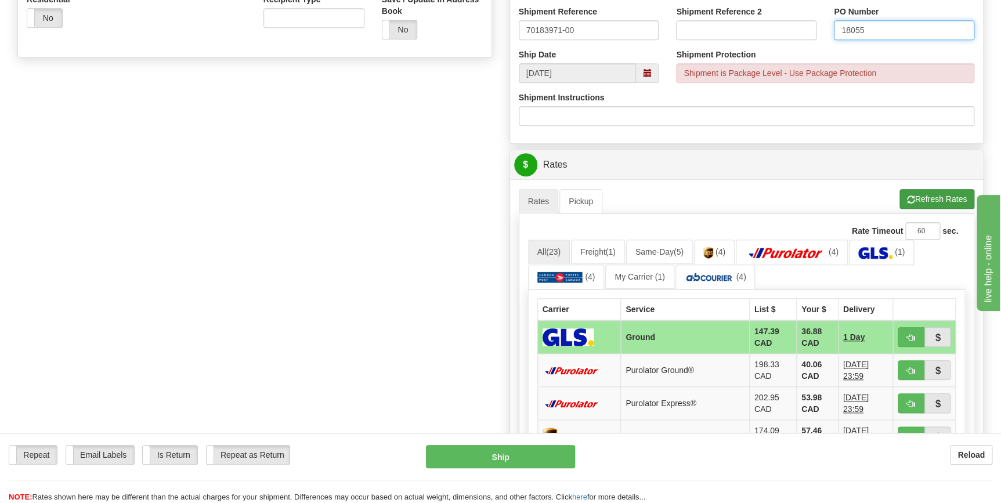
type input "18055"
click at [932, 199] on button "Refresh Rates" at bounding box center [936, 199] width 75 height 20
click at [908, 371] on span "button" at bounding box center [911, 371] width 8 height 8
type input "260"
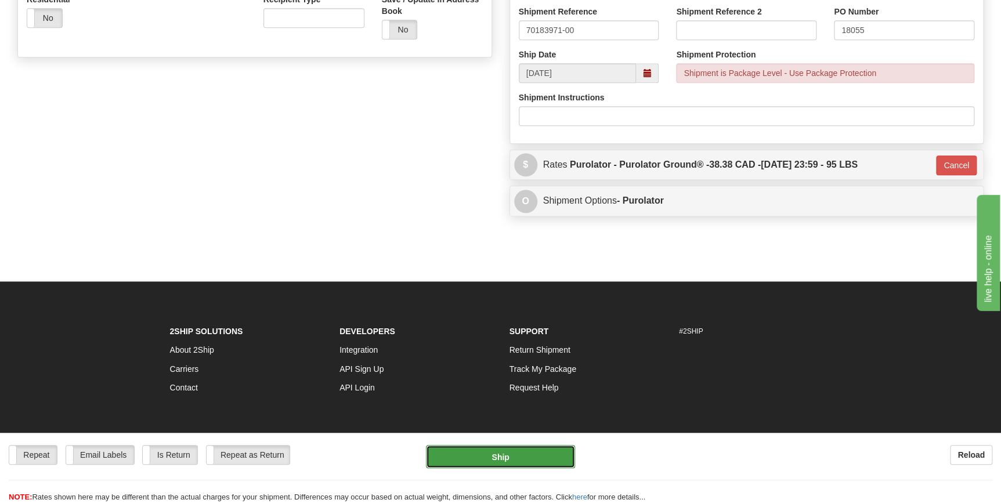
click at [534, 456] on button "Ship" at bounding box center [500, 456] width 149 height 23
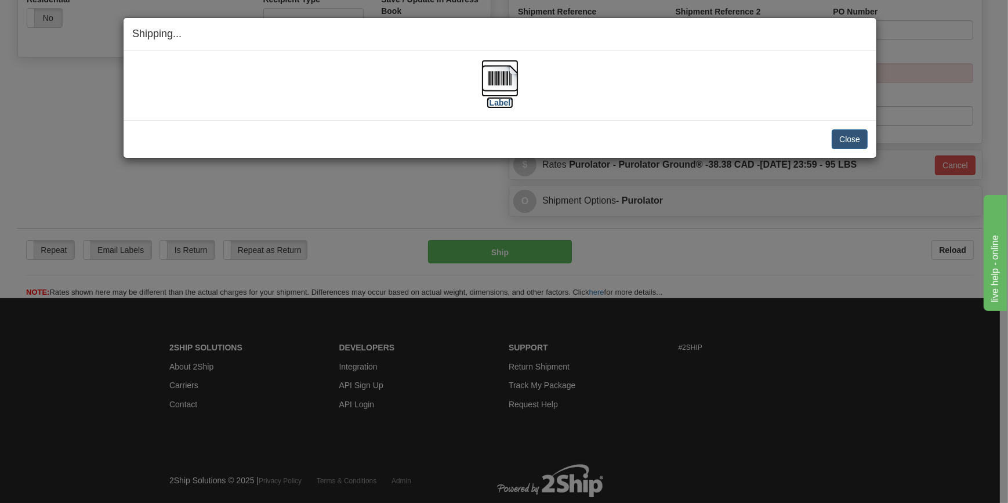
click at [505, 81] on img at bounding box center [499, 78] width 37 height 37
click at [840, 132] on button "Close" at bounding box center [850, 139] width 36 height 20
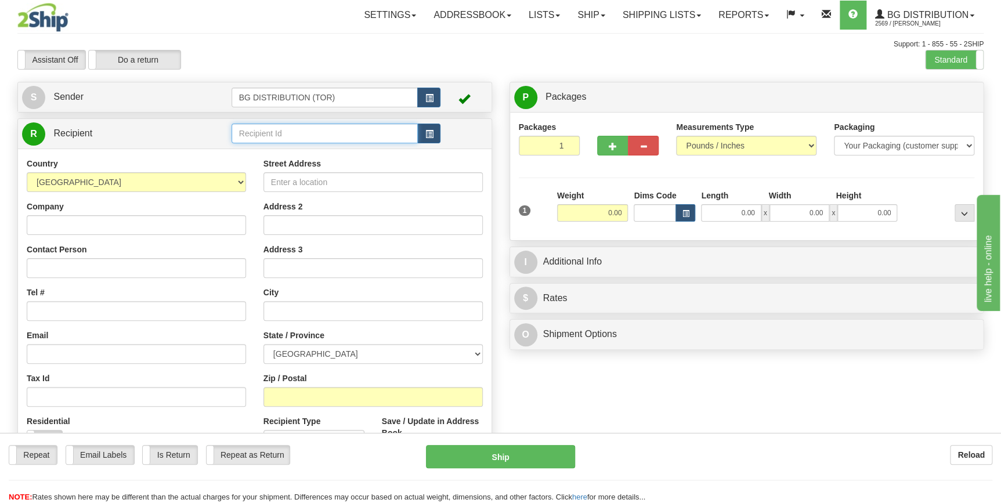
click at [279, 137] on input "text" at bounding box center [324, 134] width 187 height 20
click at [280, 150] on div "910618" at bounding box center [321, 152] width 175 height 13
type input "910618"
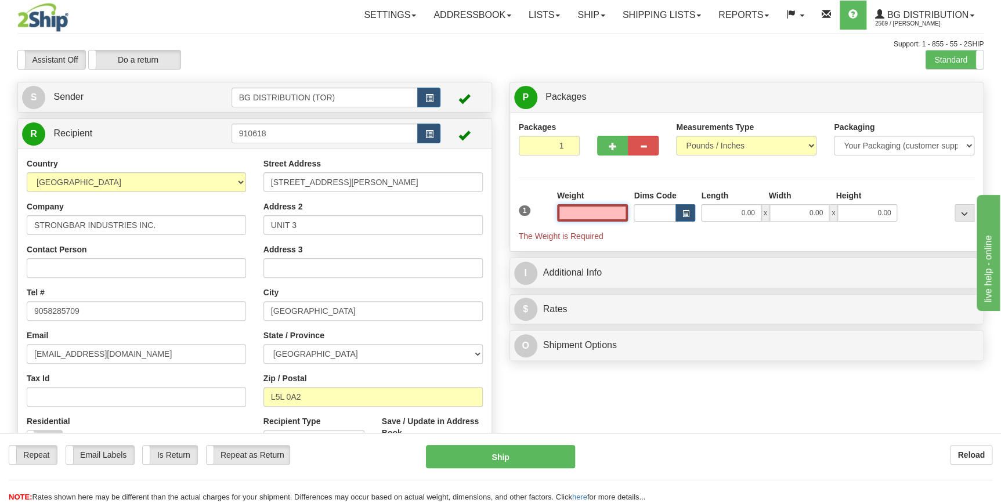
click at [600, 213] on input "text" at bounding box center [592, 212] width 71 height 17
type input "0.00"
click at [614, 146] on span "button" at bounding box center [612, 147] width 8 height 8
type input "2"
drag, startPoint x: 599, startPoint y: 212, endPoint x: 659, endPoint y: 211, distance: 60.3
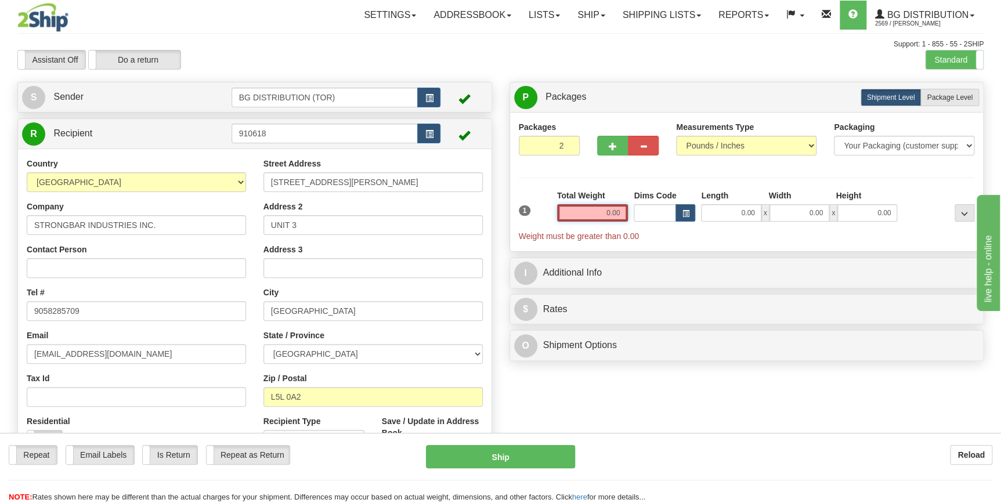
click at [659, 211] on div "1 Total Weight 0.00 Dims Code x" at bounding box center [747, 216] width 462 height 52
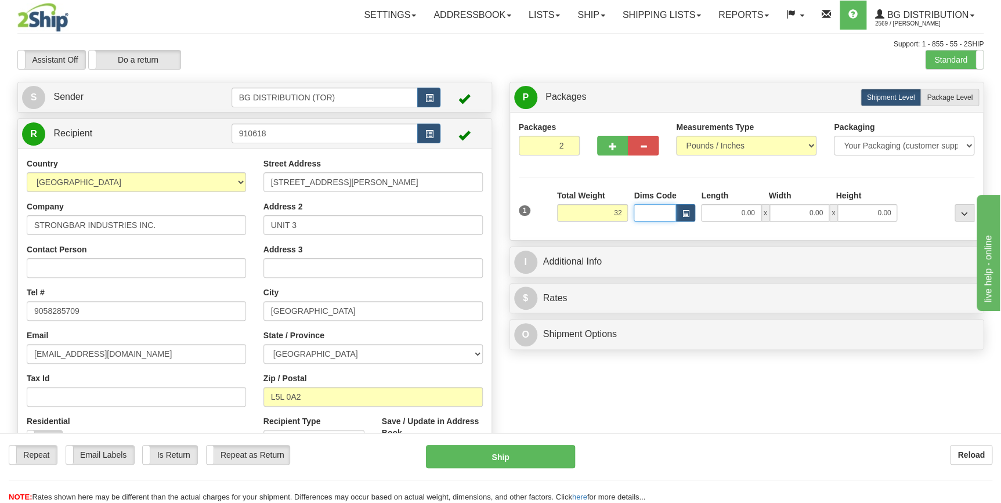
type input "32.00"
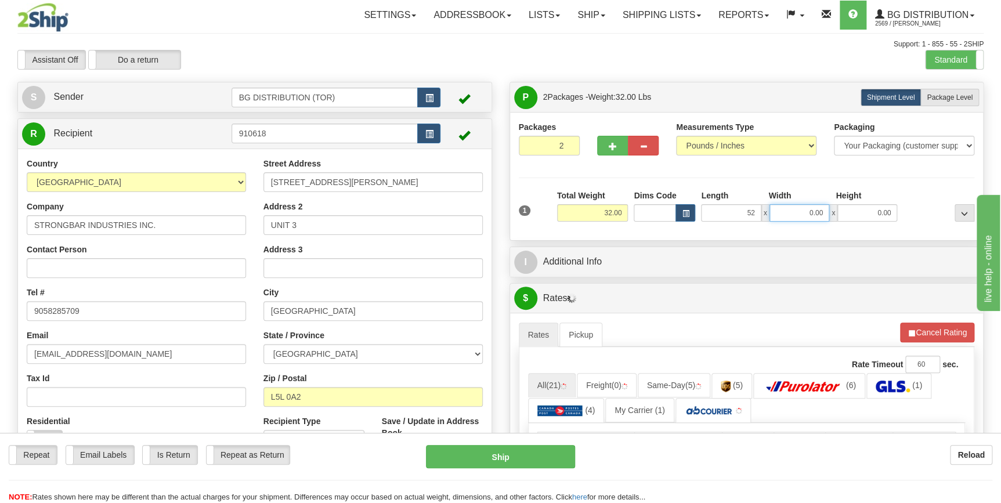
type input "52.00"
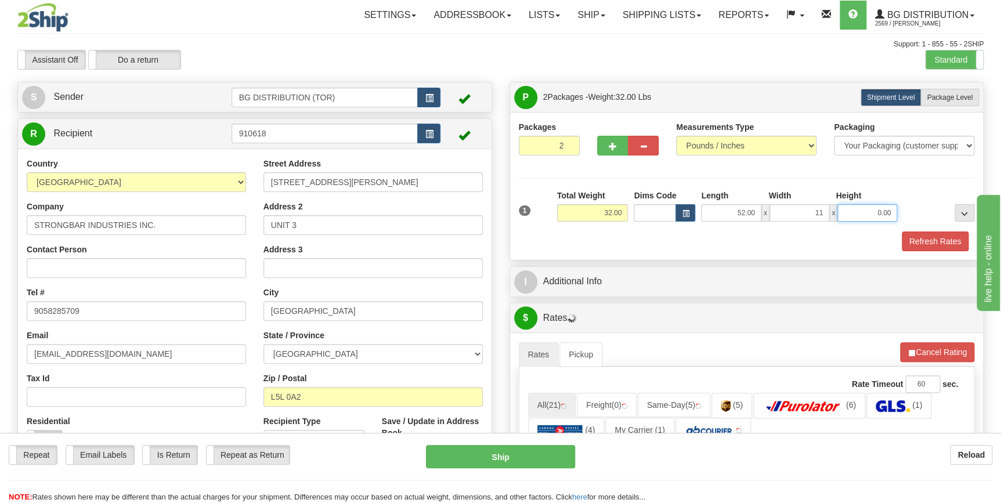
type input "11.00"
type input "16.00"
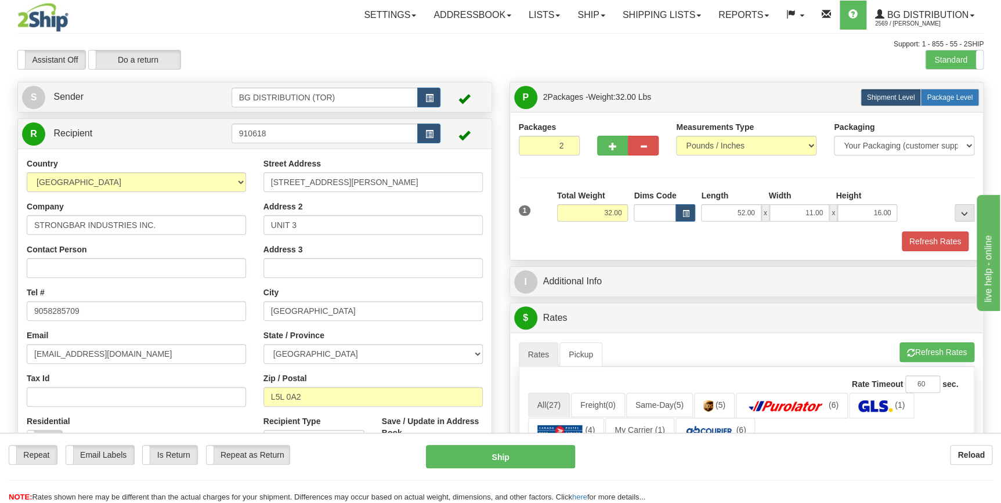
click at [951, 97] on span "Package Level" at bounding box center [949, 97] width 46 height 8
radio input "true"
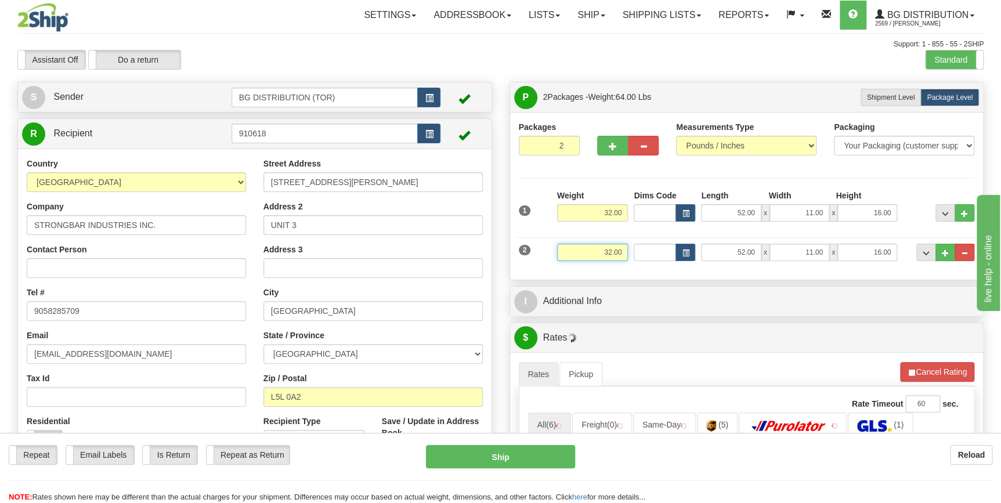
drag, startPoint x: 588, startPoint y: 251, endPoint x: 643, endPoint y: 258, distance: 55.0
click at [643, 258] on div "2 Weight 32.00 Dims Code Length Width Height" at bounding box center [747, 250] width 462 height 39
type input "30.00"
type input "19.00"
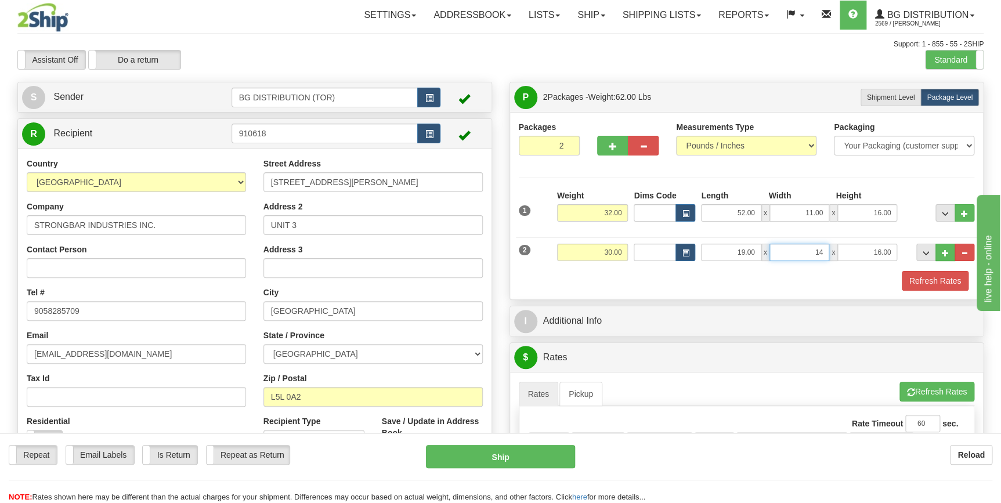
type input "14.00"
type input "10.00"
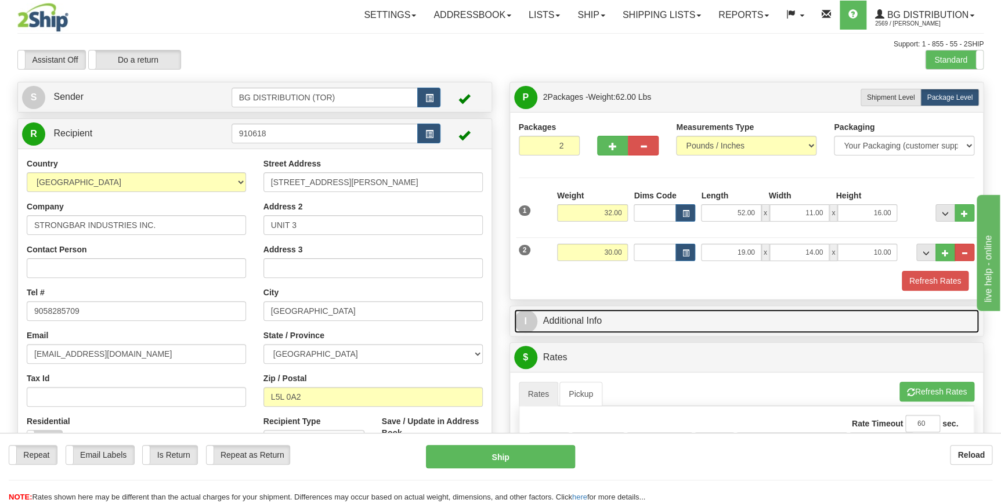
click at [635, 319] on link "I Additional Info" at bounding box center [746, 321] width 465 height 24
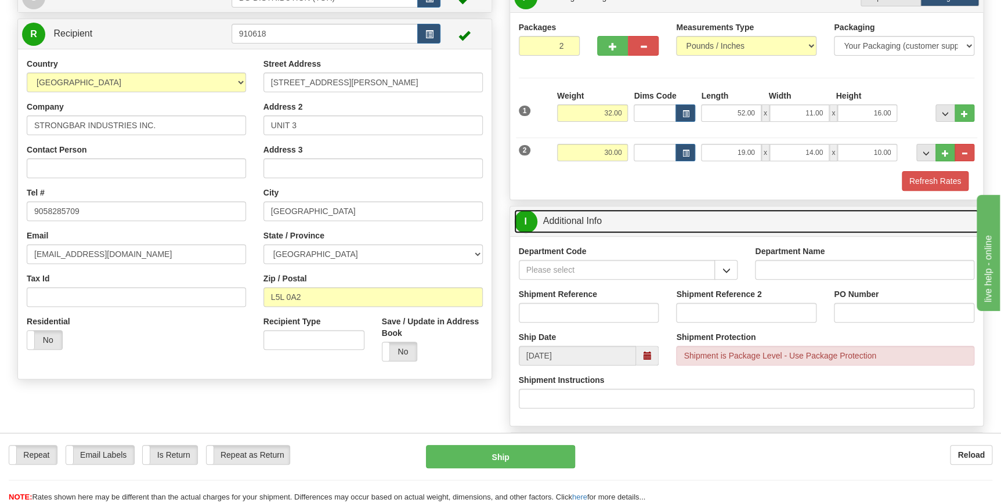
scroll to position [105, 0]
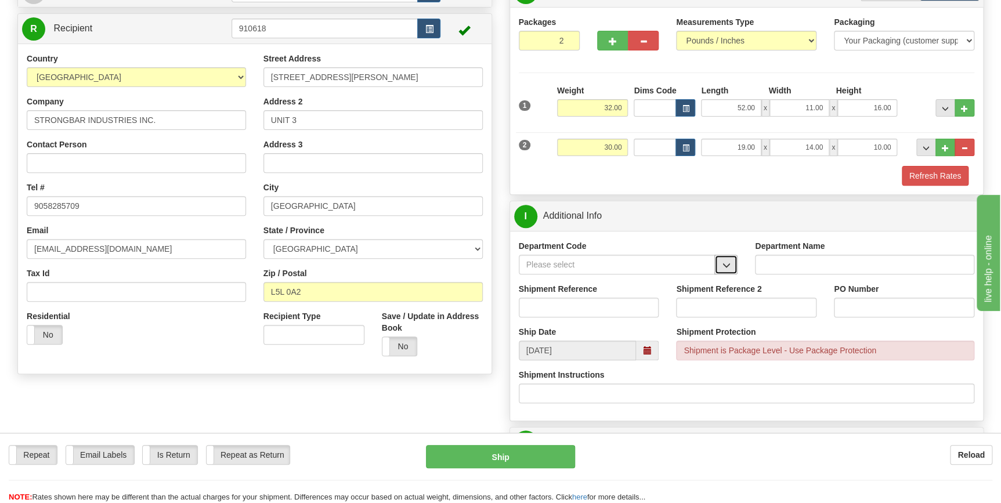
click at [723, 262] on span "button" at bounding box center [726, 266] width 8 height 8
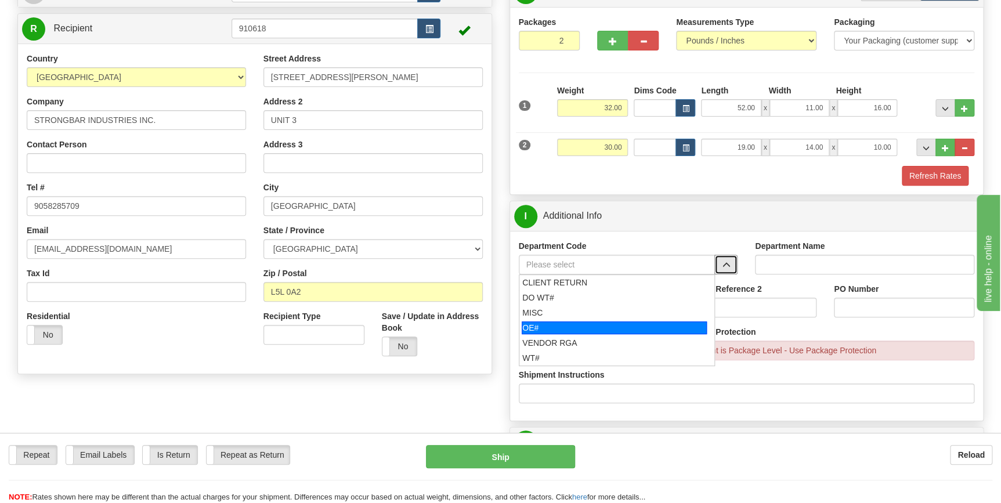
click at [625, 321] on div "OE#" at bounding box center [613, 327] width 185 height 13
type input "OE#"
type input "ORDERS"
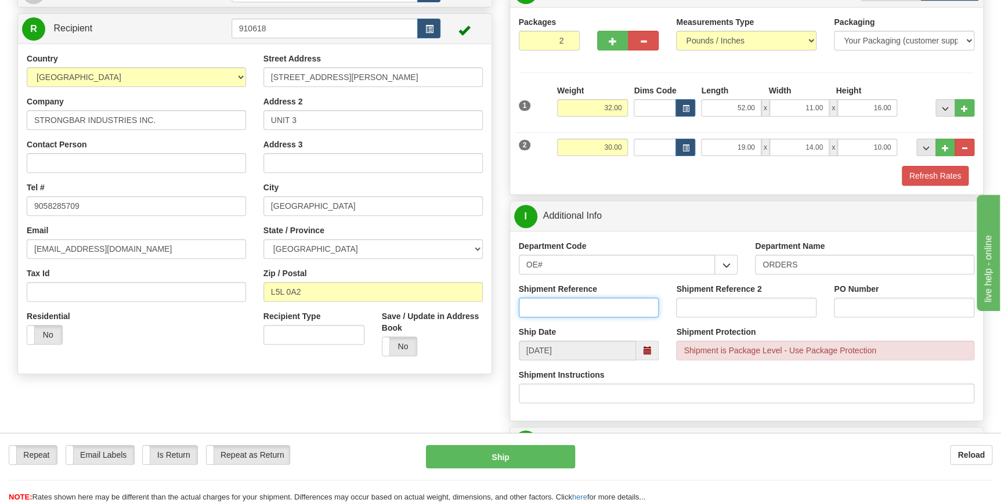
click at [592, 307] on input "Shipment Reference" at bounding box center [589, 308] width 140 height 20
type input "70181741-00"
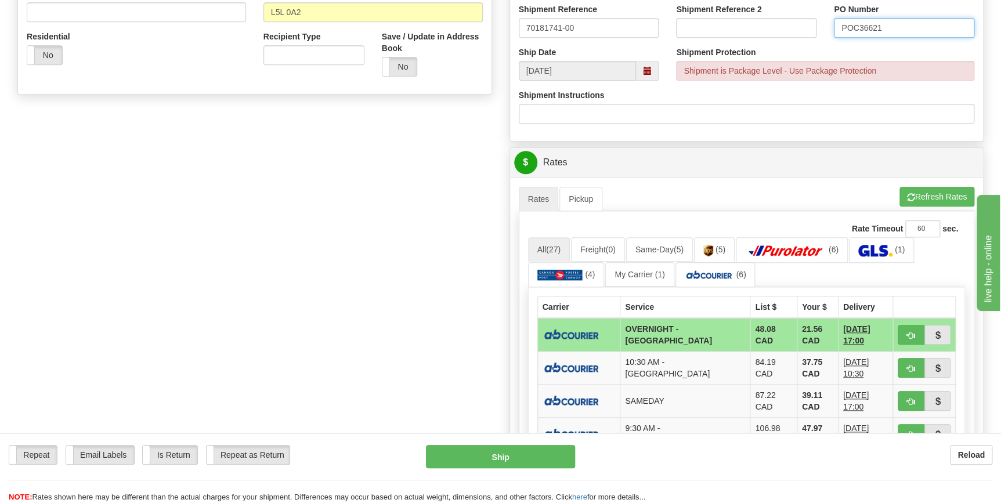
scroll to position [422, 0]
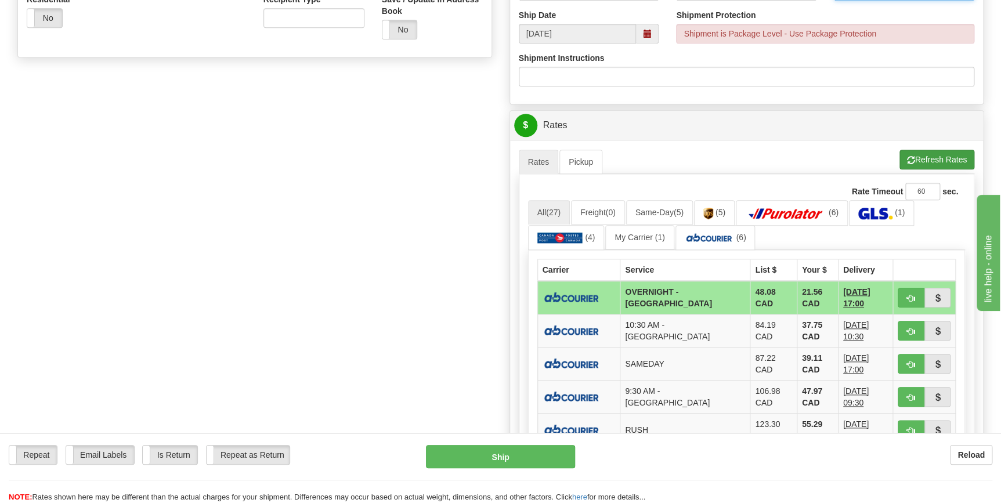
type input "POC36621"
click at [930, 161] on button "Refresh Rates" at bounding box center [936, 160] width 75 height 20
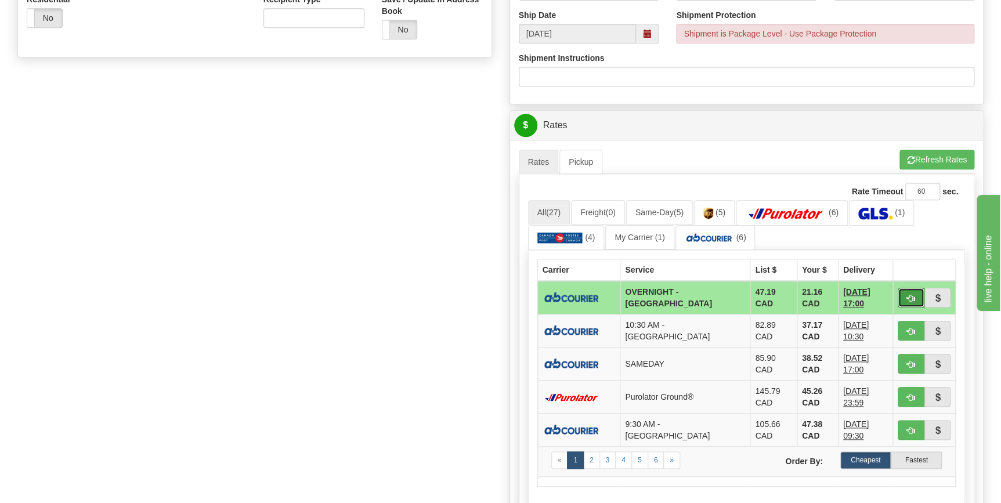
click at [917, 291] on button "button" at bounding box center [910, 298] width 27 height 20
type input "4"
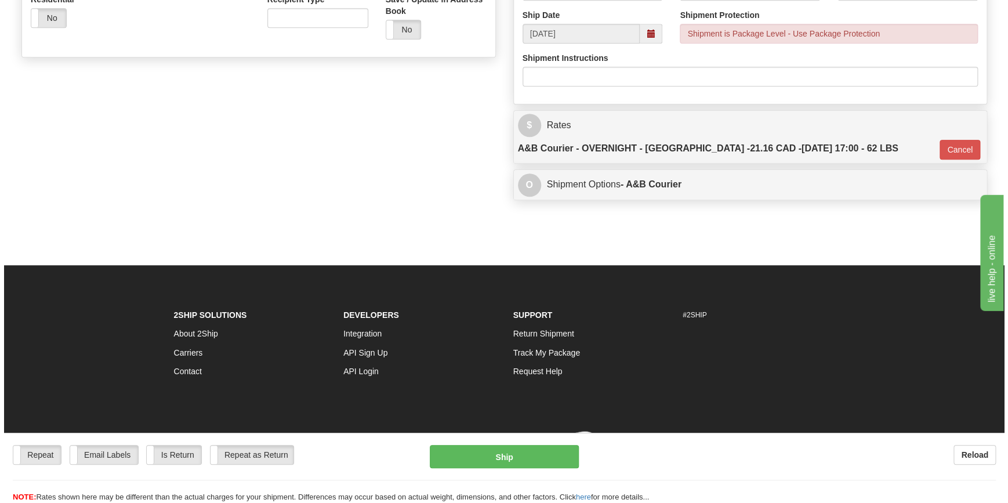
scroll to position [416, 0]
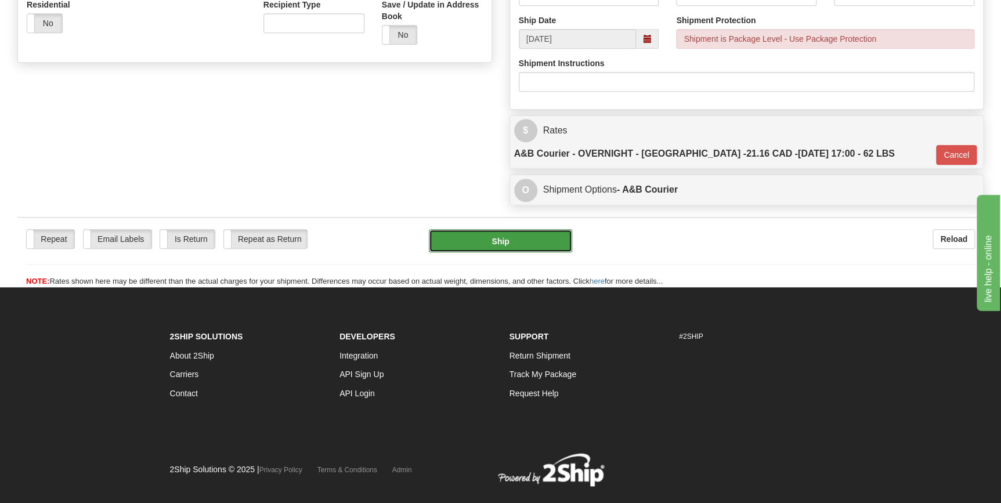
click at [527, 229] on button "Ship" at bounding box center [500, 240] width 143 height 23
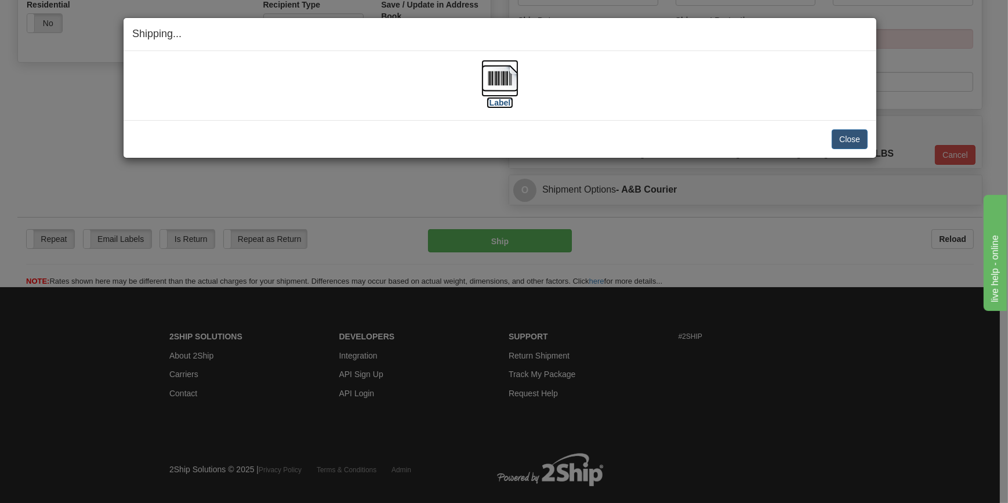
click at [506, 83] on img at bounding box center [499, 78] width 37 height 37
click at [854, 137] on button "Close" at bounding box center [850, 139] width 36 height 20
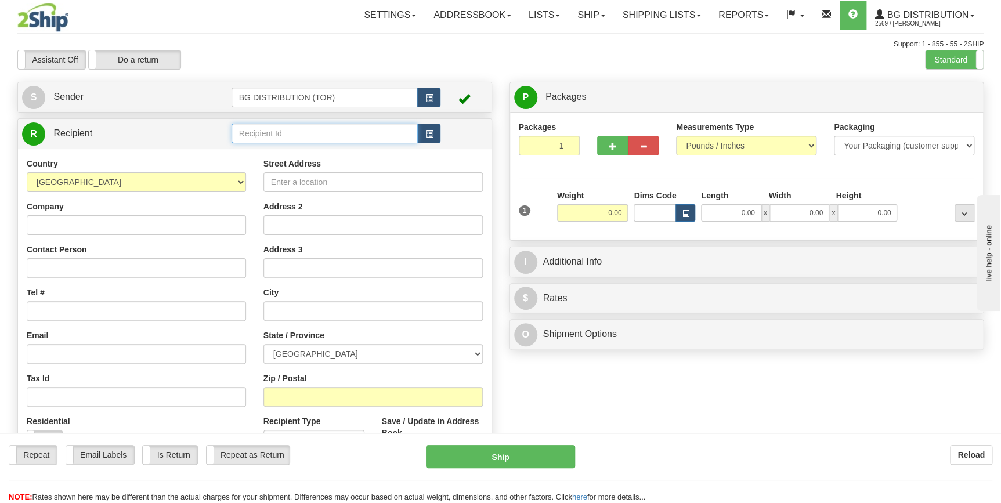
click at [312, 131] on input "text" at bounding box center [324, 134] width 187 height 20
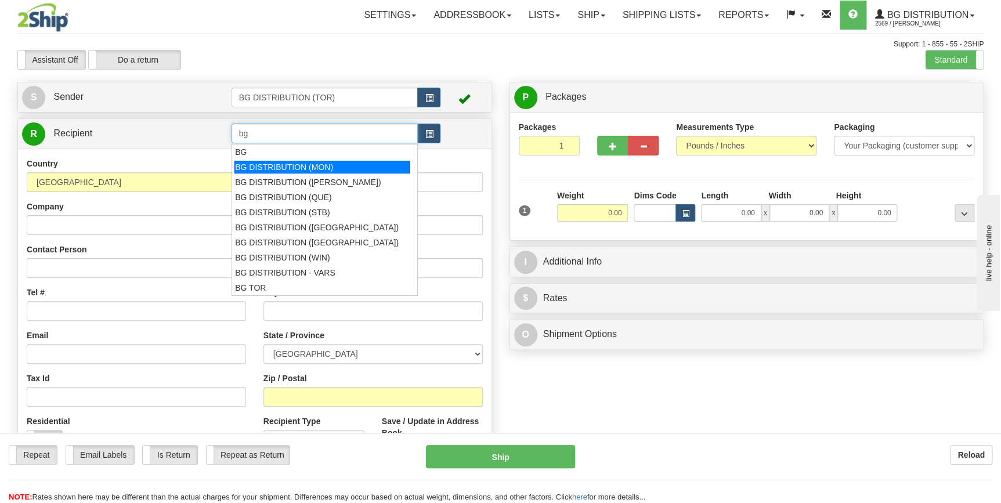
click at [347, 164] on div "BG DISTRIBUTION (MON)" at bounding box center [321, 167] width 175 height 13
type input "BG DISTRIBUTION (MON)"
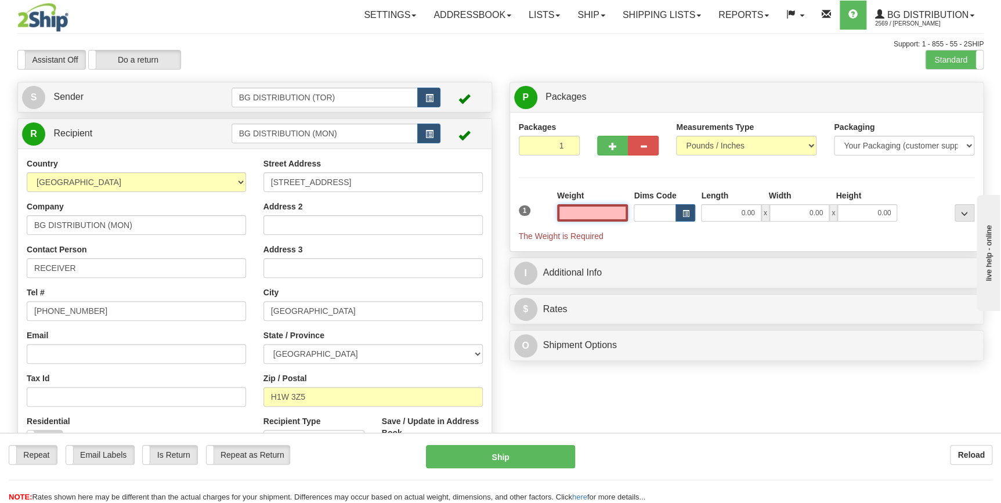
click at [599, 213] on input "text" at bounding box center [592, 212] width 71 height 17
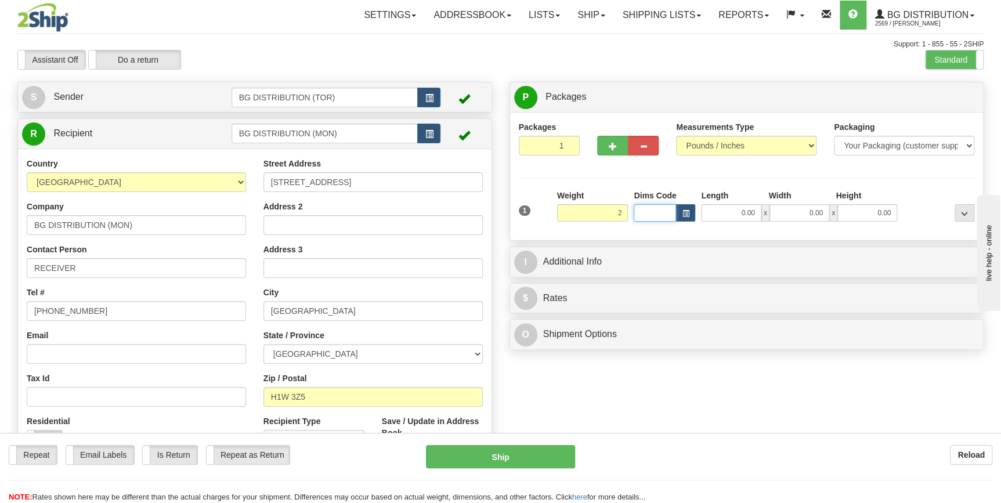
type input "2.00"
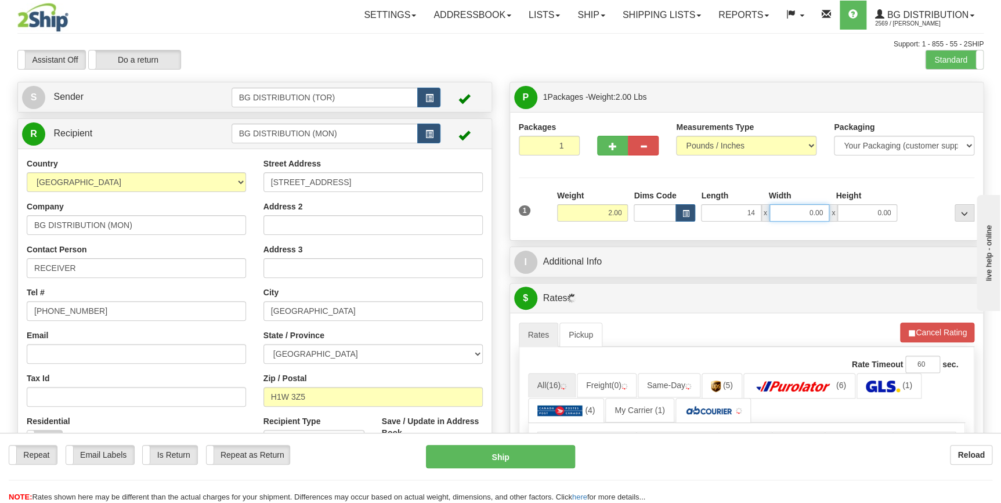
type input "14.00"
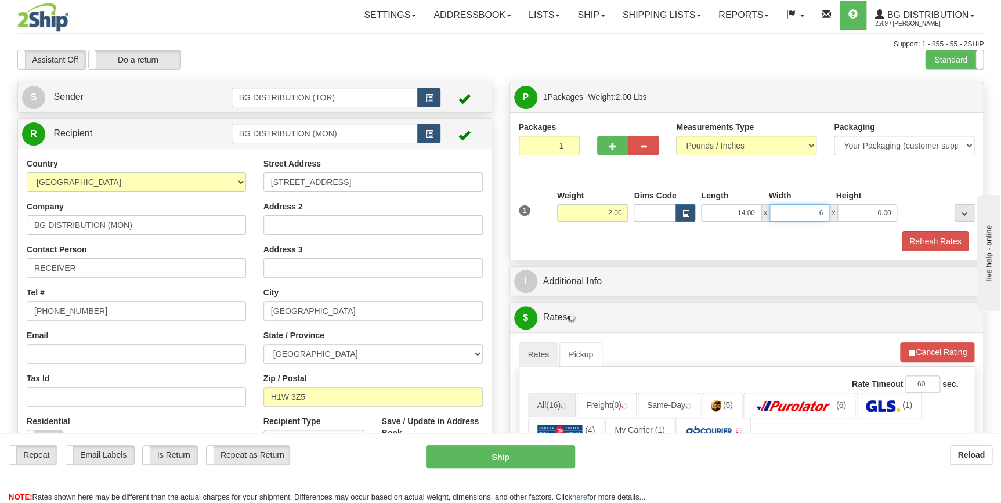
type input "6.00"
type input "5.00"
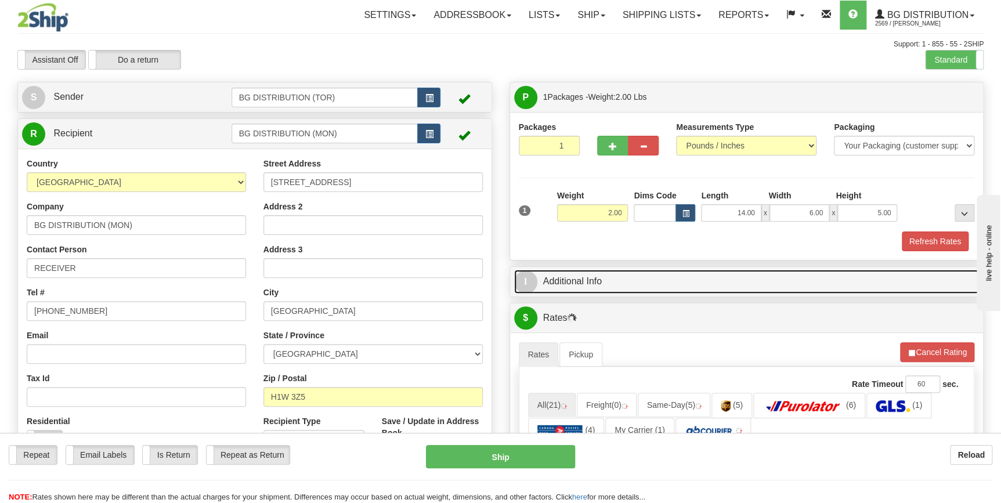
click at [675, 277] on link "I Additional Info" at bounding box center [746, 282] width 465 height 24
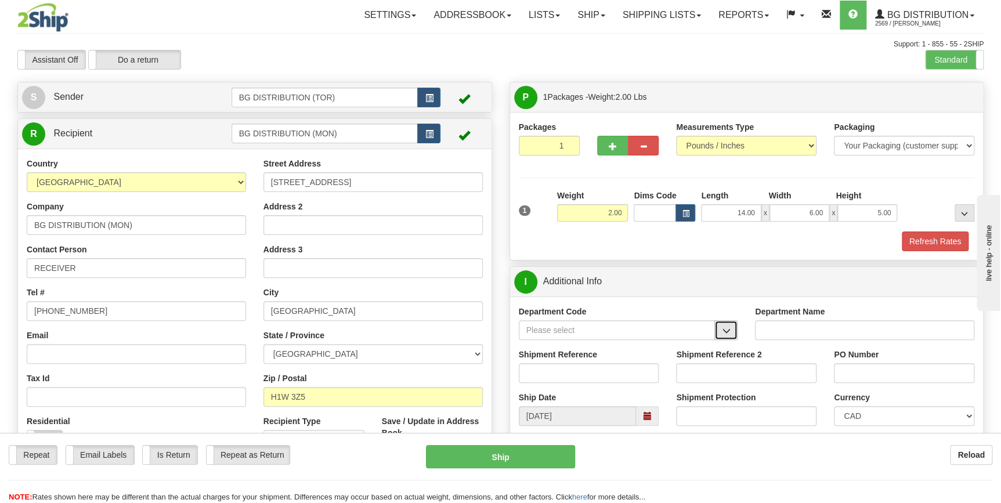
click at [726, 332] on span "button" at bounding box center [726, 331] width 8 height 8
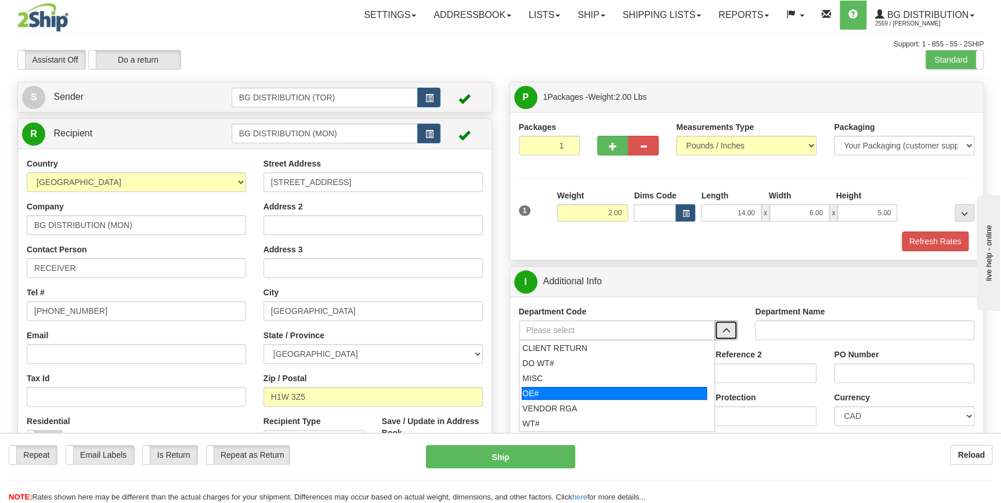
click at [593, 398] on div "OE#" at bounding box center [613, 393] width 185 height 13
type input "OE#"
type input "ORDERS"
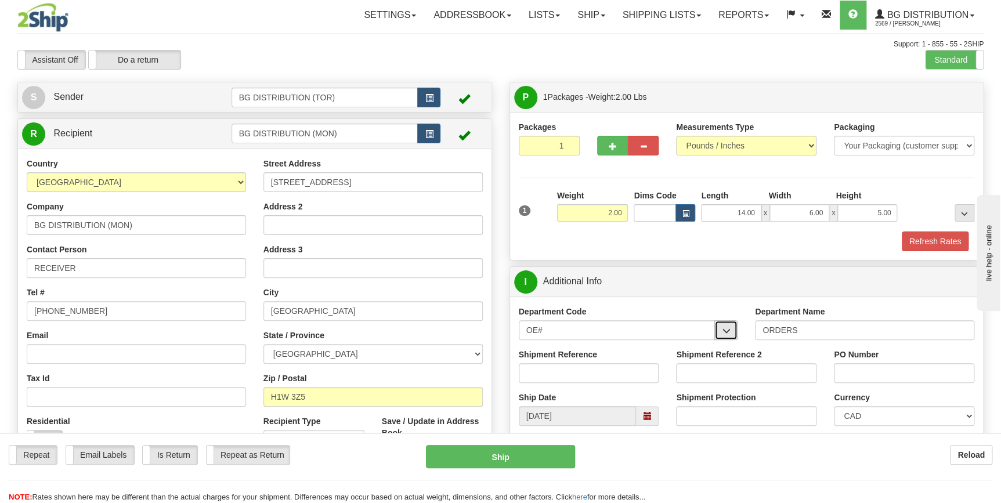
click at [731, 332] on button "button" at bounding box center [725, 330] width 23 height 20
drag, startPoint x: 588, startPoint y: 331, endPoint x: 490, endPoint y: 320, distance: 99.2
click at [490, 82] on div "Create a label for the return Create Pickup Without Label S Sender" at bounding box center [500, 82] width 983 height 0
drag, startPoint x: 573, startPoint y: 334, endPoint x: 494, endPoint y: 327, distance: 78.6
click at [494, 82] on div "Create a label for the return Create Pickup Without Label S Sender" at bounding box center [500, 82] width 983 height 0
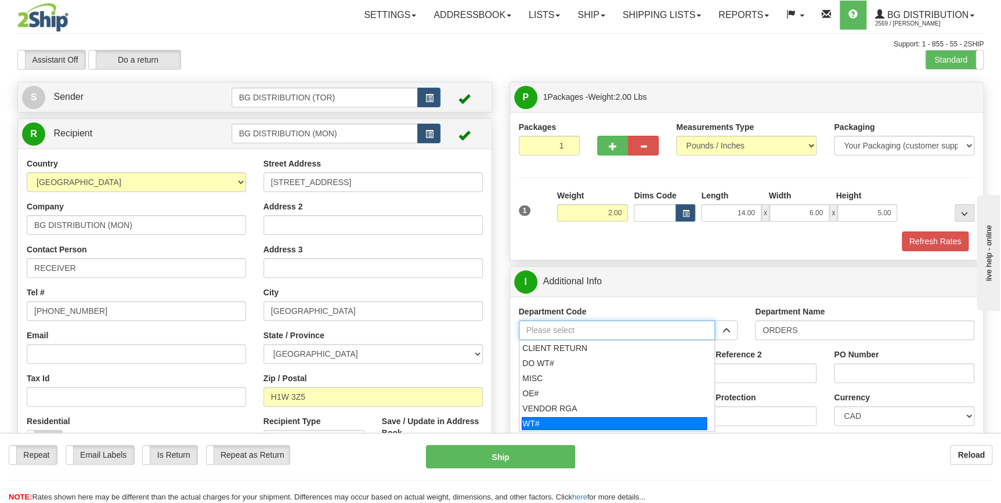
click at [560, 420] on div "WT#" at bounding box center [613, 423] width 185 height 13
type input "WT#"
type input "WAREHOUSE TRANSFERS"
type input "WT#"
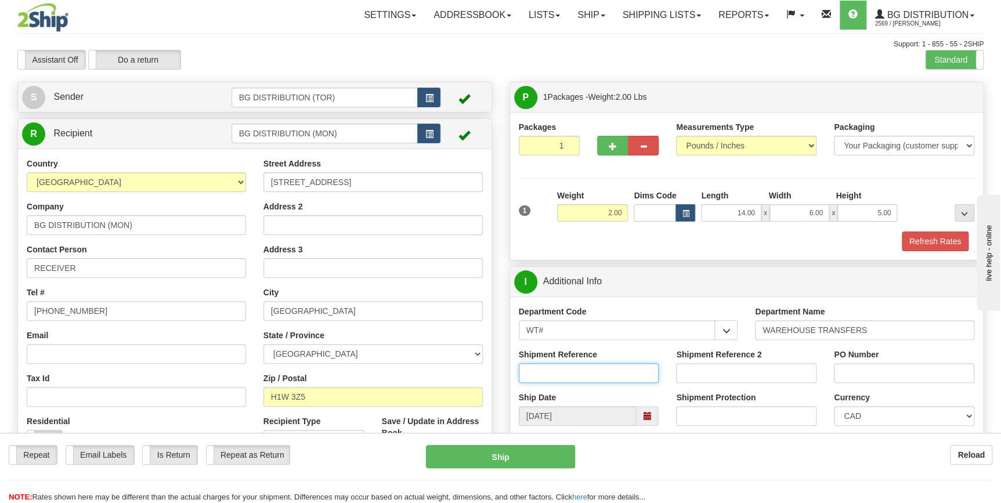
click at [574, 371] on input "Shipment Reference" at bounding box center [589, 373] width 140 height 20
type input "166094-00"
click at [574, 371] on input "166094-00" at bounding box center [589, 373] width 140 height 20
drag, startPoint x: 574, startPoint y: 371, endPoint x: 480, endPoint y: 356, distance: 95.1
click at [480, 82] on div "Create a label for the return Create Pickup Without Label S Sender" at bounding box center [500, 82] width 983 height 0
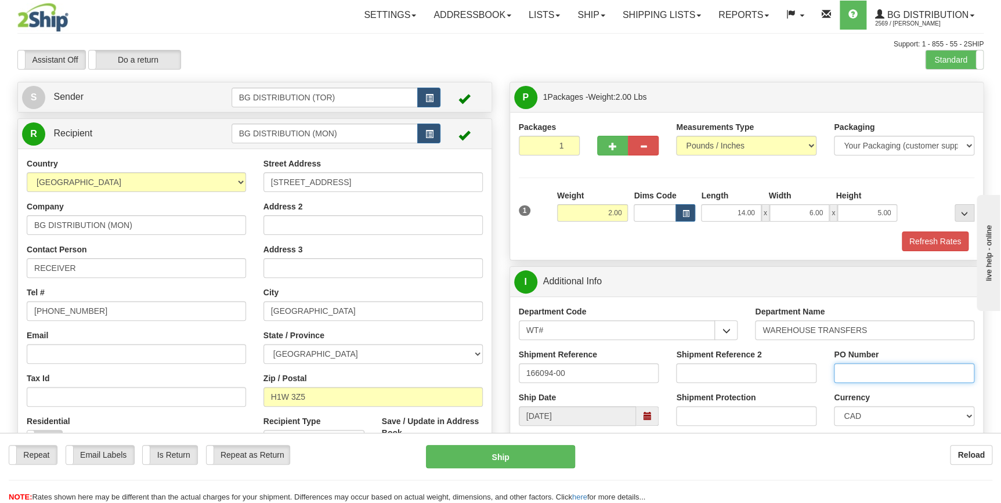
click at [888, 371] on input "PO Number" at bounding box center [904, 373] width 140 height 20
paste input "166094-00"
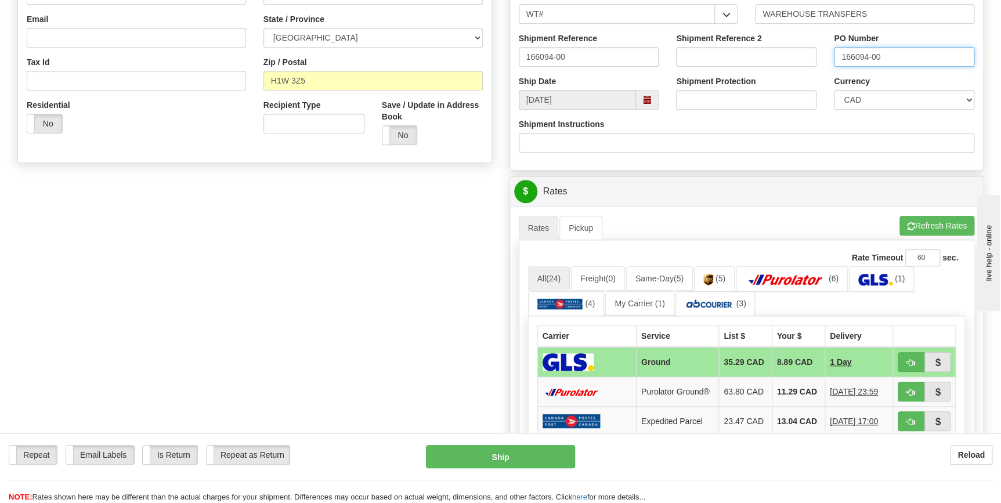
scroll to position [369, 0]
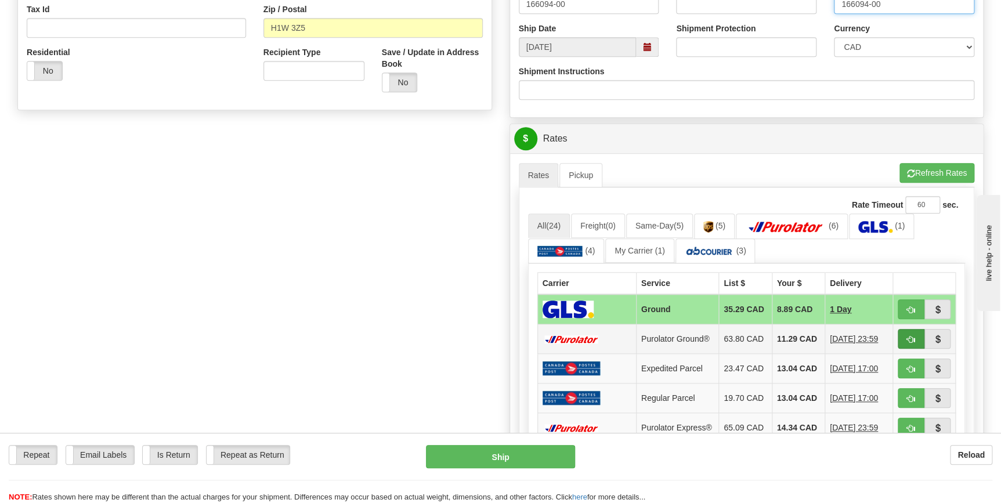
type input "166094-00"
click at [910, 338] on span "button" at bounding box center [911, 340] width 8 height 8
type input "260"
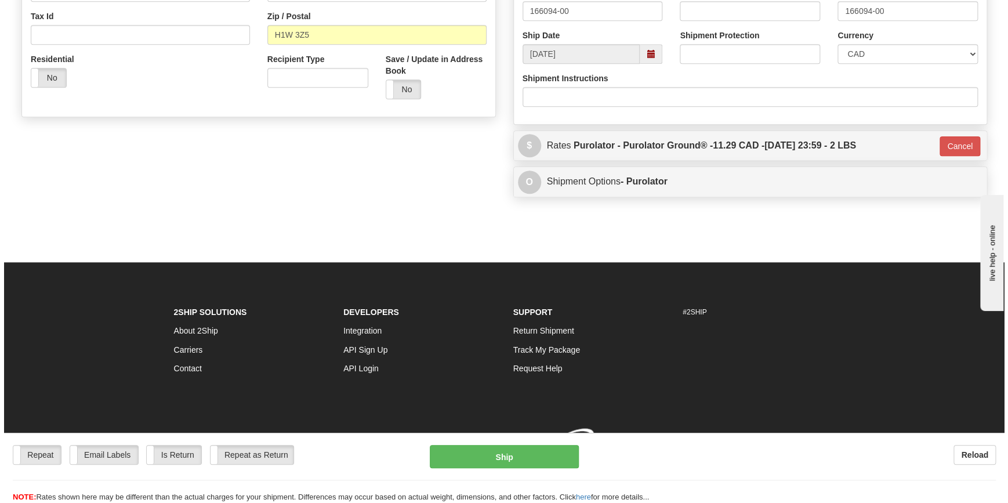
scroll to position [366, 0]
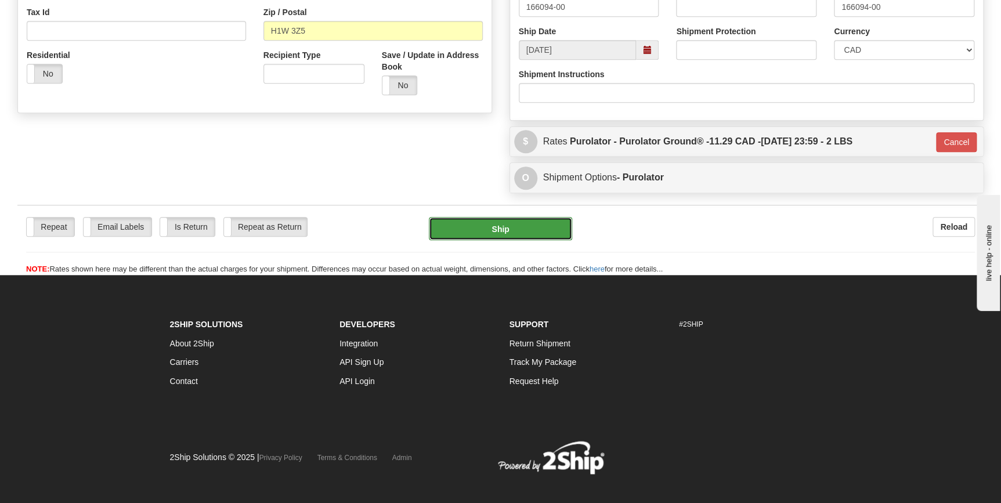
click at [526, 222] on button "Ship" at bounding box center [500, 228] width 143 height 23
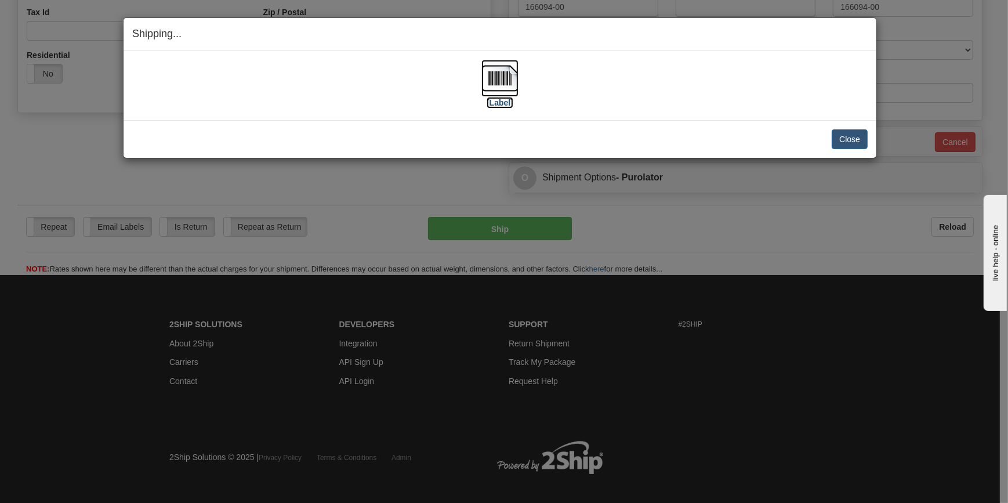
click at [498, 84] on img at bounding box center [499, 78] width 37 height 37
